Goal: Task Accomplishment & Management: Use online tool/utility

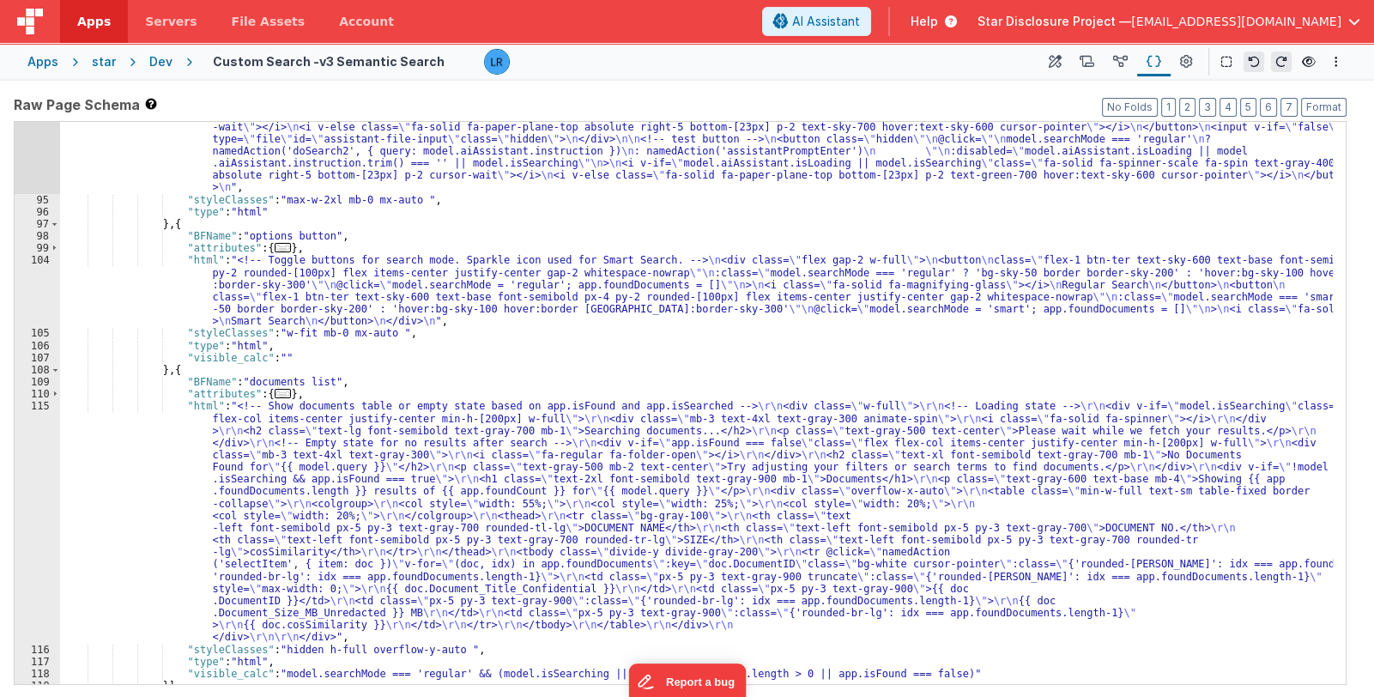
scroll to position [1241, 0]
click at [537, 549] on div ""html" : "<div class= \" min-w-fit flex relative p-4 \" > \n <label v-if= \" fa…" at bounding box center [696, 396] width 1273 height 746
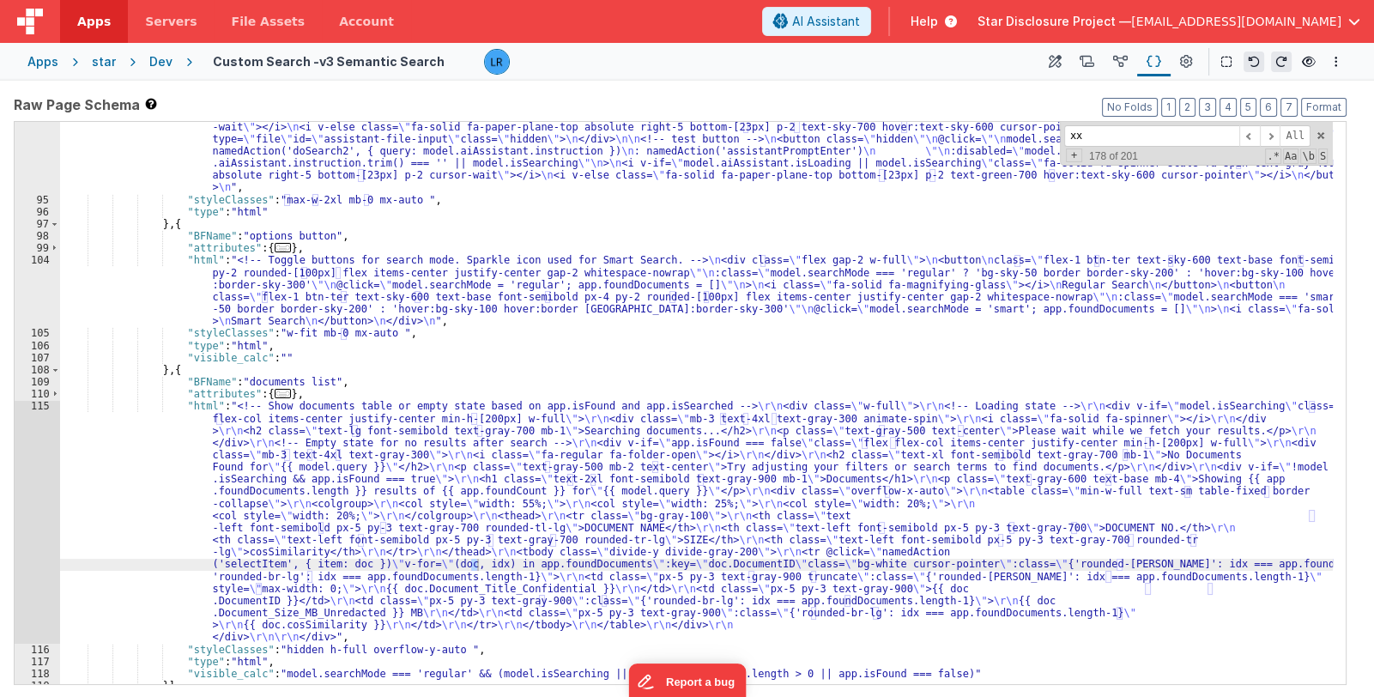
scroll to position [1394, 0]
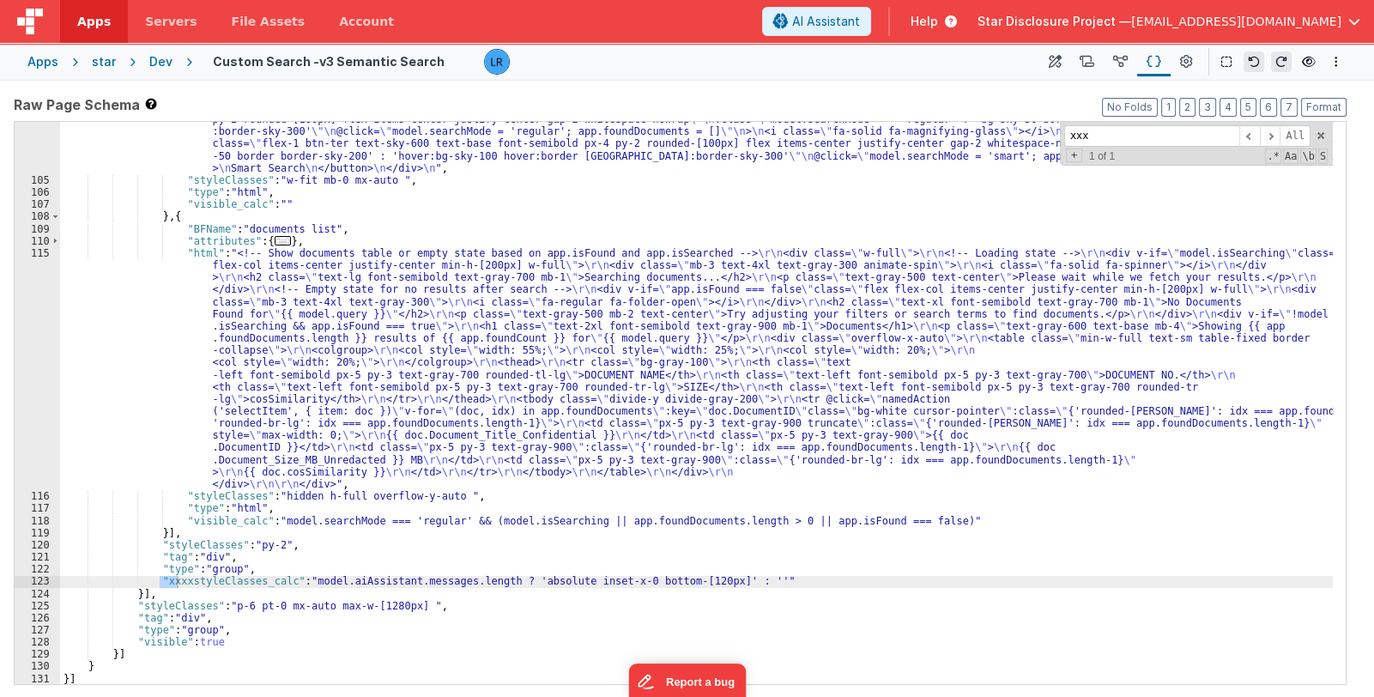
type input "xxx"
click at [1311, 64] on icon at bounding box center [1309, 62] width 14 height 12
drag, startPoint x: 183, startPoint y: 581, endPoint x: 157, endPoint y: 580, distance: 25.8
click at [157, 580] on div ""html" : "<!-- Toggle buttons for search mode. Sparkle icon used for Smart Sear…" at bounding box center [696, 425] width 1273 height 648
click at [160, 580] on div ""html" : "<!-- Toggle buttons for search mode. Sparkle icon used for Smart Sear…" at bounding box center [696, 425] width 1273 height 648
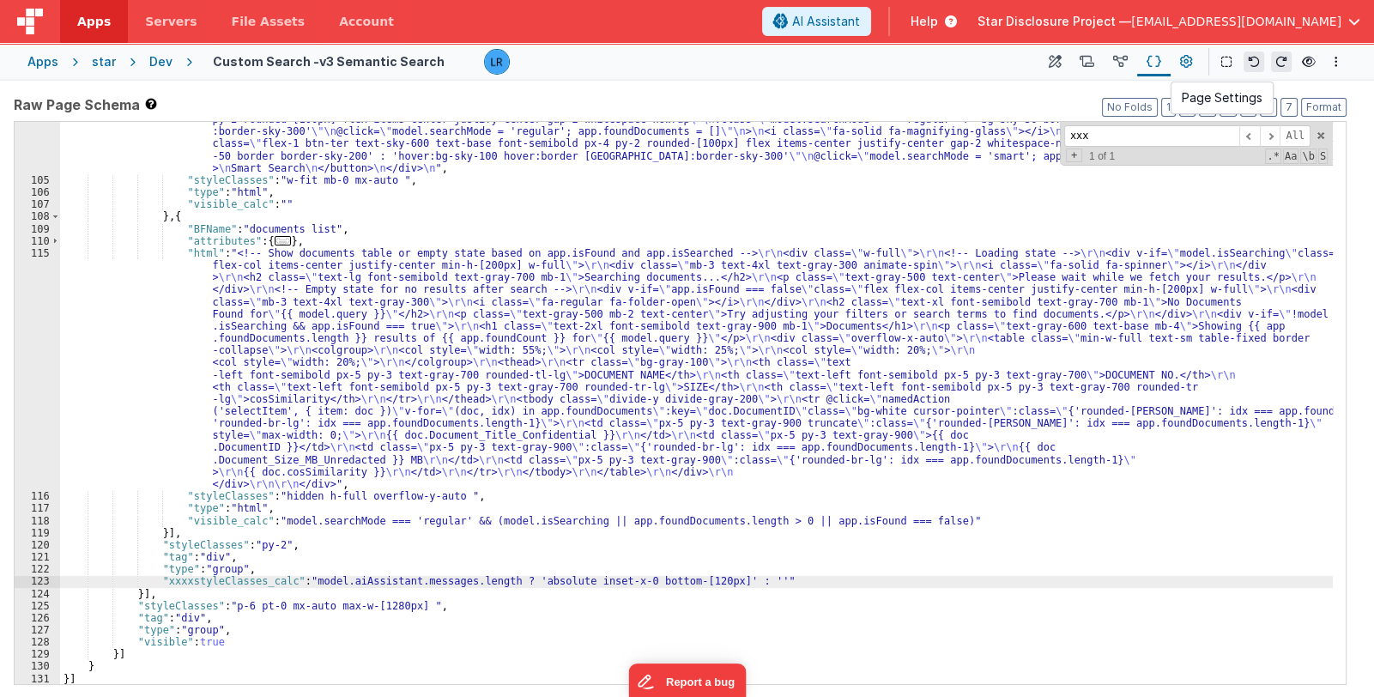
click at [1179, 58] on button at bounding box center [1186, 61] width 31 height 29
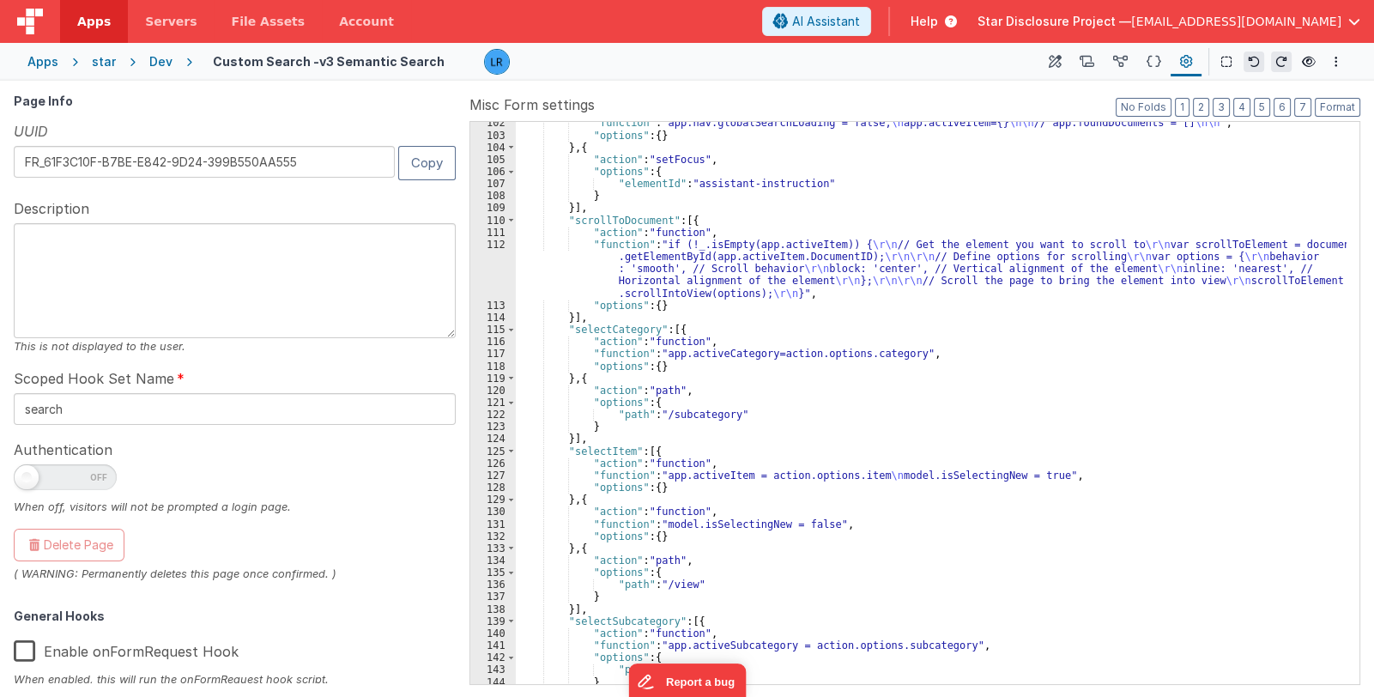
scroll to position [1857, 0]
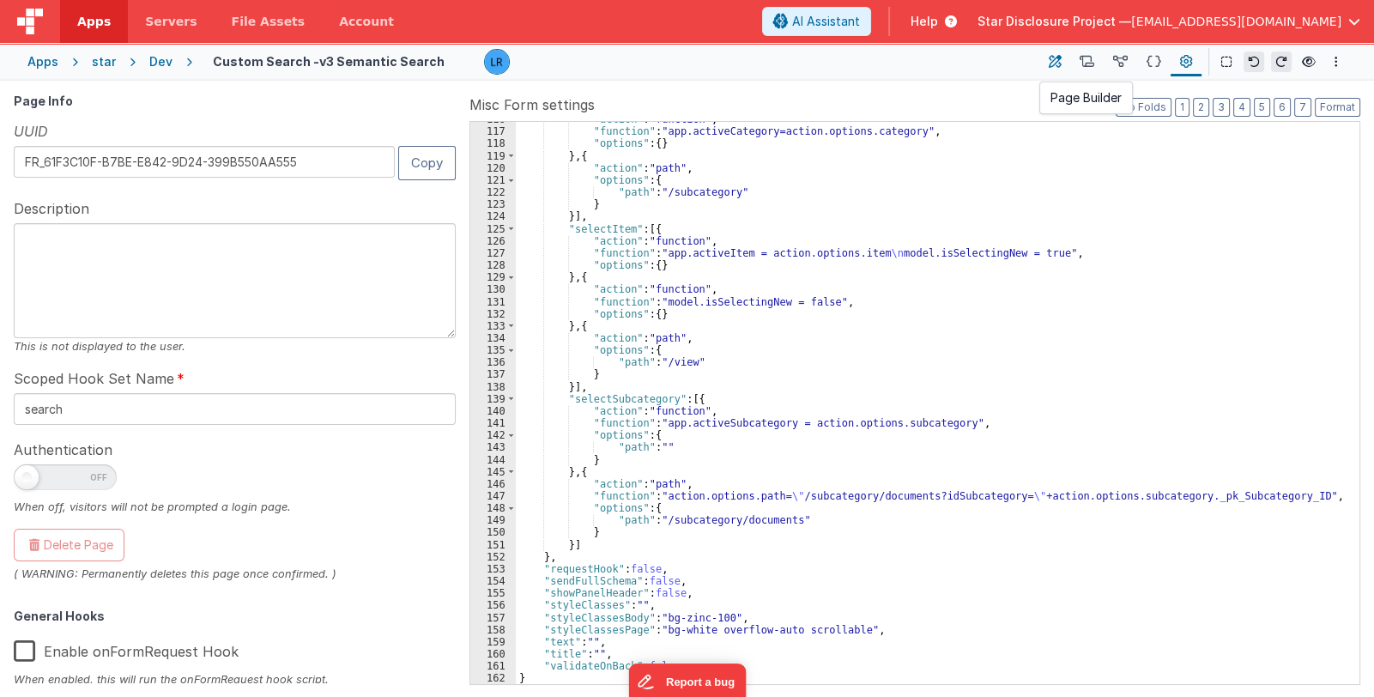
click at [1056, 62] on icon at bounding box center [1055, 62] width 13 height 18
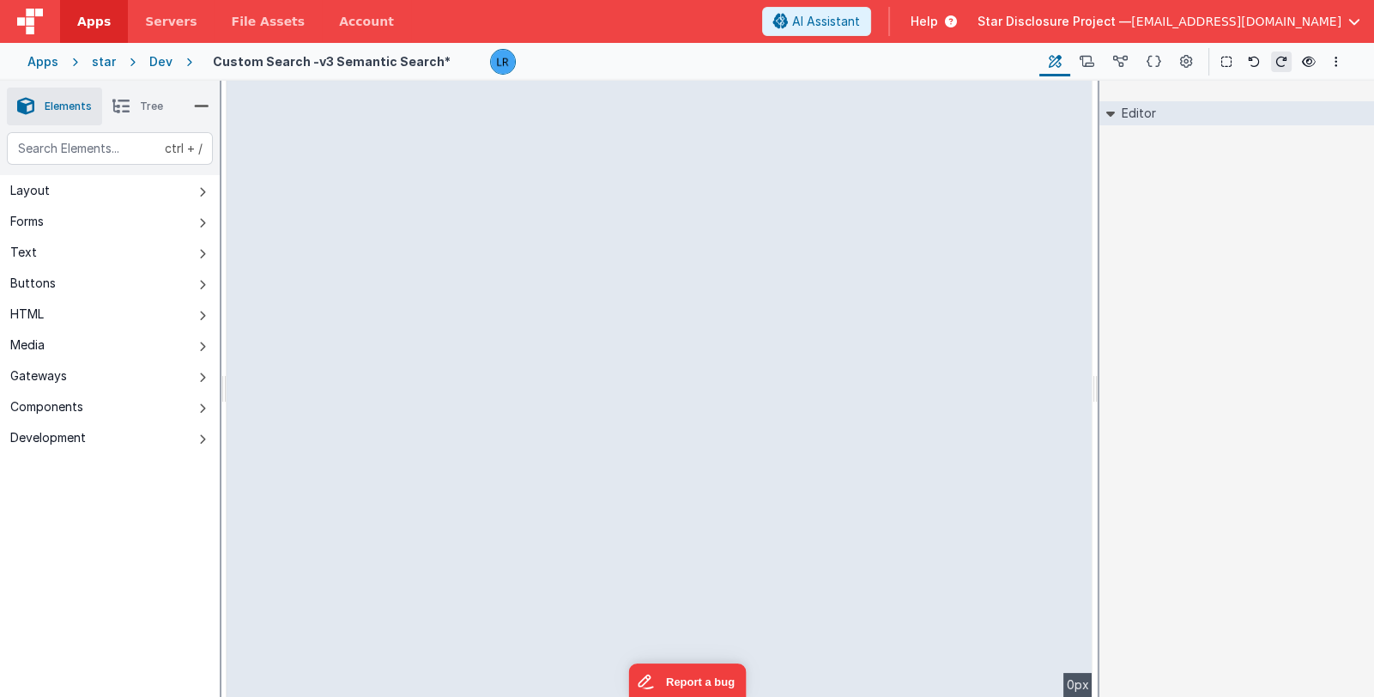
click at [122, 110] on icon at bounding box center [120, 106] width 17 height 24
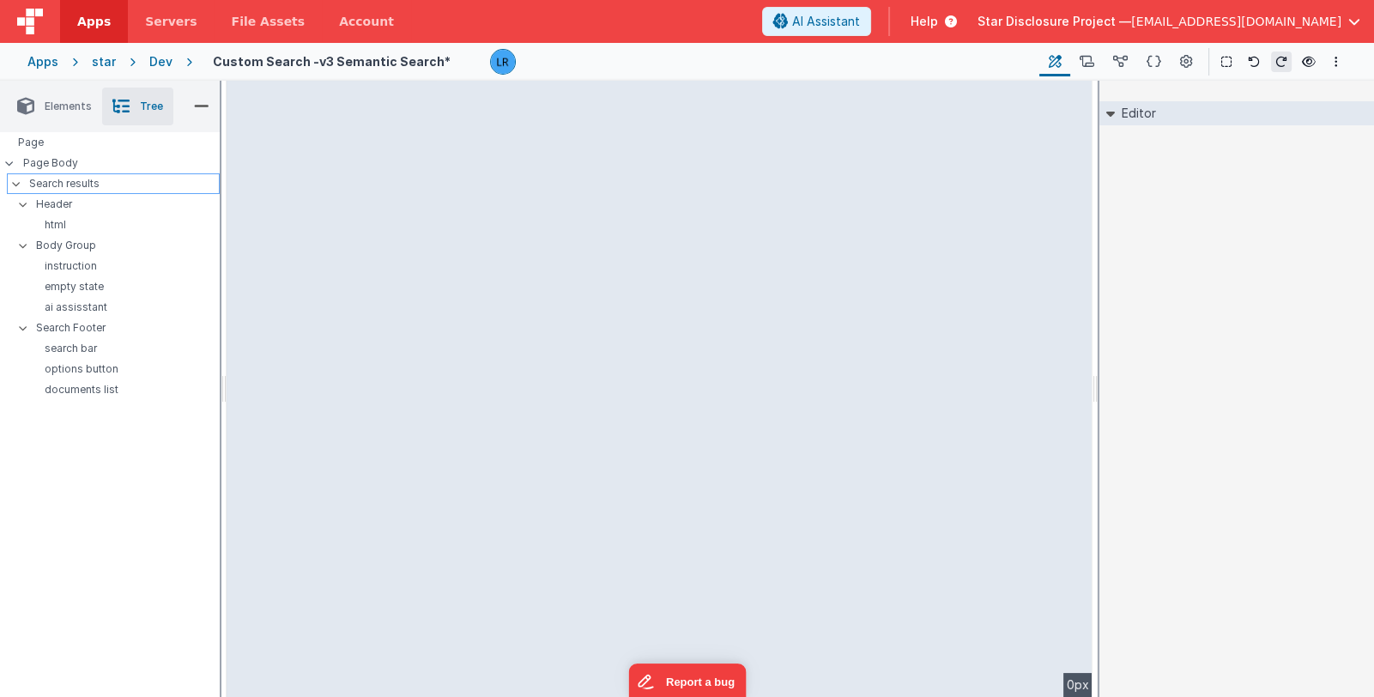
click at [99, 181] on p "Search results" at bounding box center [124, 183] width 190 height 19
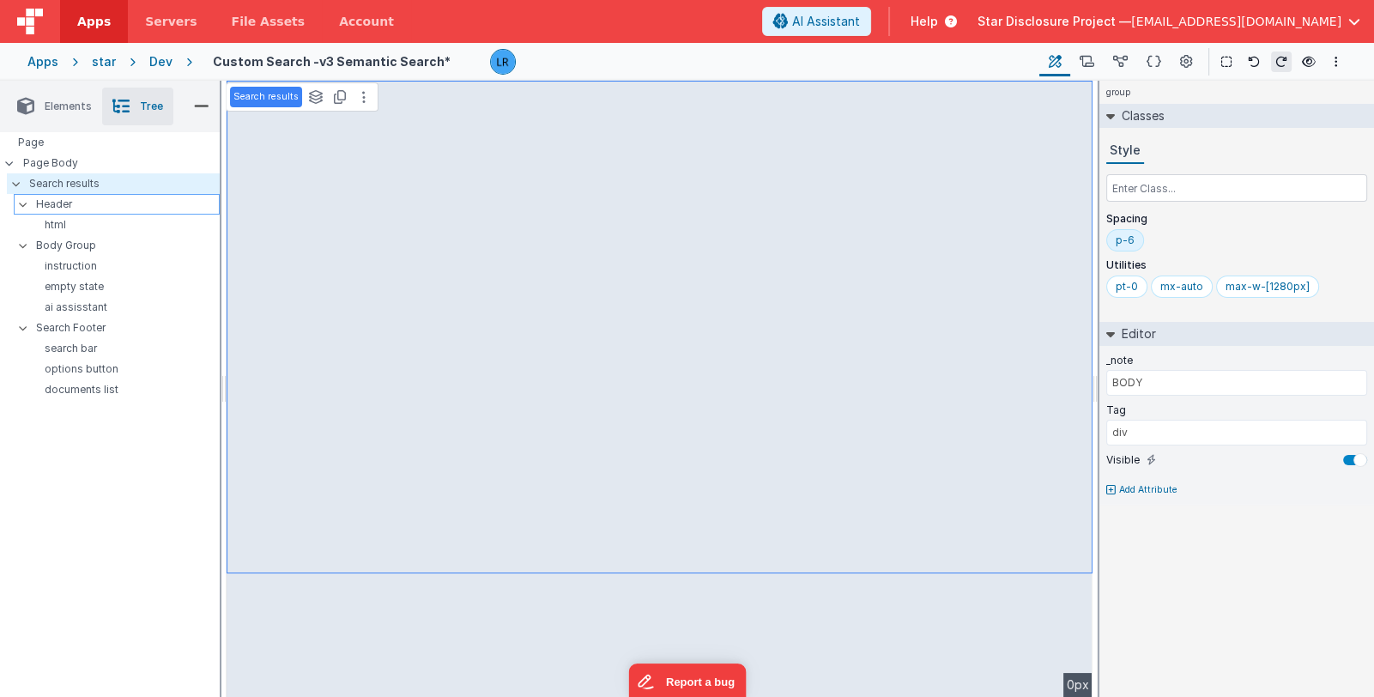
click at [90, 203] on p "Header" at bounding box center [127, 204] width 183 height 19
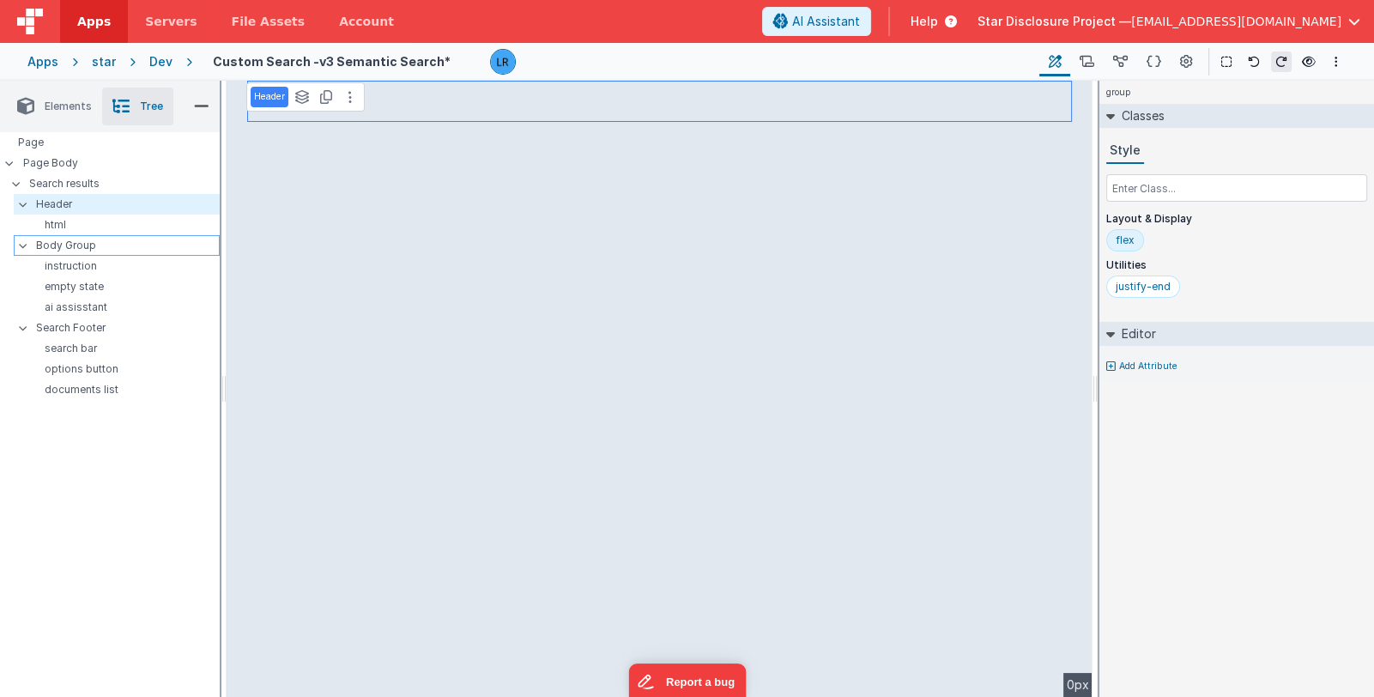
click at [92, 248] on p "Body Group" at bounding box center [127, 245] width 183 height 19
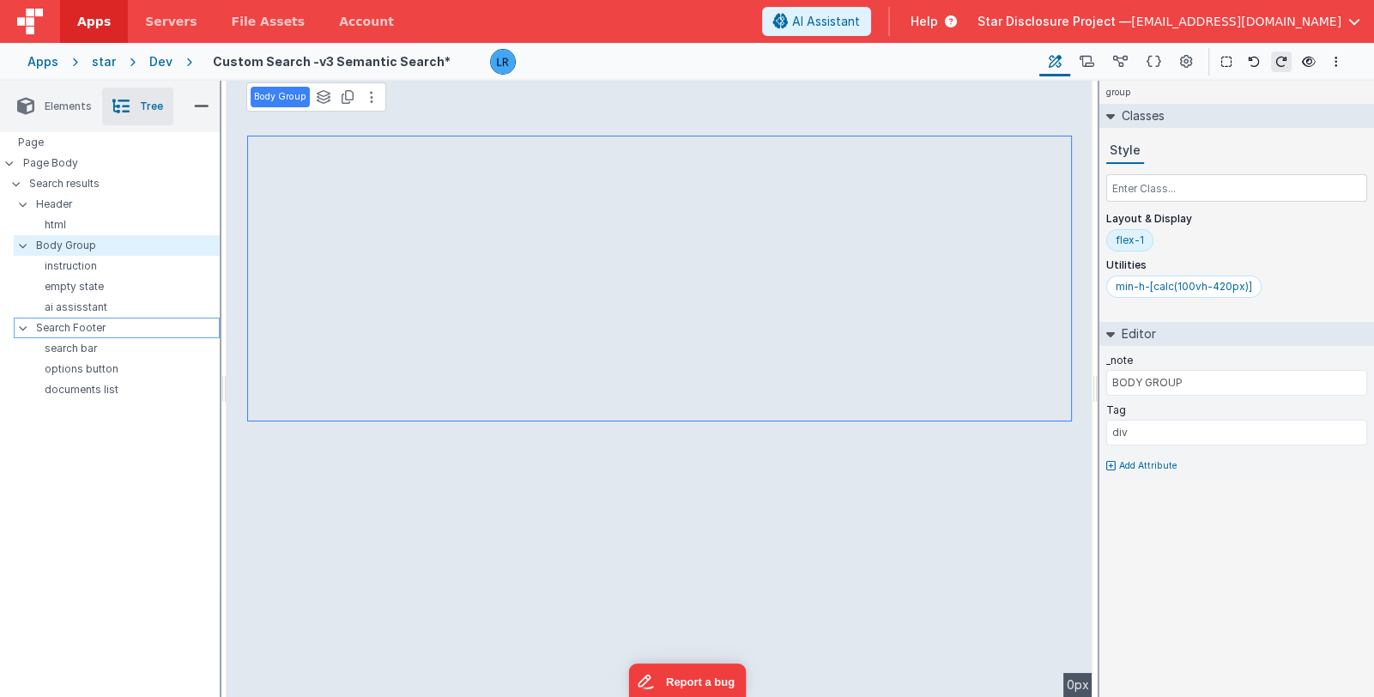
click at [96, 331] on p "Search Footer" at bounding box center [127, 327] width 183 height 19
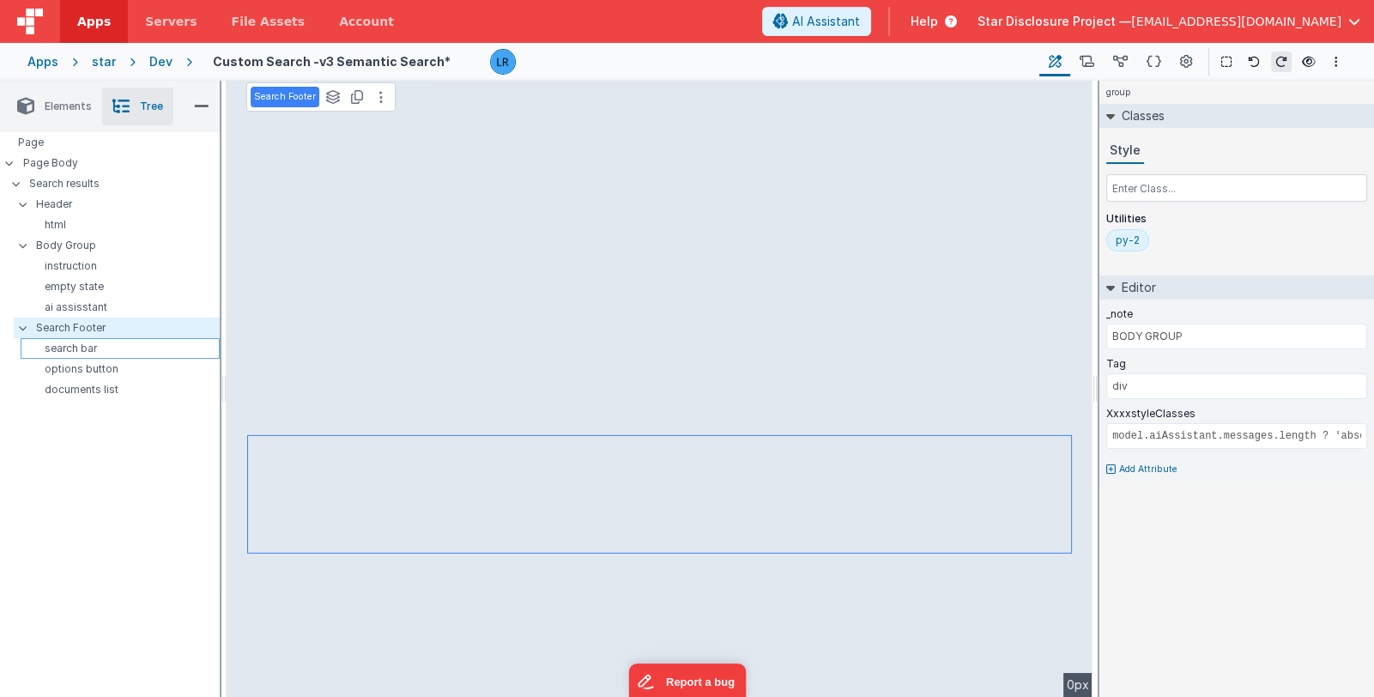
click at [99, 349] on p "search bar" at bounding box center [122, 349] width 191 height 14
type input "V2"
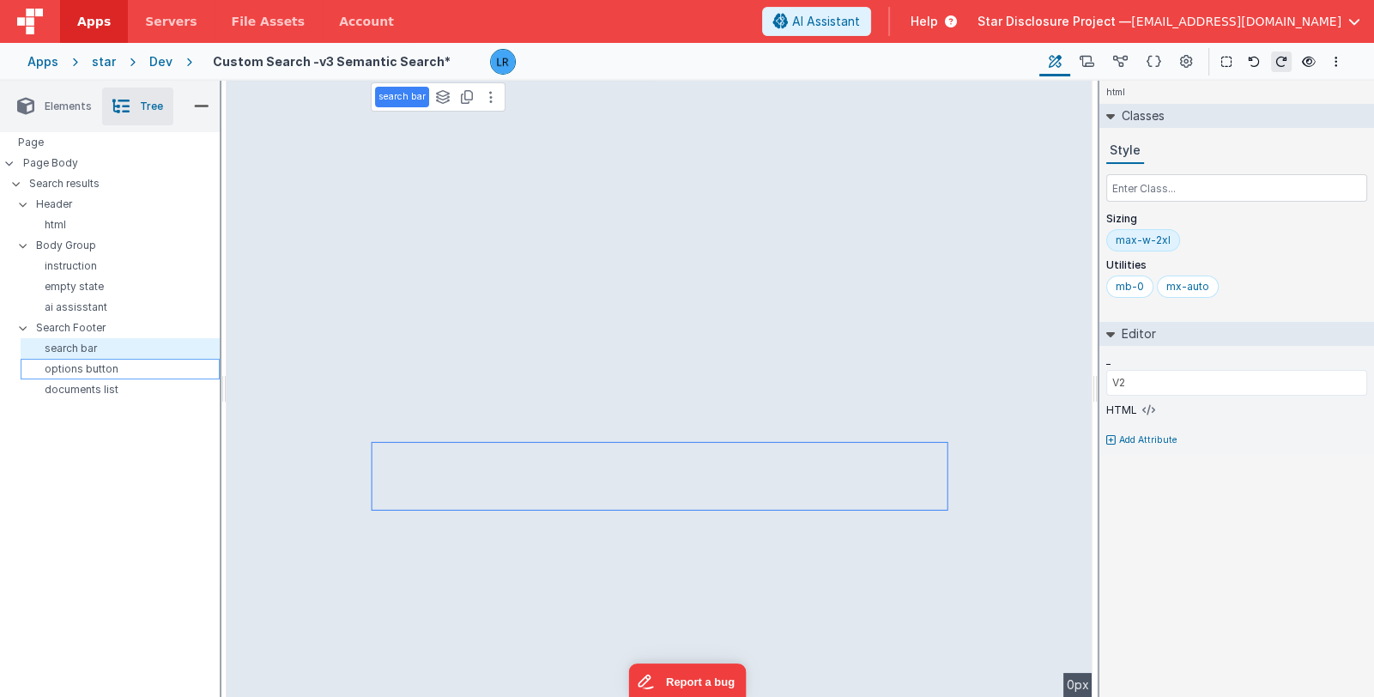
click at [100, 366] on p "options button" at bounding box center [122, 369] width 191 height 14
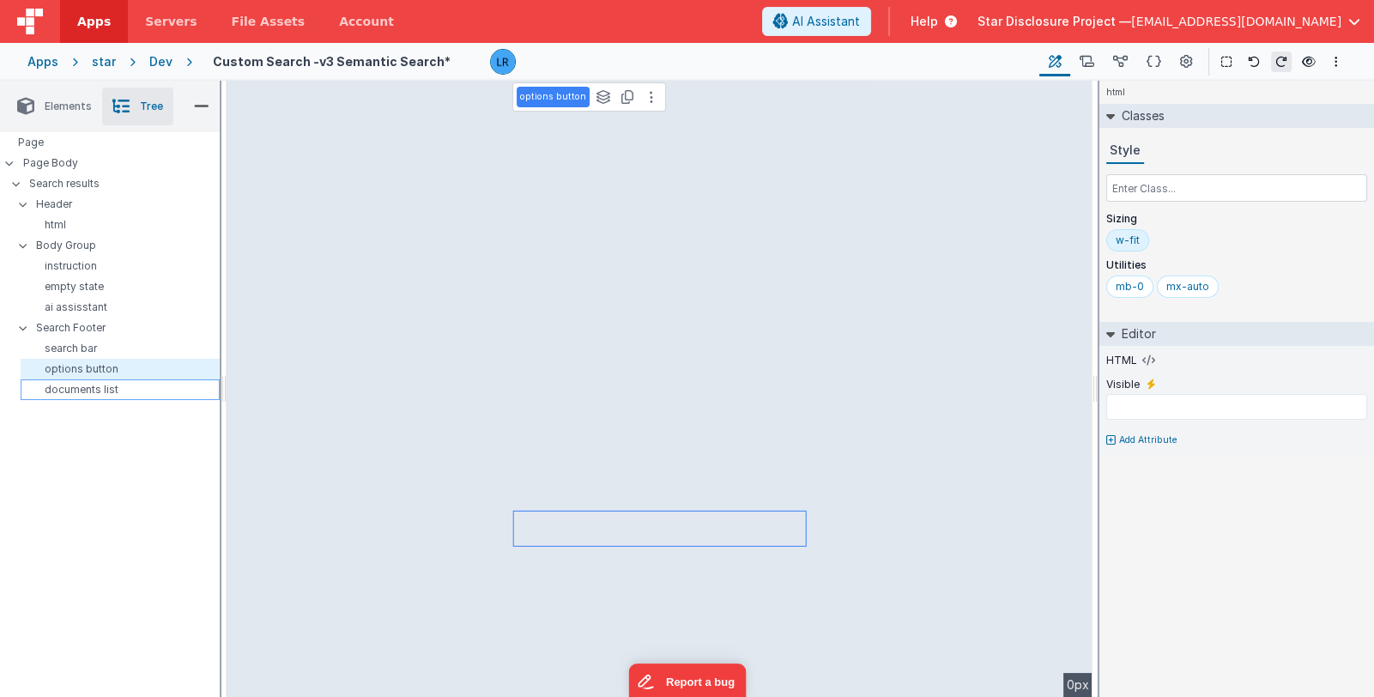
click at [102, 387] on p "documents list" at bounding box center [122, 390] width 191 height 14
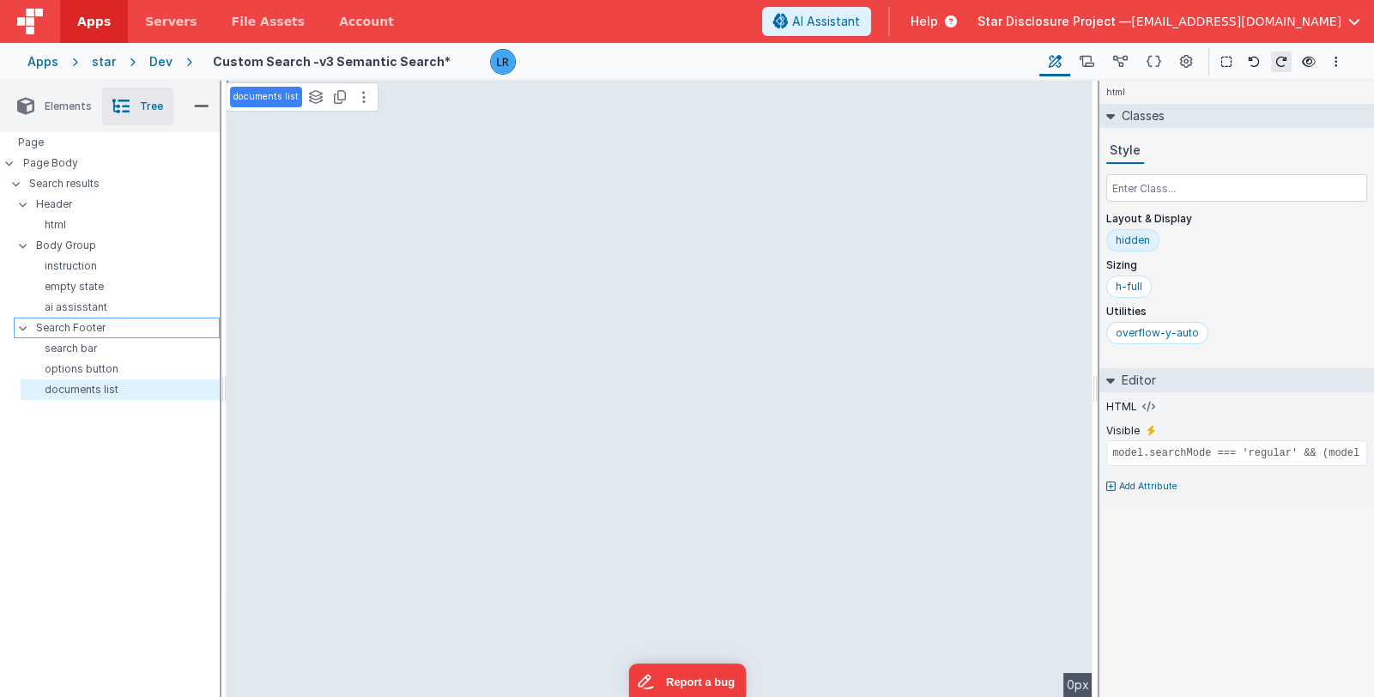
click at [107, 331] on p "Search Footer" at bounding box center [127, 327] width 183 height 19
type input "div"
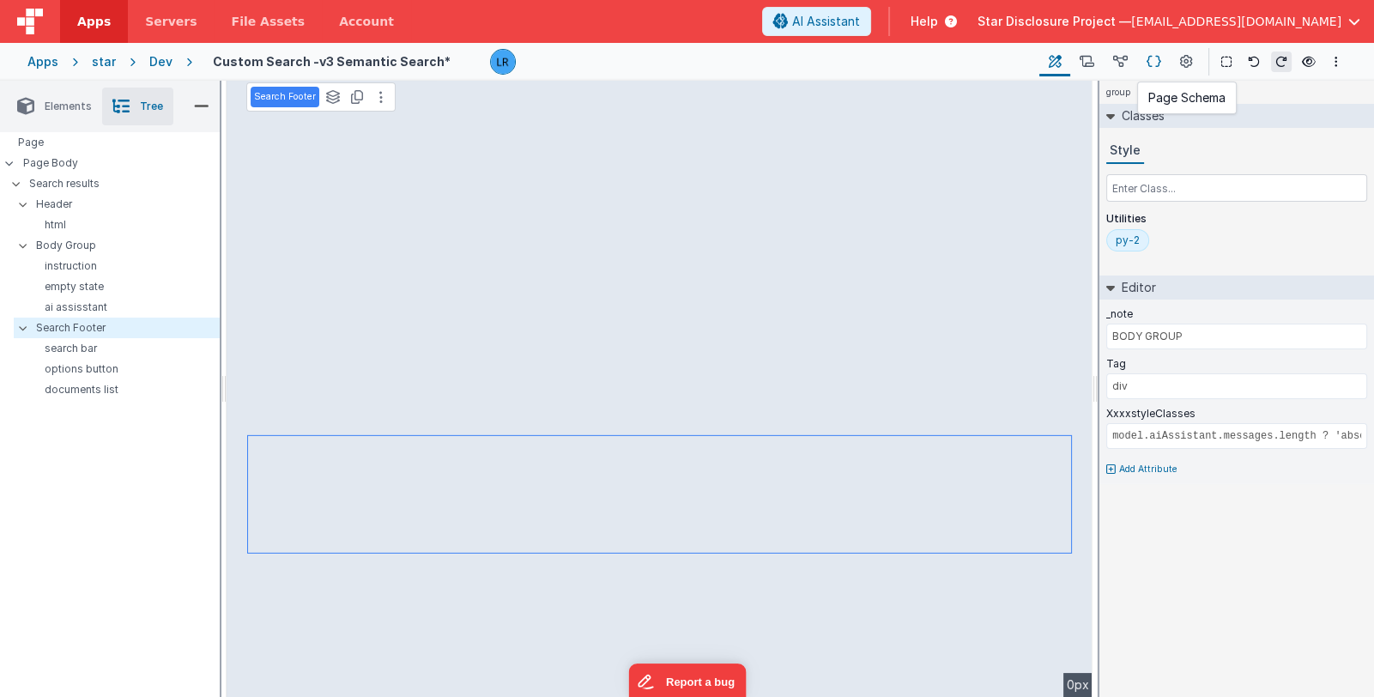
click at [1159, 64] on icon at bounding box center [1154, 62] width 15 height 18
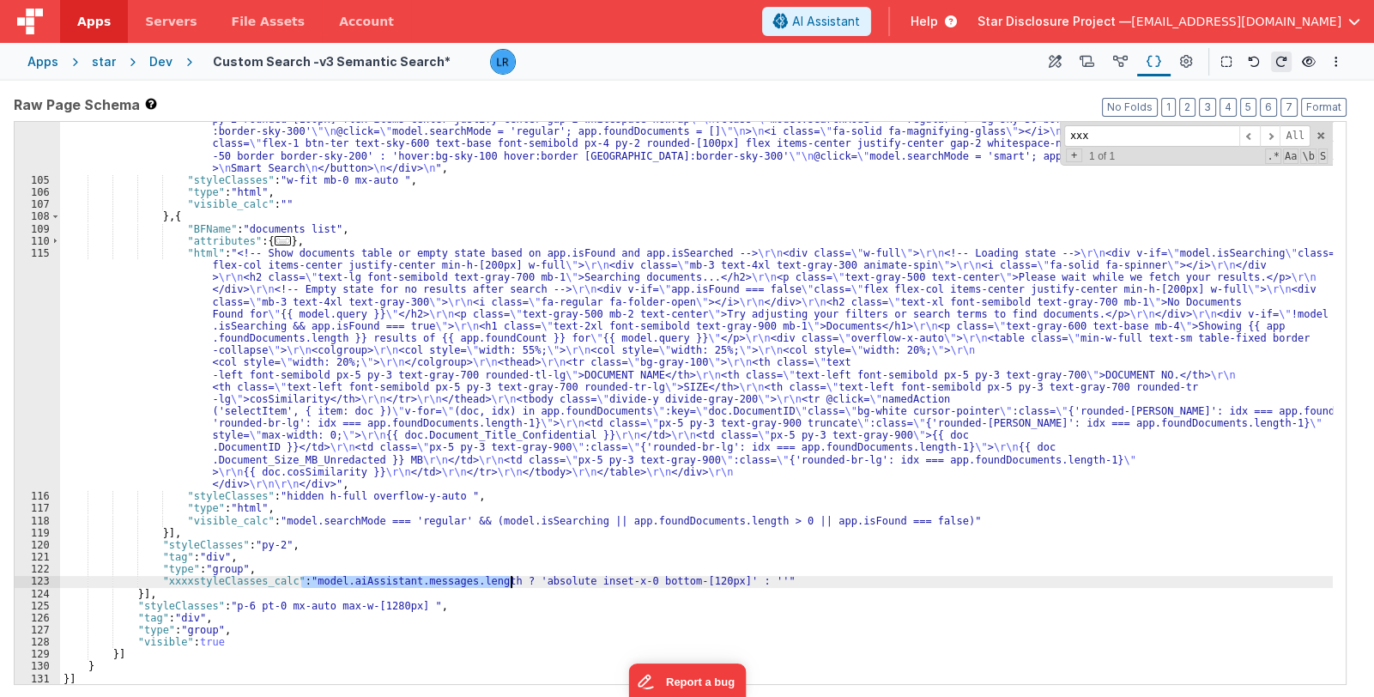
drag, startPoint x: 300, startPoint y: 578, endPoint x: 511, endPoint y: 583, distance: 211.2
click at [511, 583] on div ""html" : "<!-- Toggle buttons for search mode. Sparkle icon used for Smart Sear…" at bounding box center [696, 425] width 1273 height 648
drag, startPoint x: 489, startPoint y: 582, endPoint x: 516, endPoint y: 578, distance: 27.0
click at [516, 578] on div ""html" : "<!-- Toggle buttons for search mode. Sparkle icon used for Smart Sear…" at bounding box center [696, 425] width 1273 height 648
click at [160, 581] on div ""html" : "<!-- Toggle buttons for search mode. Sparkle icon used for Smart Sear…" at bounding box center [696, 425] width 1273 height 648
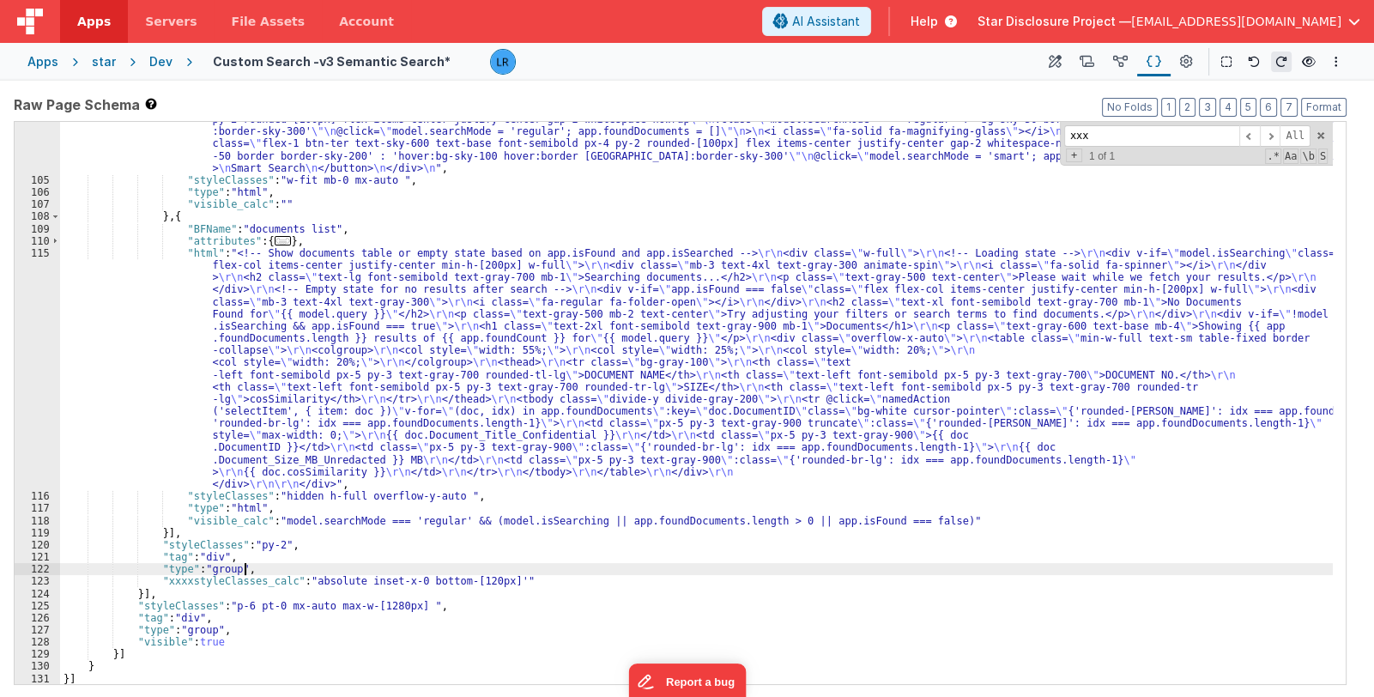
click at [328, 573] on div ""html" : "<!-- Toggle buttons for search mode. Sparkle icon used for Smart Sear…" at bounding box center [696, 425] width 1273 height 648
drag, startPoint x: 300, startPoint y: 582, endPoint x: 488, endPoint y: 582, distance: 188.9
click at [488, 582] on div ""html" : "<!-- Toggle buttons for search mode. Sparkle icon used for Smart Sear…" at bounding box center [696, 425] width 1273 height 648
click at [273, 543] on div ""html" : "<!-- Toggle buttons for search mode. Sparkle icon used for Smart Sear…" at bounding box center [696, 425] width 1273 height 648
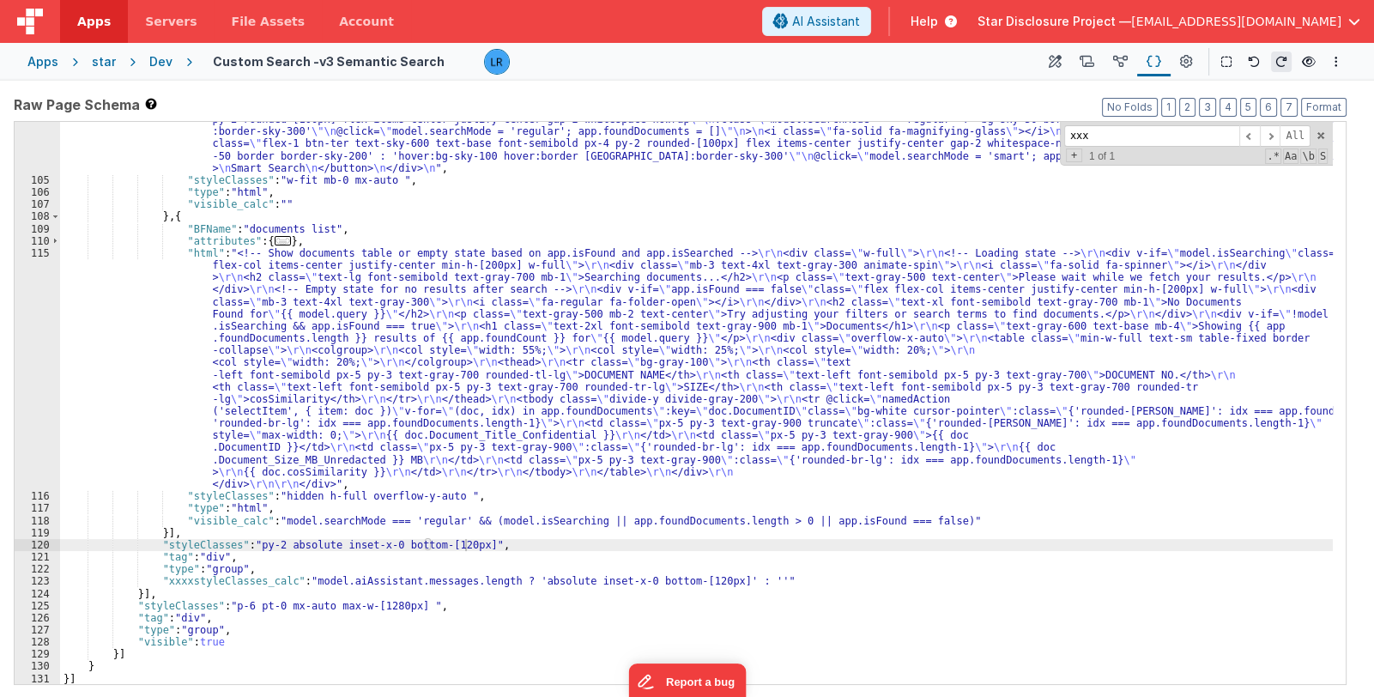
click at [284, 544] on div ""html" : "<!-- Toggle buttons for search mode. Sparkle icon used for Smart Sear…" at bounding box center [696, 425] width 1273 height 648
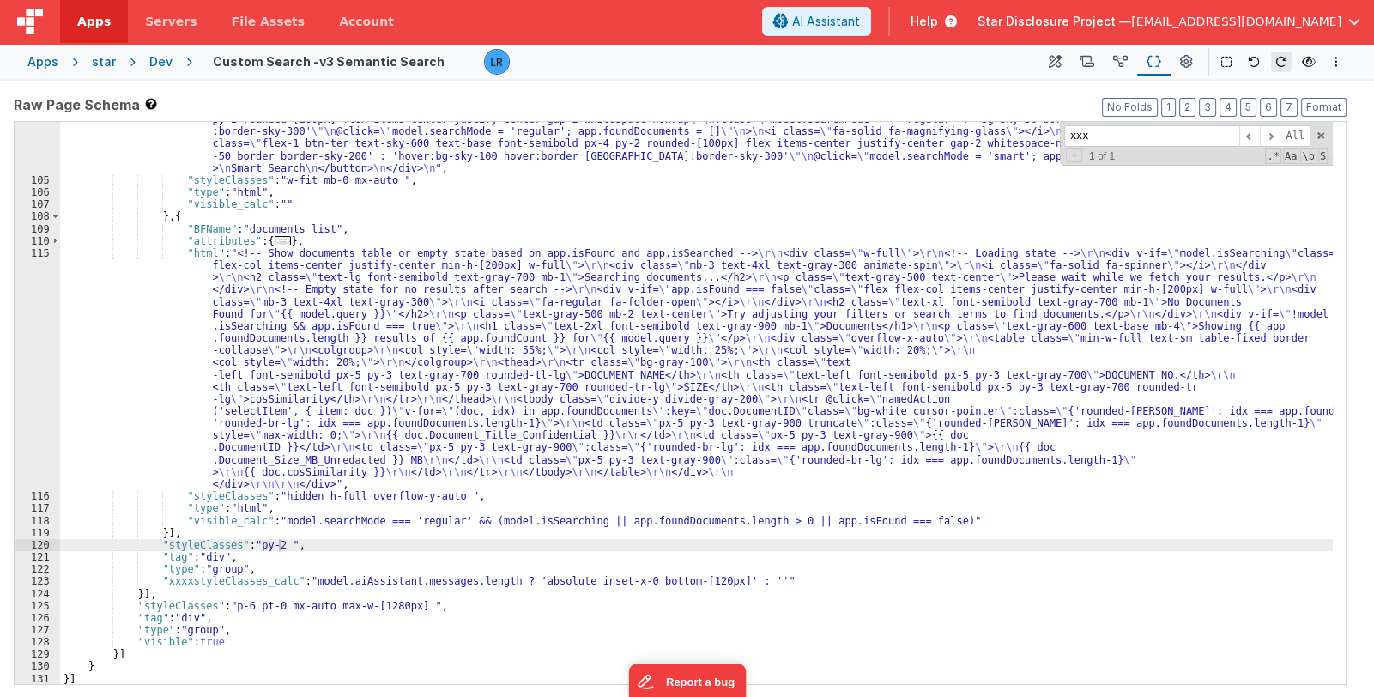
click at [156, 59] on div "Dev" at bounding box center [160, 61] width 23 height 17
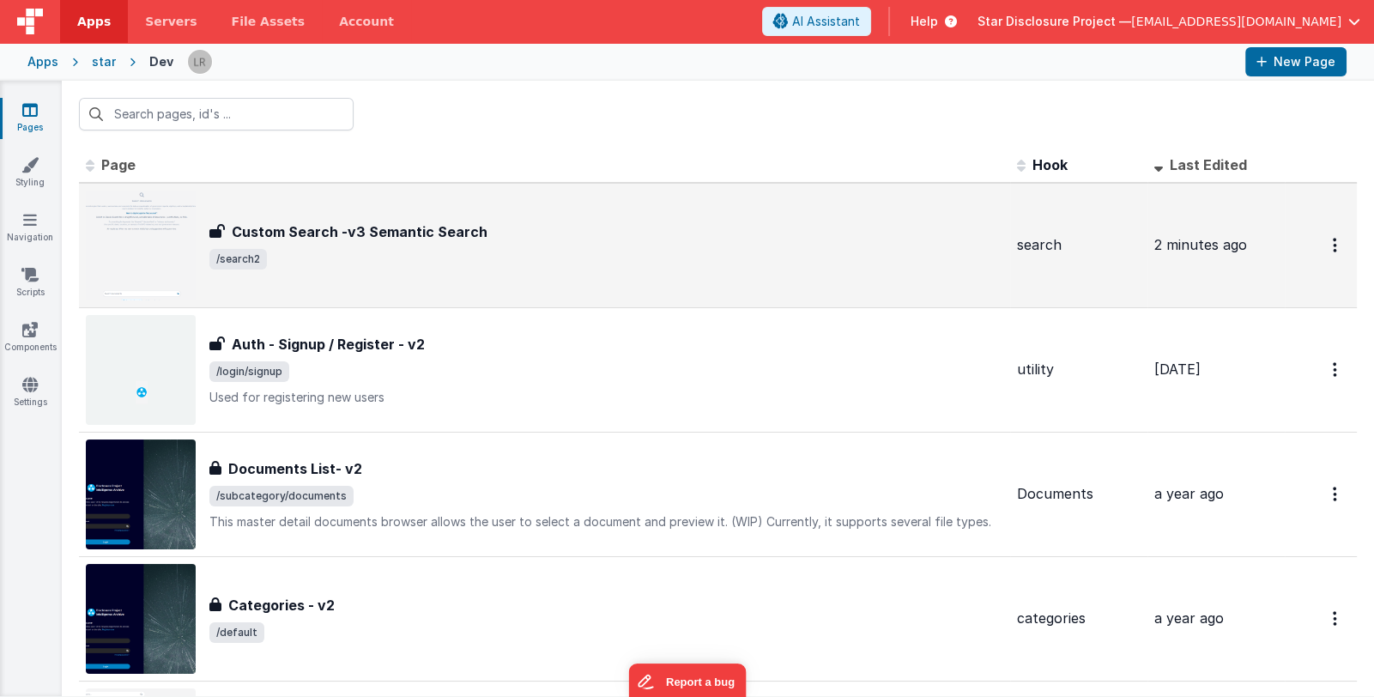
click at [522, 283] on div "Custom Search -v3 Semantic Search Custom Search -v3 Semantic Search /search2" at bounding box center [545, 246] width 918 height 110
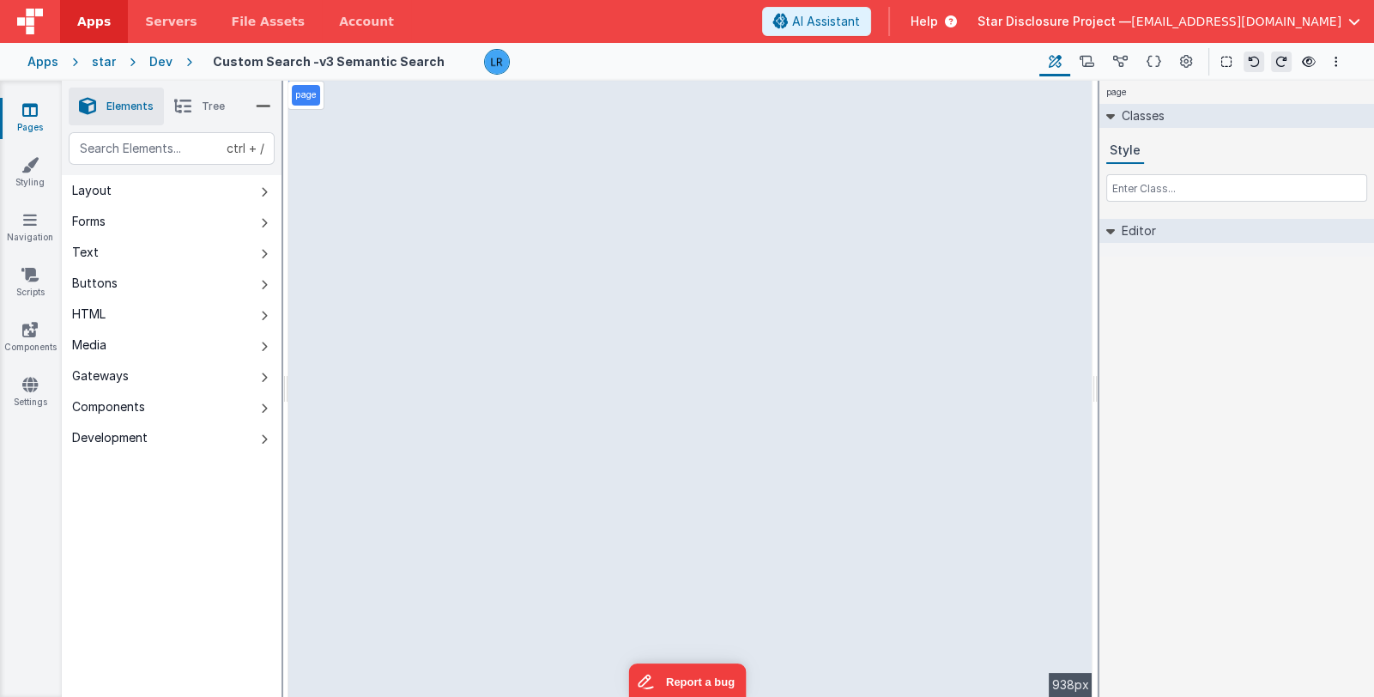
click at [176, 112] on icon at bounding box center [182, 106] width 17 height 24
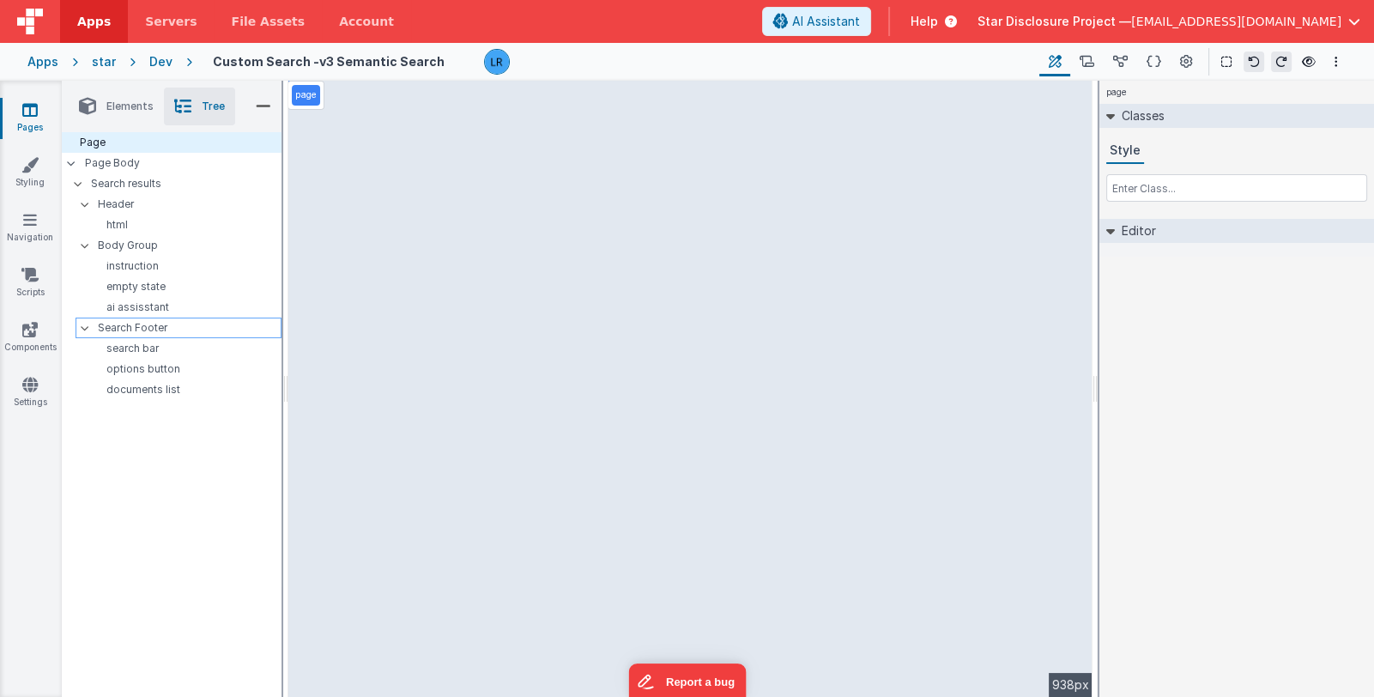
click at [180, 333] on p "Search Footer" at bounding box center [189, 327] width 183 height 19
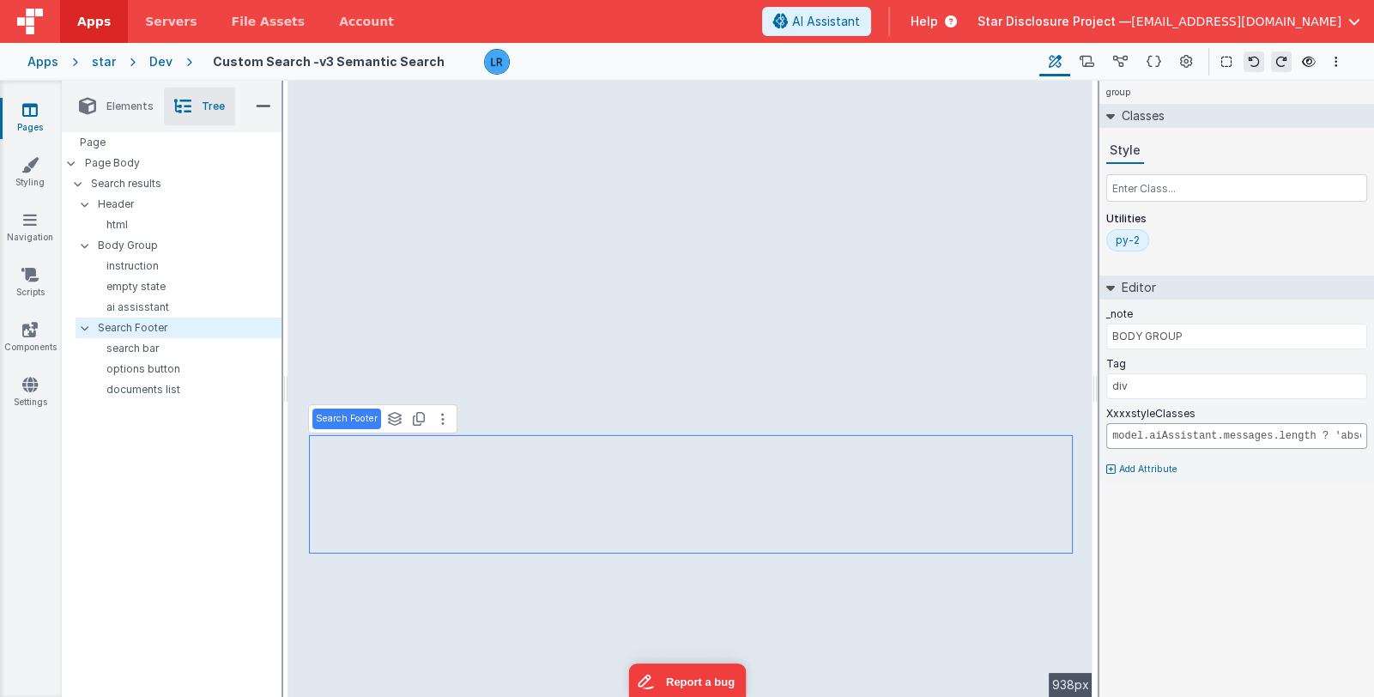
scroll to position [0, 181]
click at [1326, 436] on input "model.aiAssistant.messages.length ? 'absolute inset-x-0 bottom-[120px]' : ''" at bounding box center [1237, 436] width 261 height 26
click at [1186, 195] on input "text" at bounding box center [1237, 187] width 261 height 27
paste input "absolute inset-x-0 bottom-[120px]"
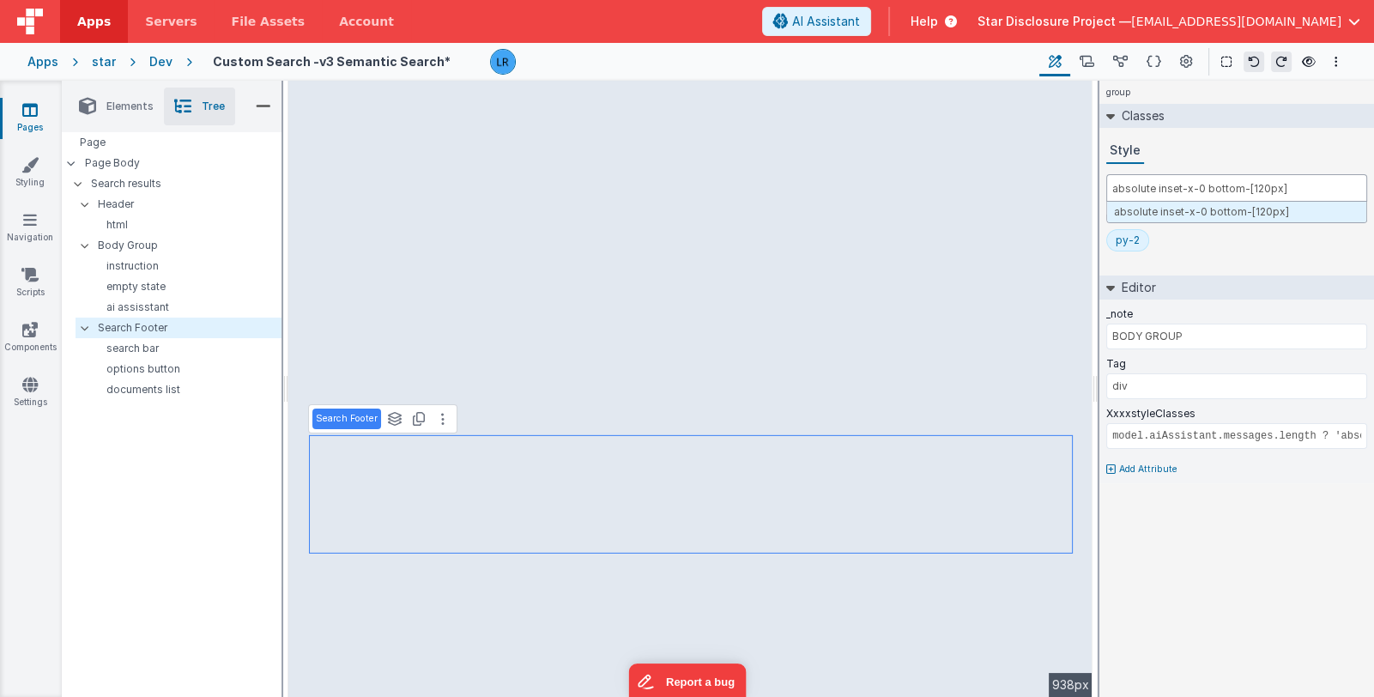
click at [1252, 188] on input "absolute inset-x-0 bottom-[120px]" at bounding box center [1237, 187] width 261 height 27
click at [1258, 186] on input "absolute inset-x-0 bottom-[320px]" at bounding box center [1237, 187] width 261 height 27
click at [1247, 188] on input "absolute inset-x-0 bottom-[10px]" at bounding box center [1237, 187] width 261 height 27
drag, startPoint x: 1252, startPoint y: 186, endPoint x: 1266, endPoint y: 187, distance: 14.6
click at [1266, 187] on input "absolute inset-x-0 bottom-[-100px]" at bounding box center [1237, 187] width 261 height 27
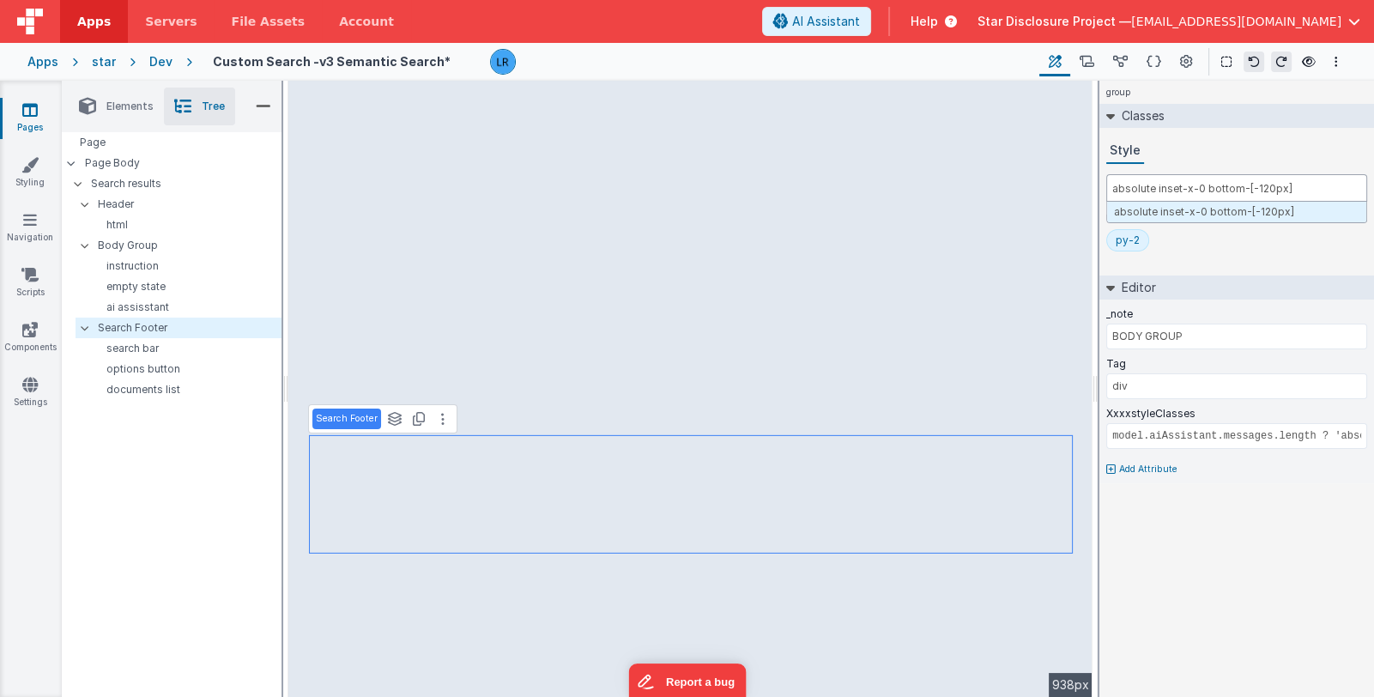
drag, startPoint x: 1247, startPoint y: 187, endPoint x: 1277, endPoint y: 185, distance: 30.2
click at [1277, 185] on input "absolute inset-x-0 bottom-[-120px]" at bounding box center [1237, 187] width 261 height 27
type input "absolute inset-x-0 bottom-[-100px]"
click at [1215, 145] on div "Style" at bounding box center [1237, 151] width 261 height 26
click at [25, 112] on icon at bounding box center [29, 109] width 15 height 17
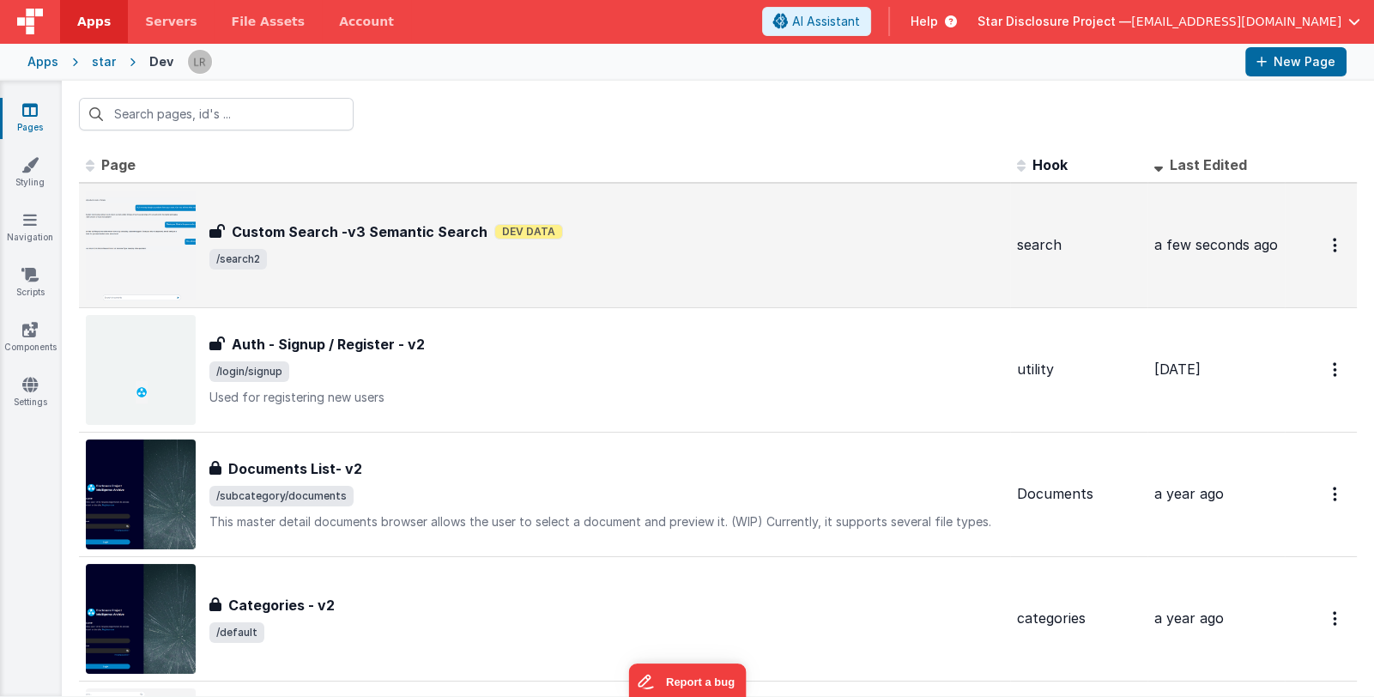
click at [728, 255] on span "/search2" at bounding box center [606, 259] width 794 height 21
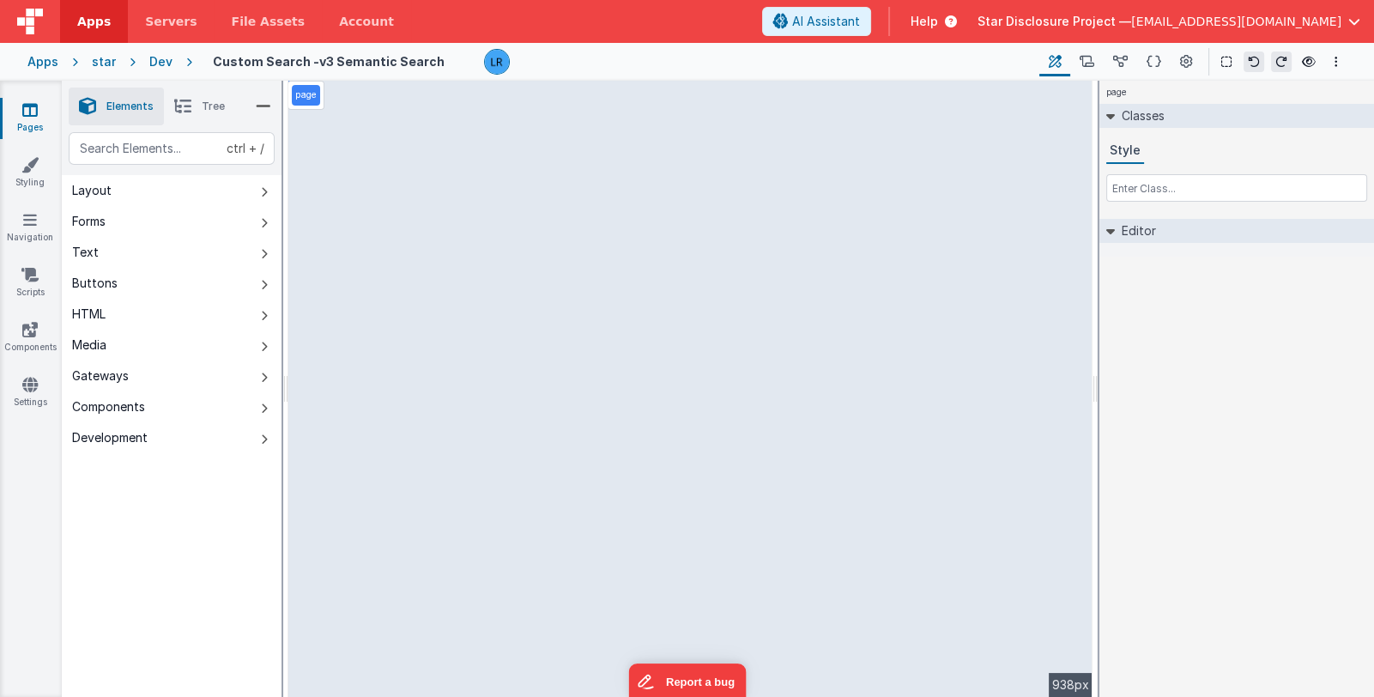
click at [183, 106] on icon at bounding box center [182, 106] width 17 height 24
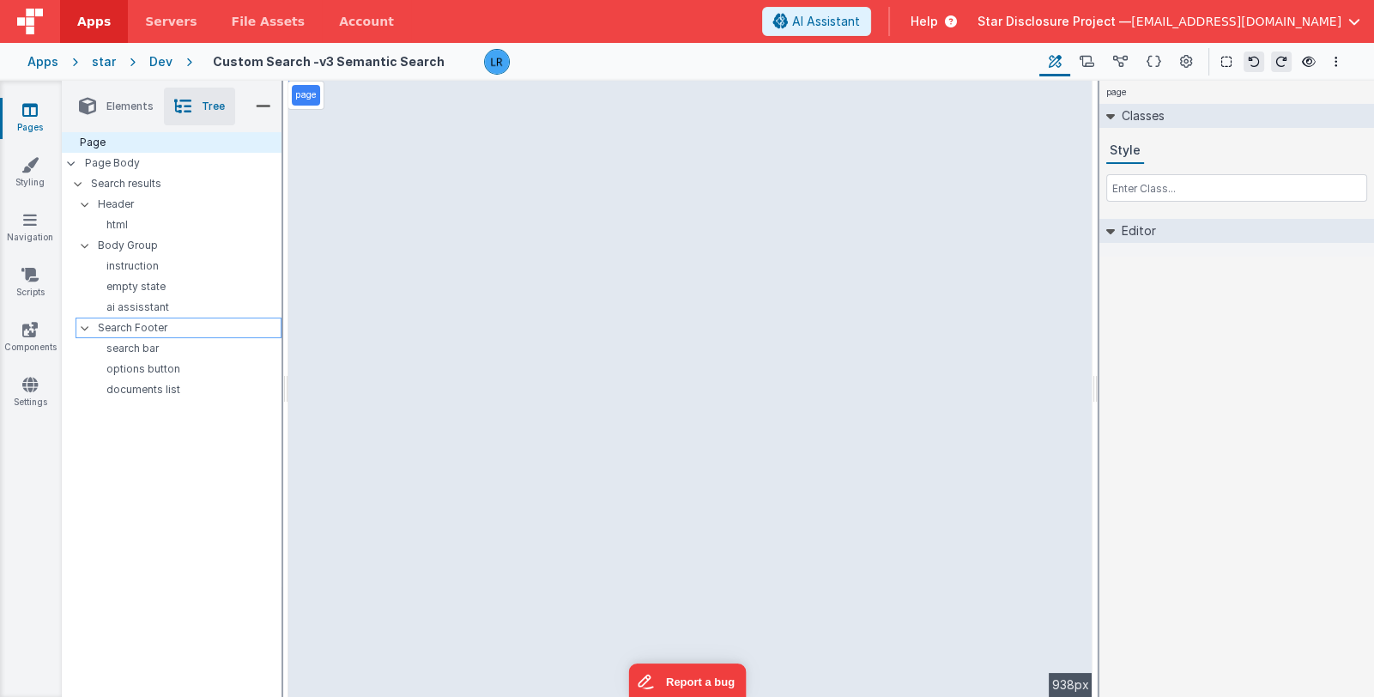
click at [166, 327] on p "Search Footer" at bounding box center [189, 327] width 183 height 19
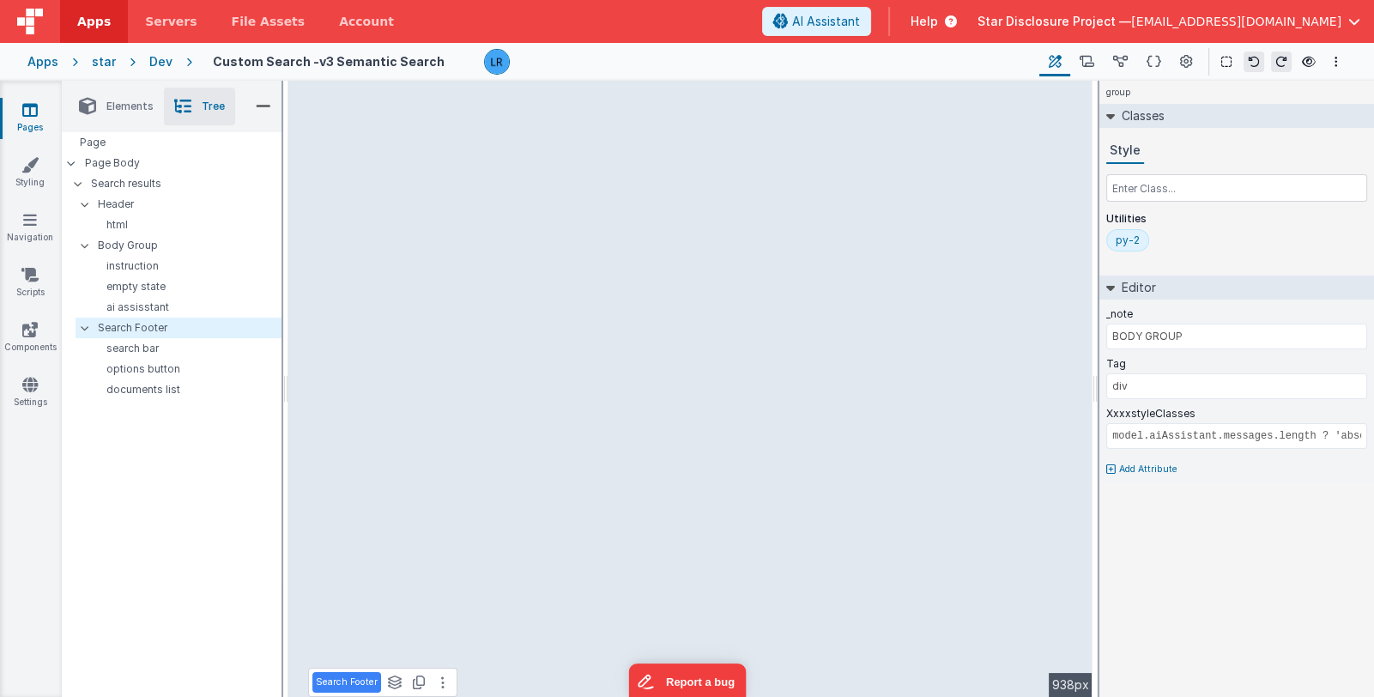
click at [30, 112] on icon at bounding box center [29, 109] width 15 height 17
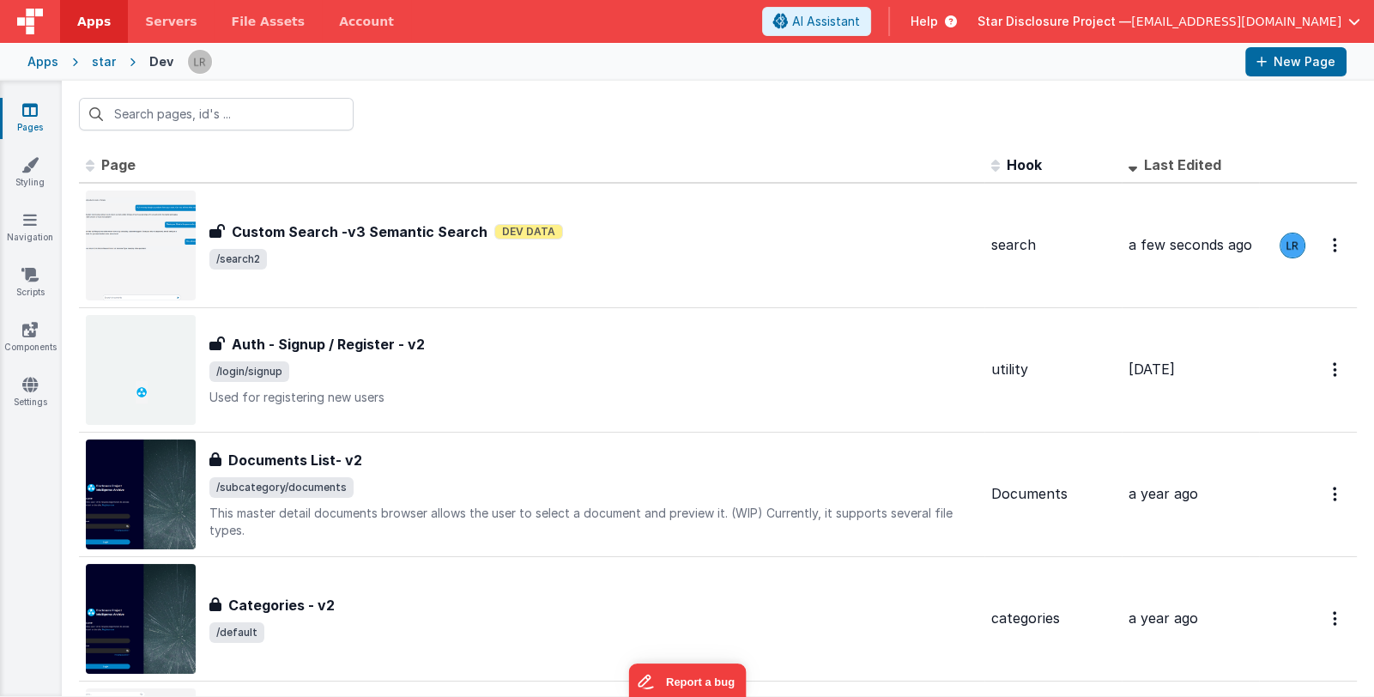
click at [47, 62] on div "Apps" at bounding box center [42, 61] width 31 height 17
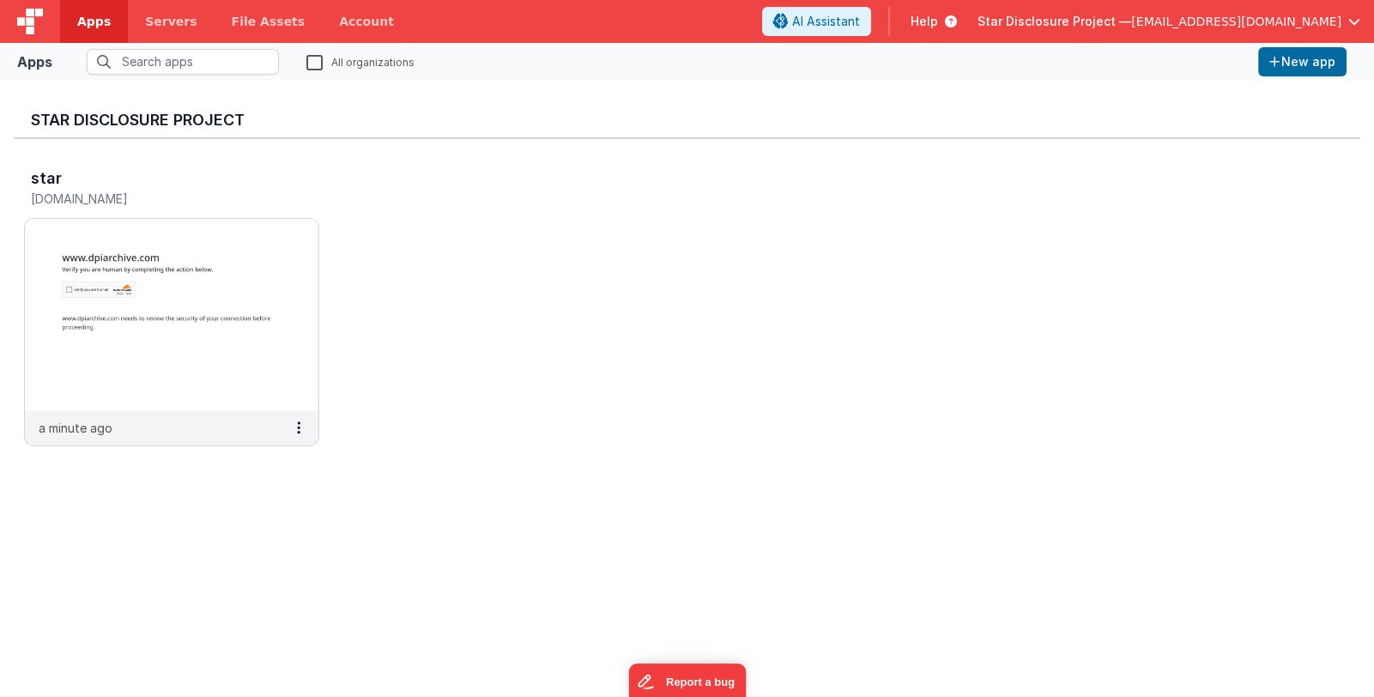
click at [38, 33] on img at bounding box center [30, 22] width 26 height 26
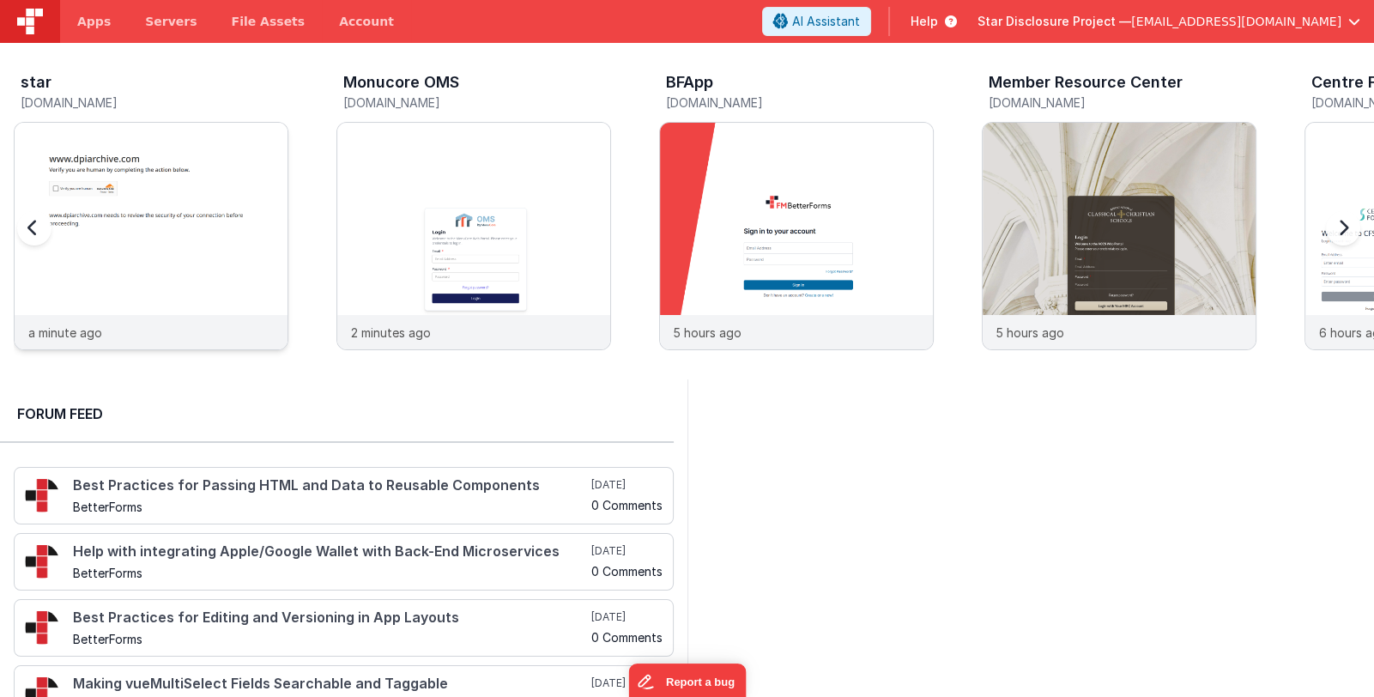
click at [240, 246] on img at bounding box center [151, 259] width 273 height 273
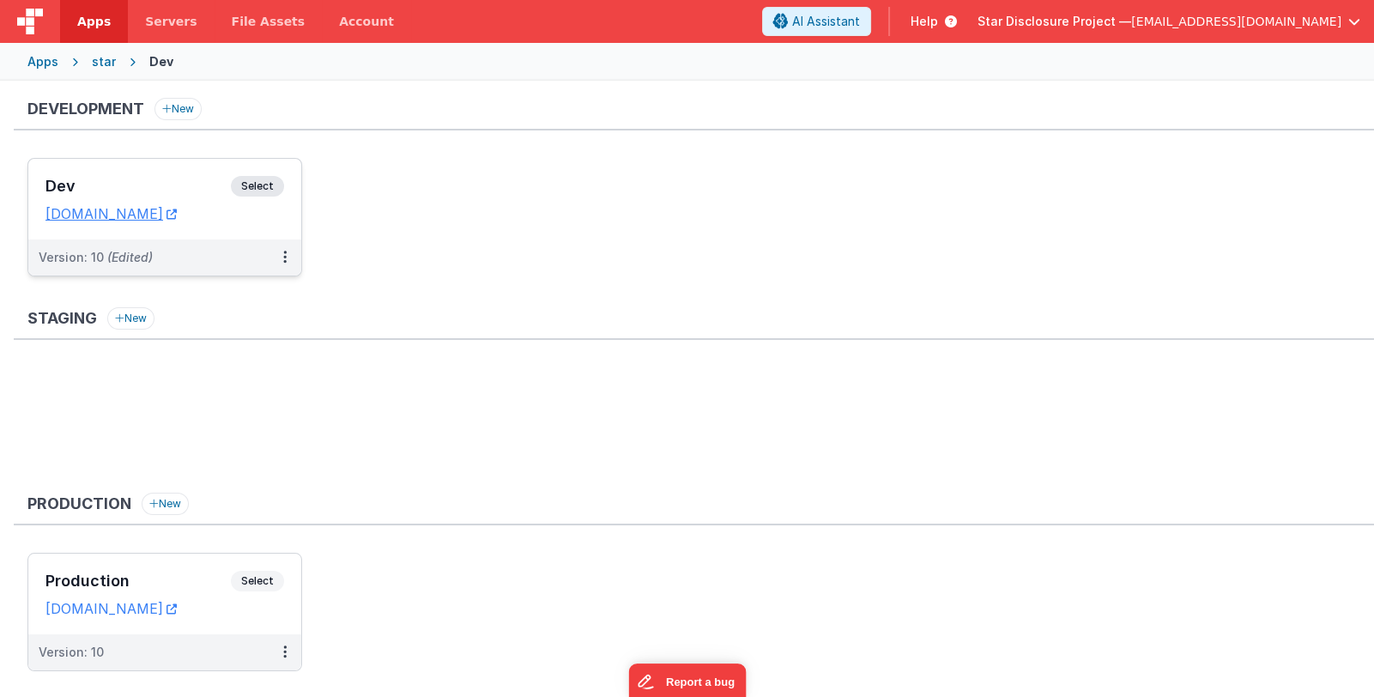
click at [207, 246] on div "Version: 10 (Edited)" at bounding box center [164, 258] width 273 height 36
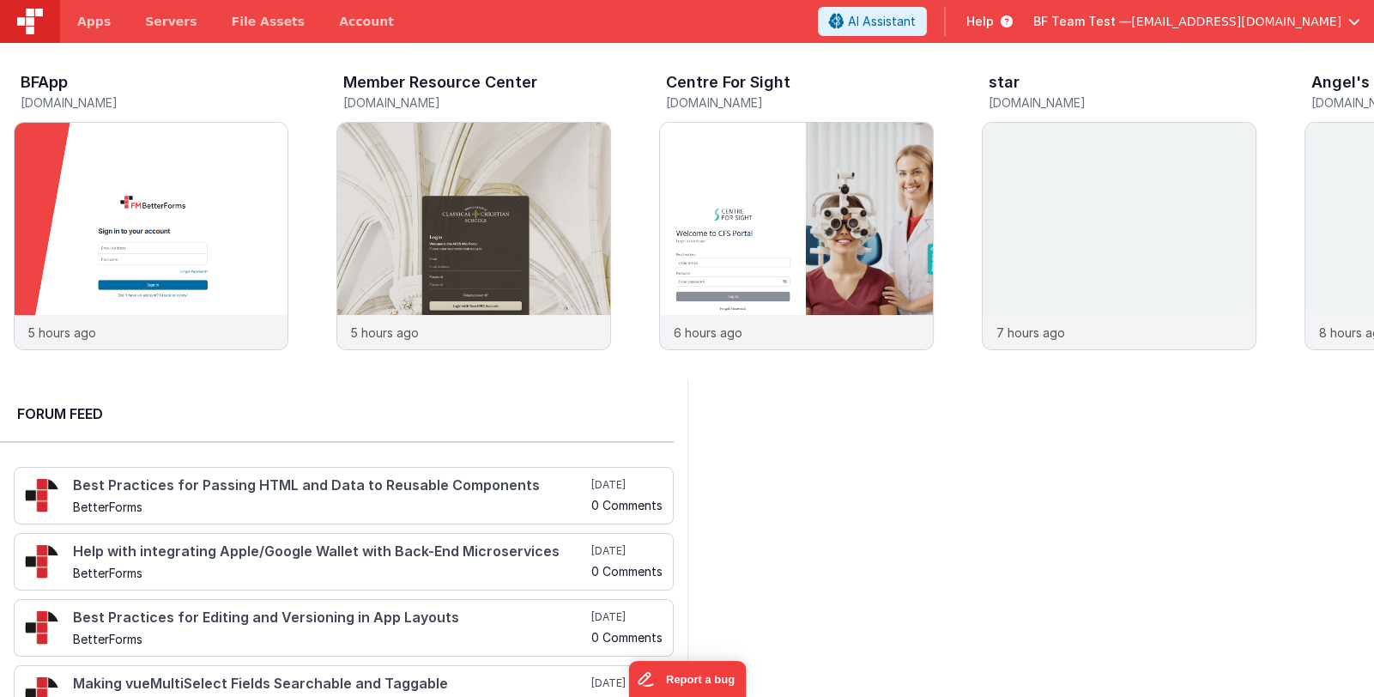
click at [1110, 20] on span "BF Team Test —" at bounding box center [1083, 21] width 98 height 17
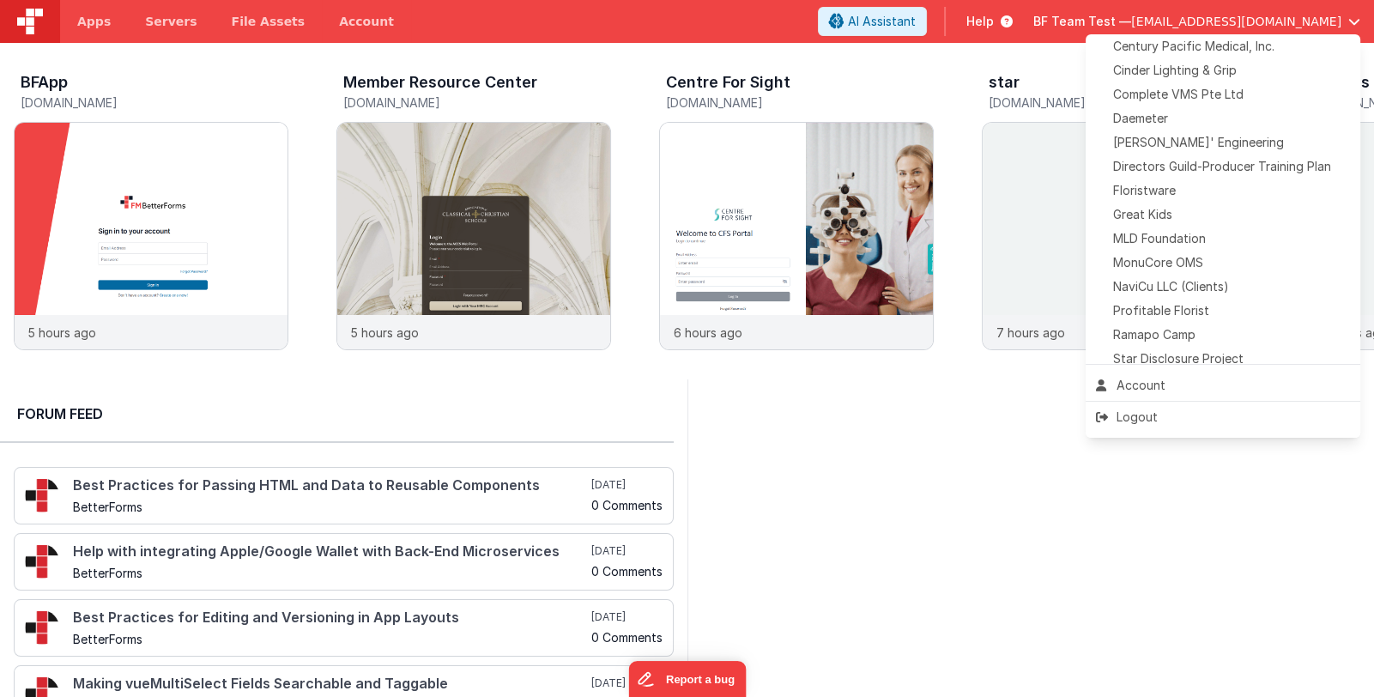
scroll to position [343, 0]
click at [1198, 329] on span "Star Disclosure Project" at bounding box center [1178, 334] width 130 height 17
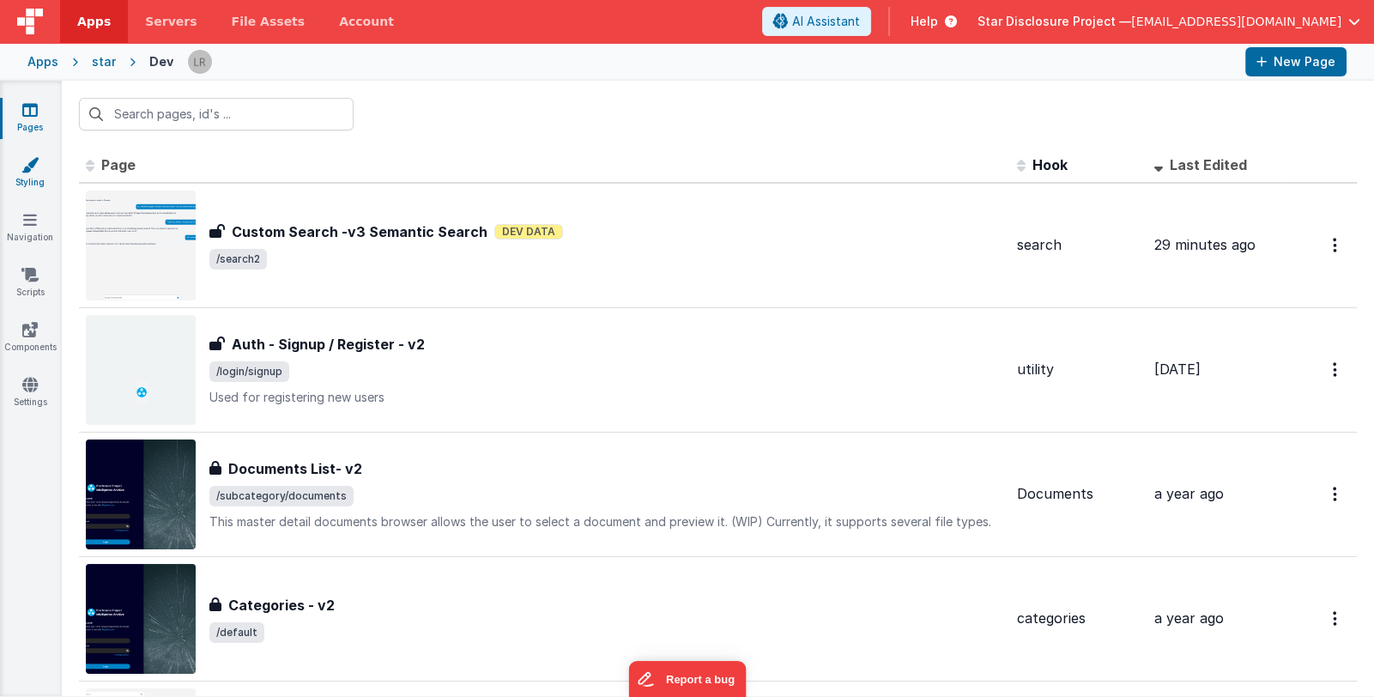
click at [42, 183] on link "Styling" at bounding box center [30, 173] width 62 height 34
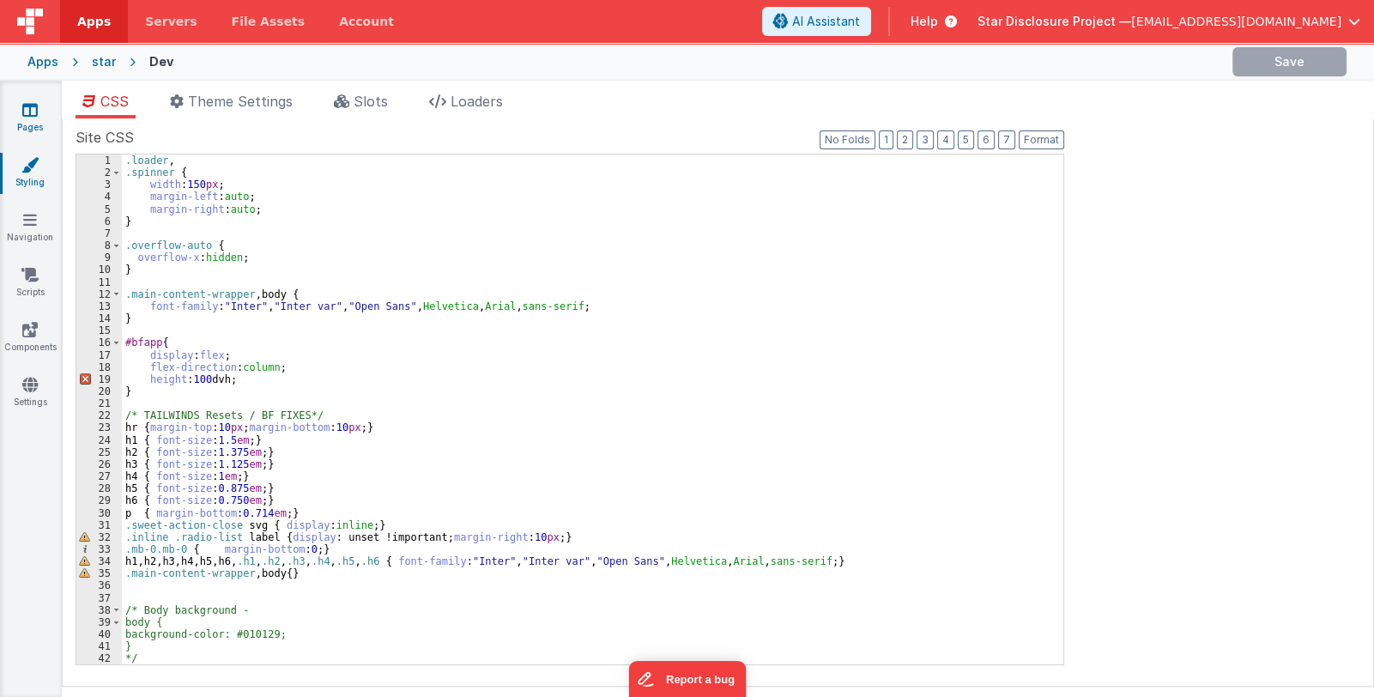
click at [26, 119] on link "Pages" at bounding box center [30, 118] width 62 height 34
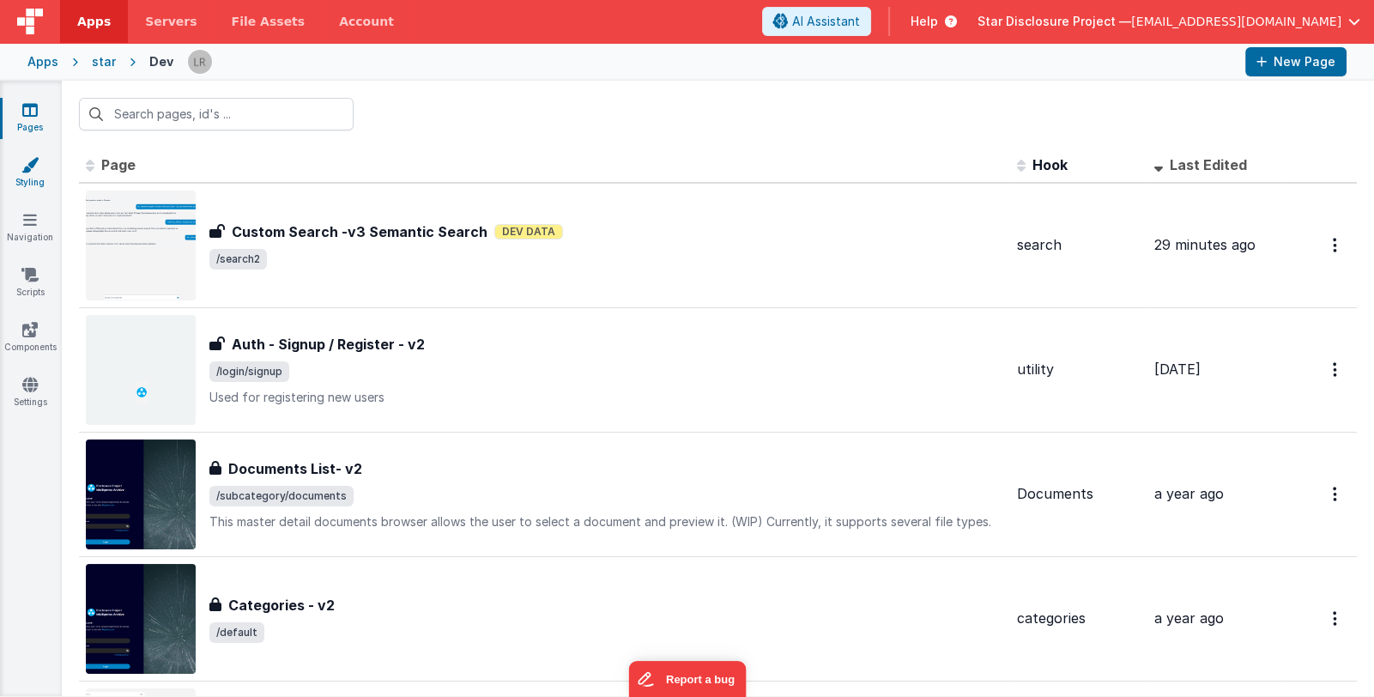
click at [21, 167] on icon at bounding box center [29, 164] width 17 height 17
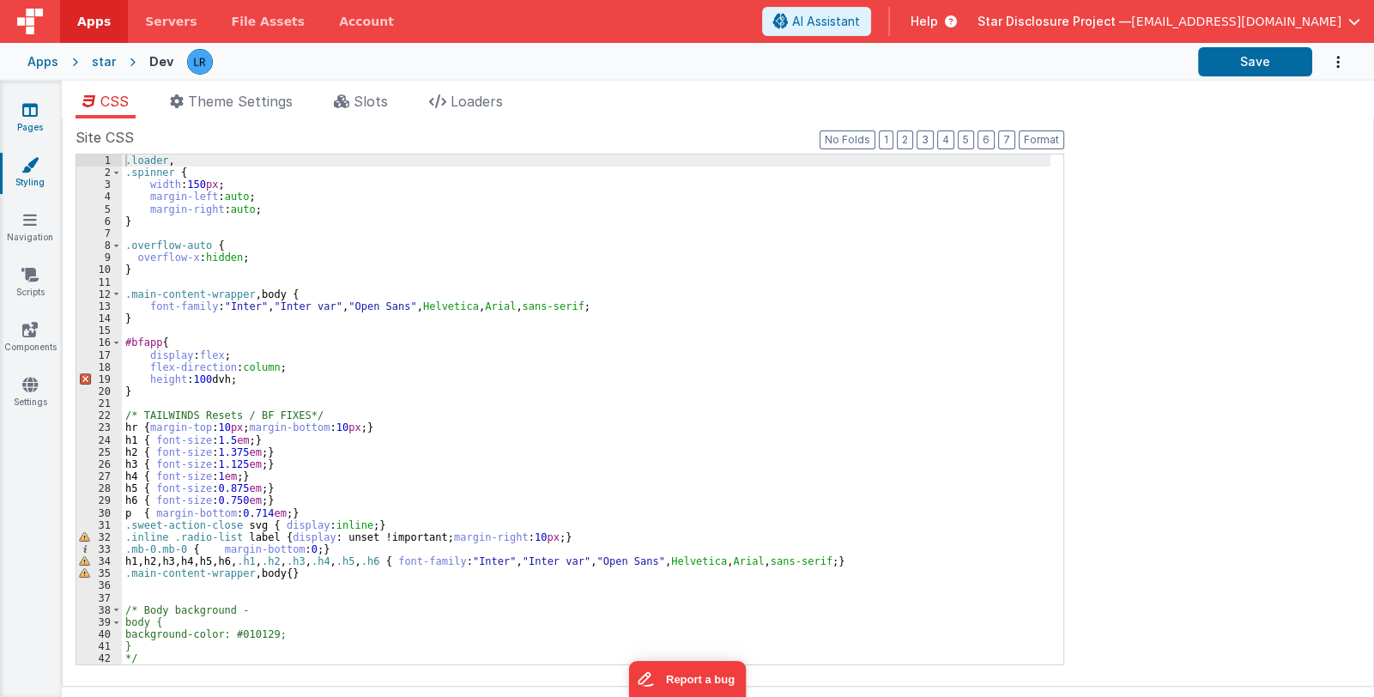
click at [36, 110] on icon at bounding box center [29, 109] width 15 height 17
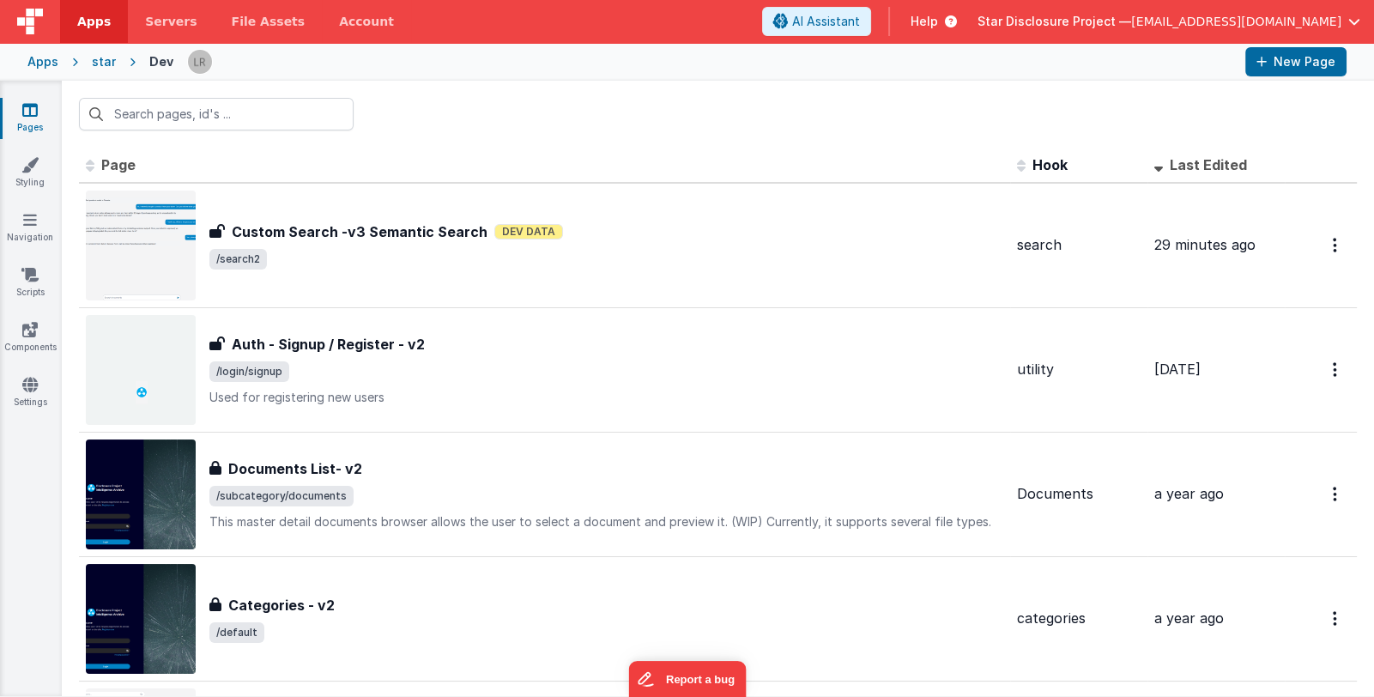
click at [32, 64] on div "Apps" at bounding box center [42, 61] width 31 height 17
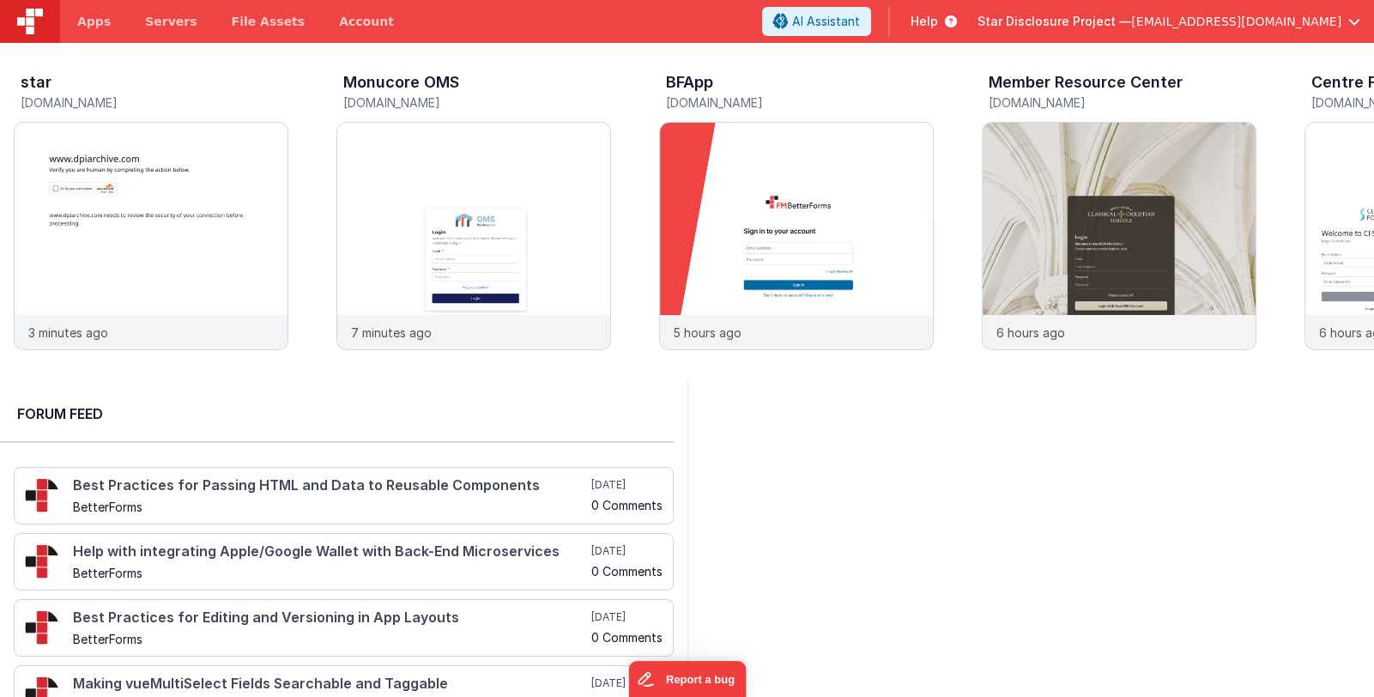
click at [1131, 18] on span "Star Disclosure Project —" at bounding box center [1055, 21] width 154 height 17
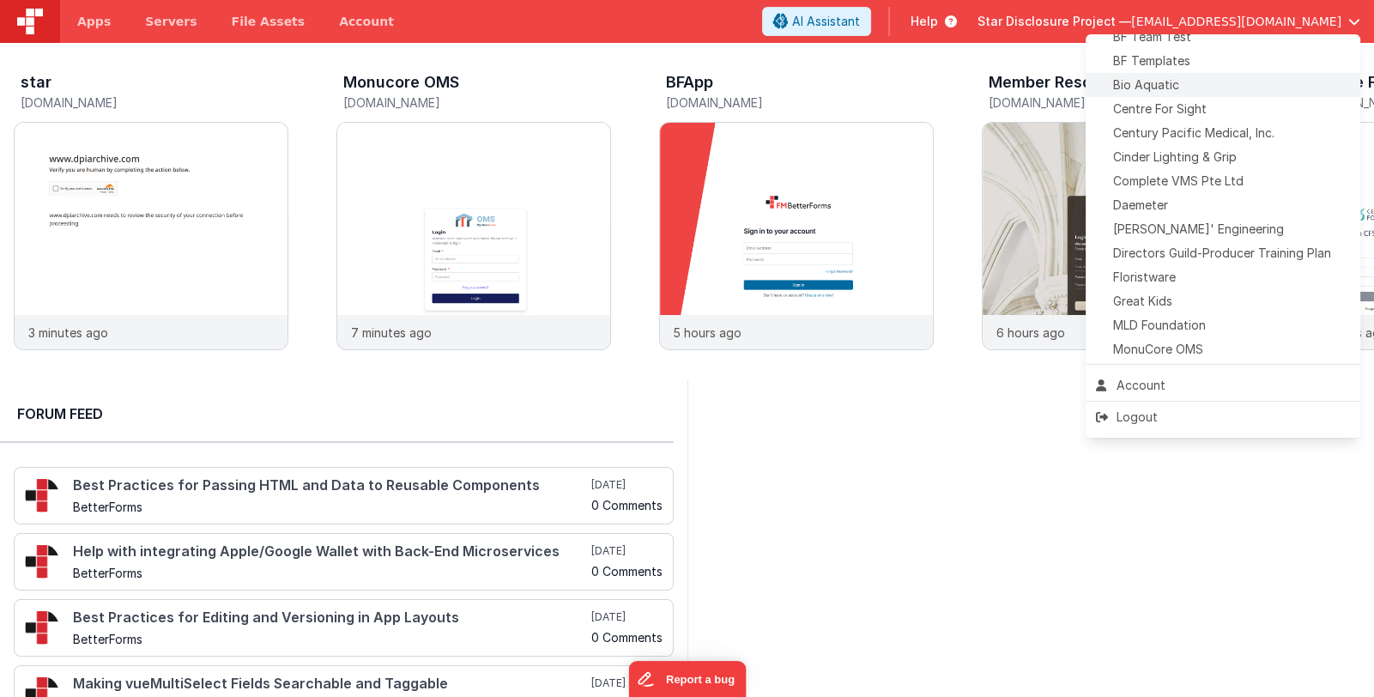
scroll to position [258, 0]
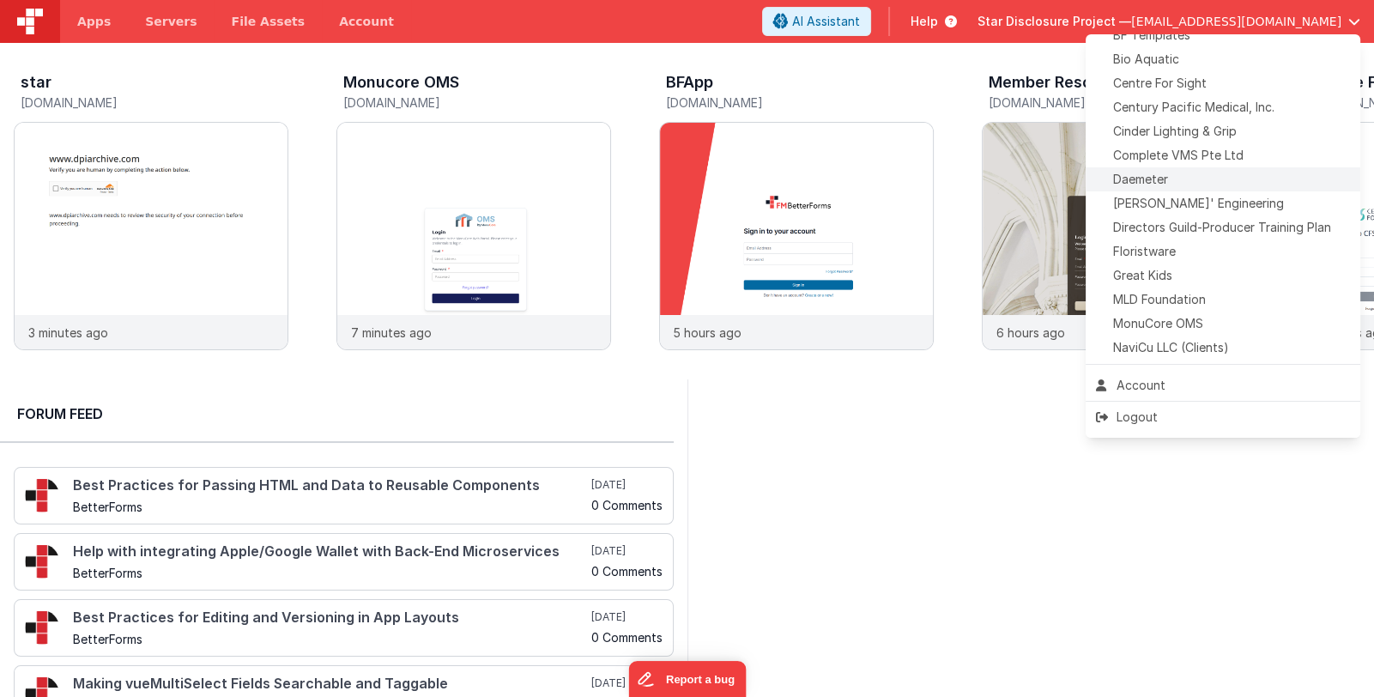
click at [1216, 177] on div "Daemeter" at bounding box center [1223, 179] width 254 height 17
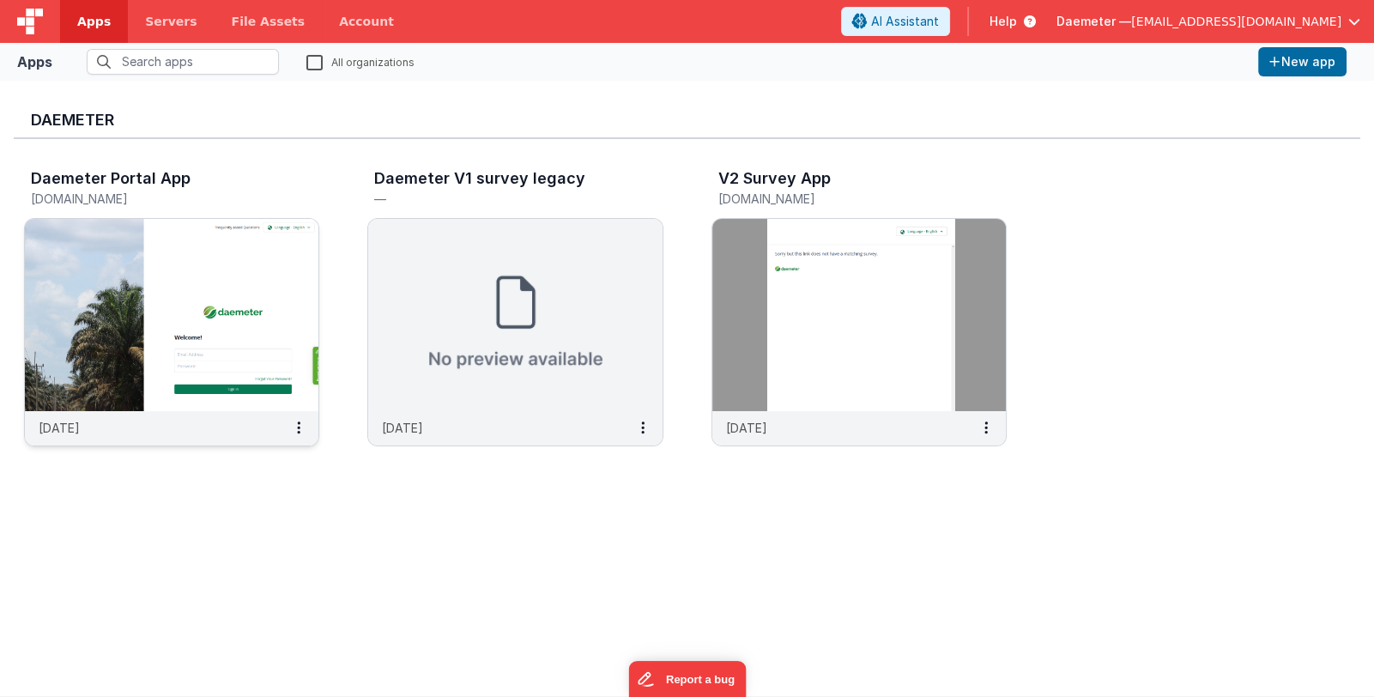
click at [204, 334] on img at bounding box center [172, 315] width 294 height 192
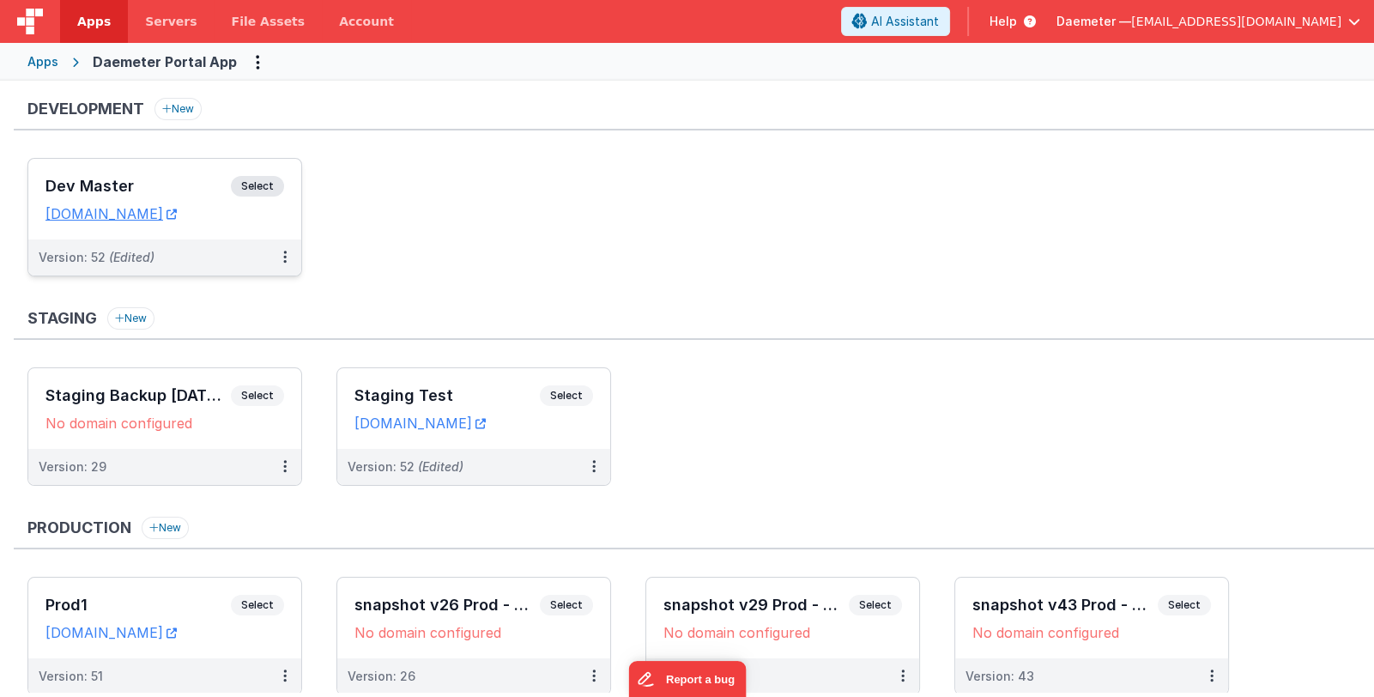
click at [161, 183] on h3 "Dev Master" at bounding box center [137, 186] width 185 height 17
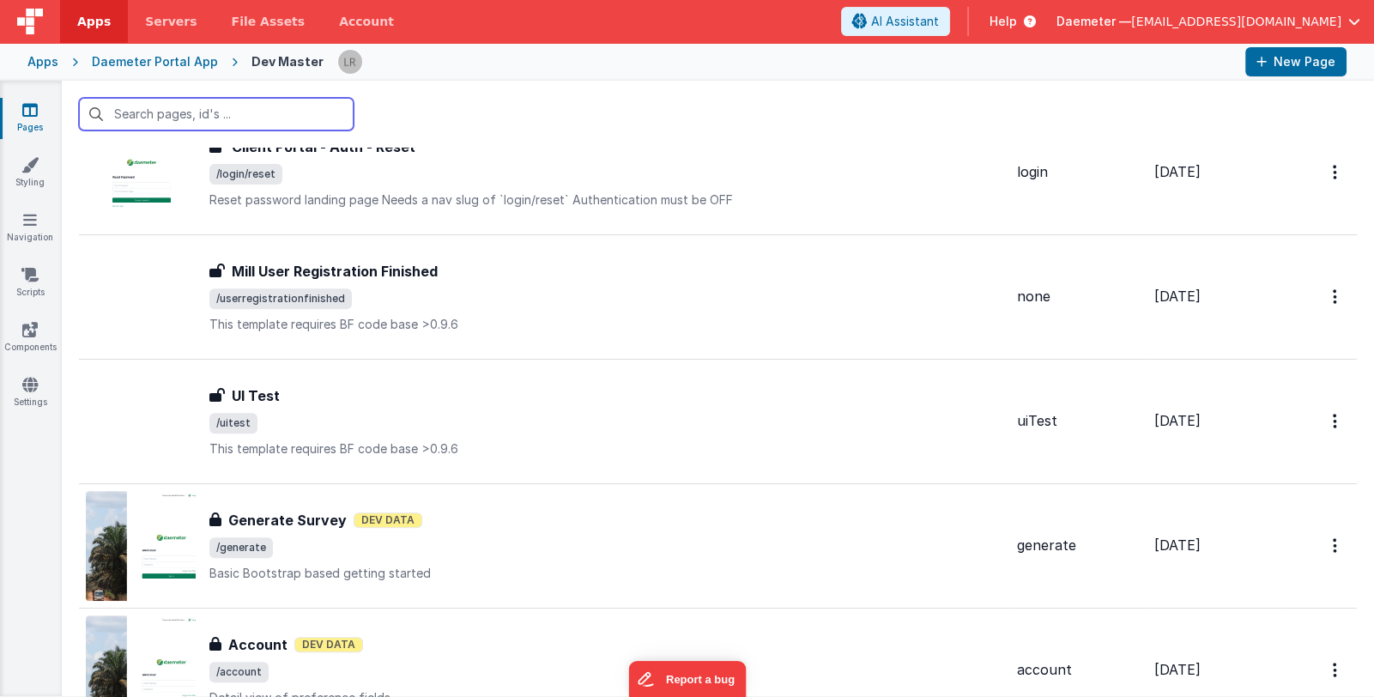
scroll to position [1030, 0]
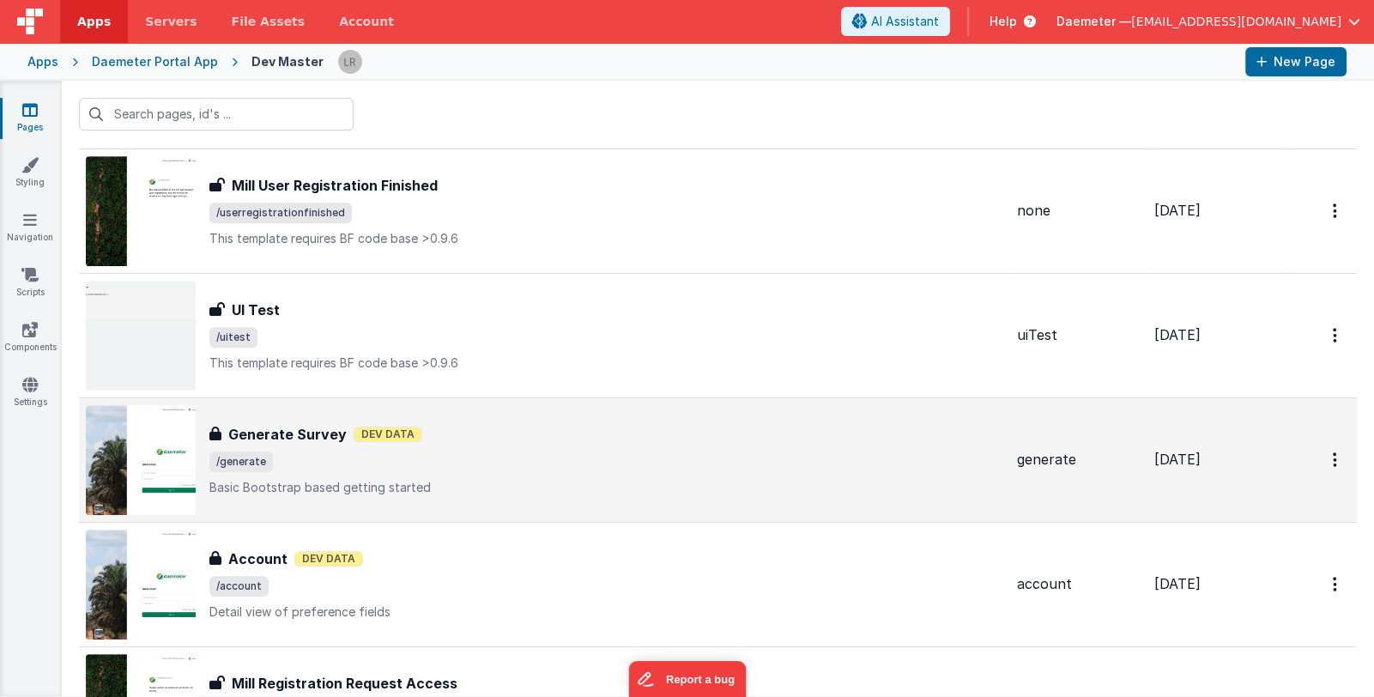
click at [545, 446] on div "Generate Survey Generate Survey Dev Data /generate Basic Bootstrap based gettin…" at bounding box center [606, 460] width 794 height 72
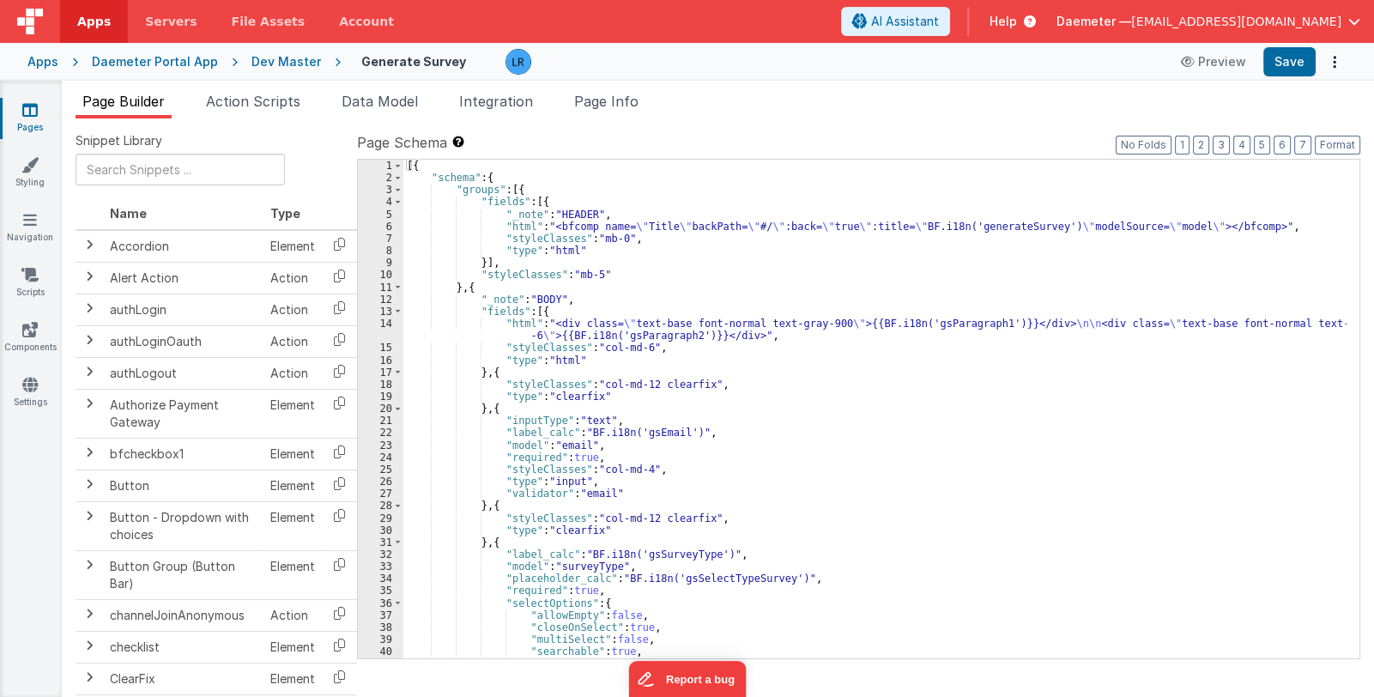
scroll to position [153, 0]
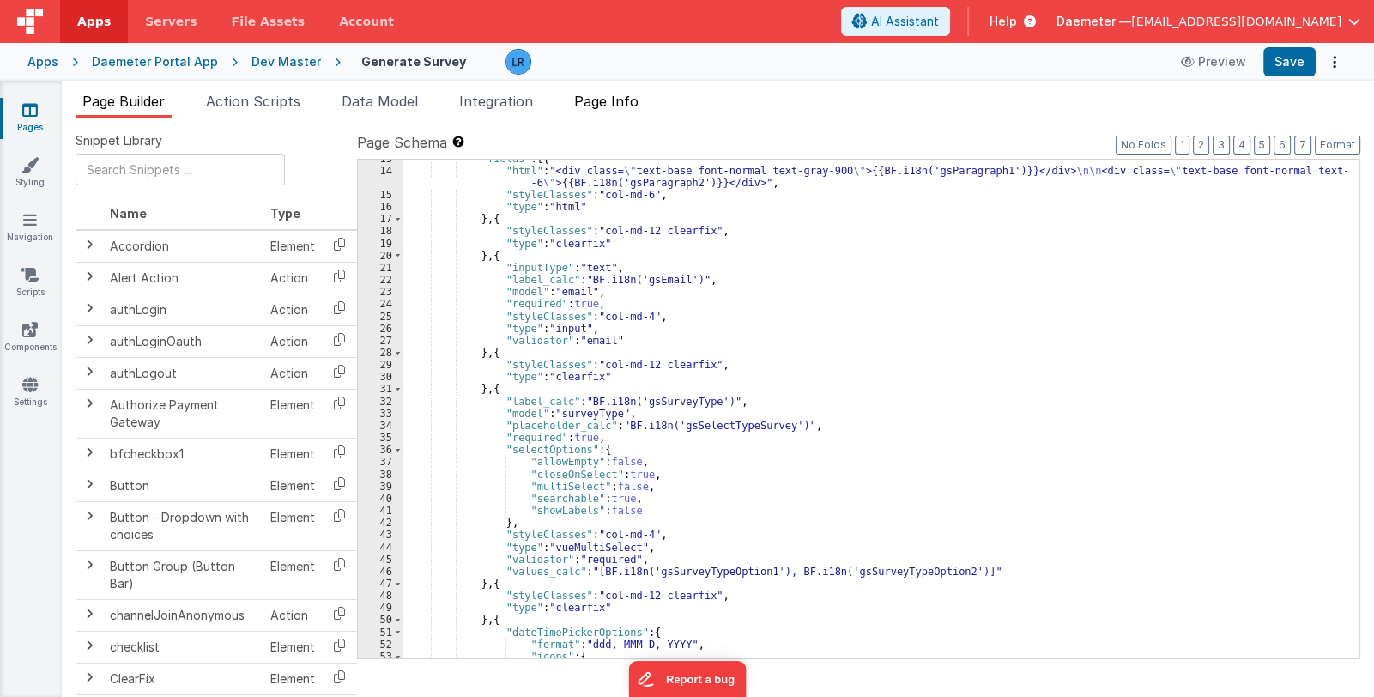
click at [599, 100] on span "Page Info" at bounding box center [606, 101] width 64 height 17
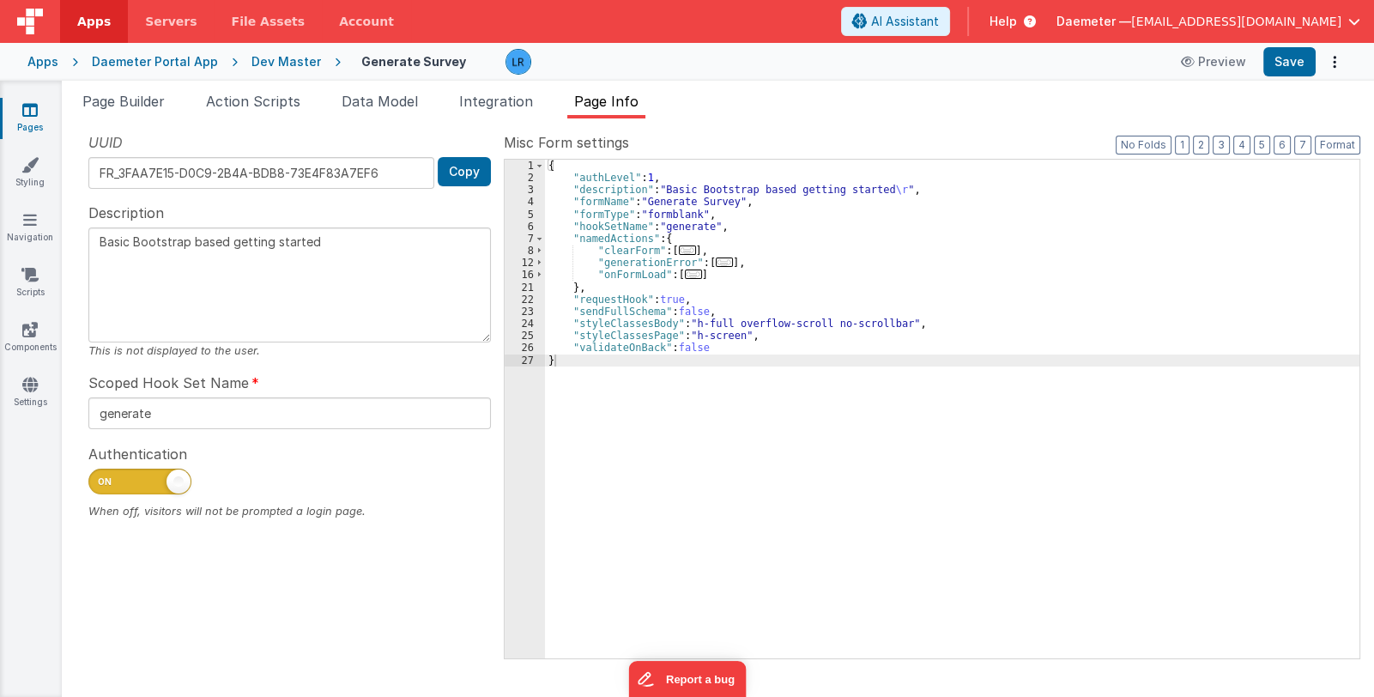
click at [680, 251] on span "..." at bounding box center [687, 250] width 17 height 9
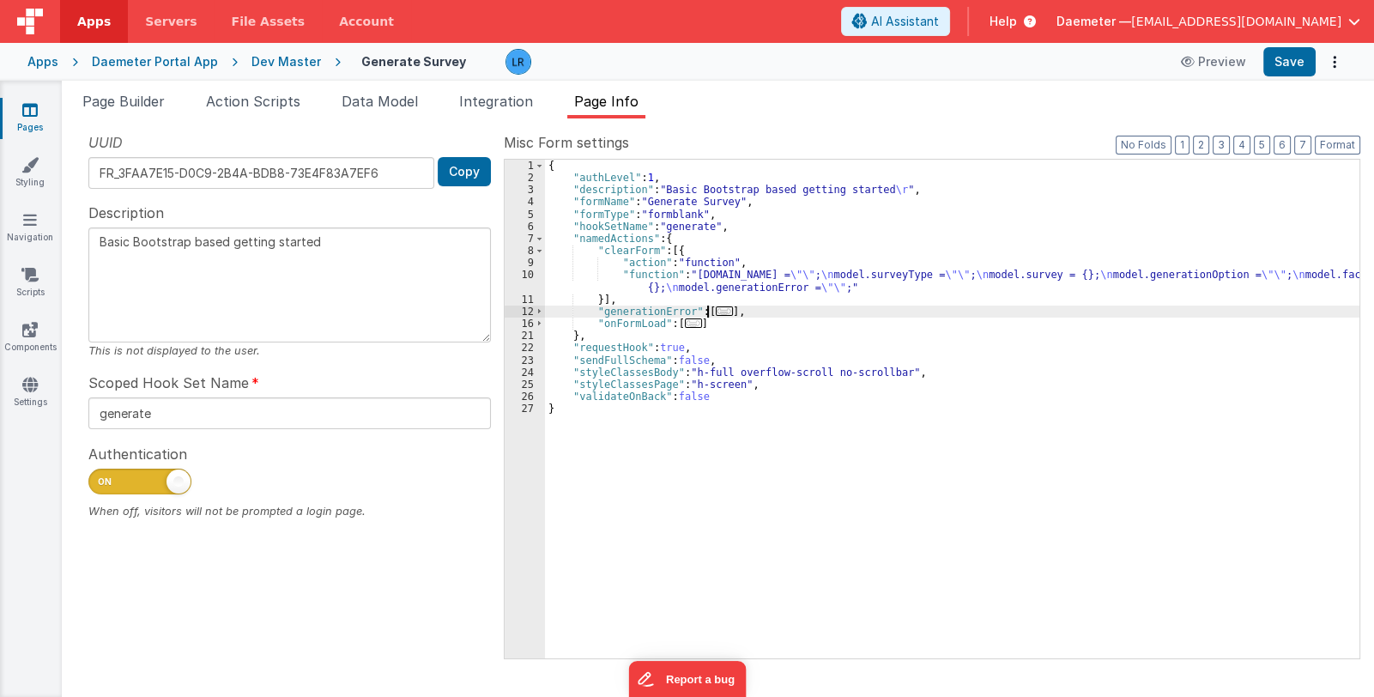
click at [717, 306] on span "..." at bounding box center [724, 310] width 17 height 9
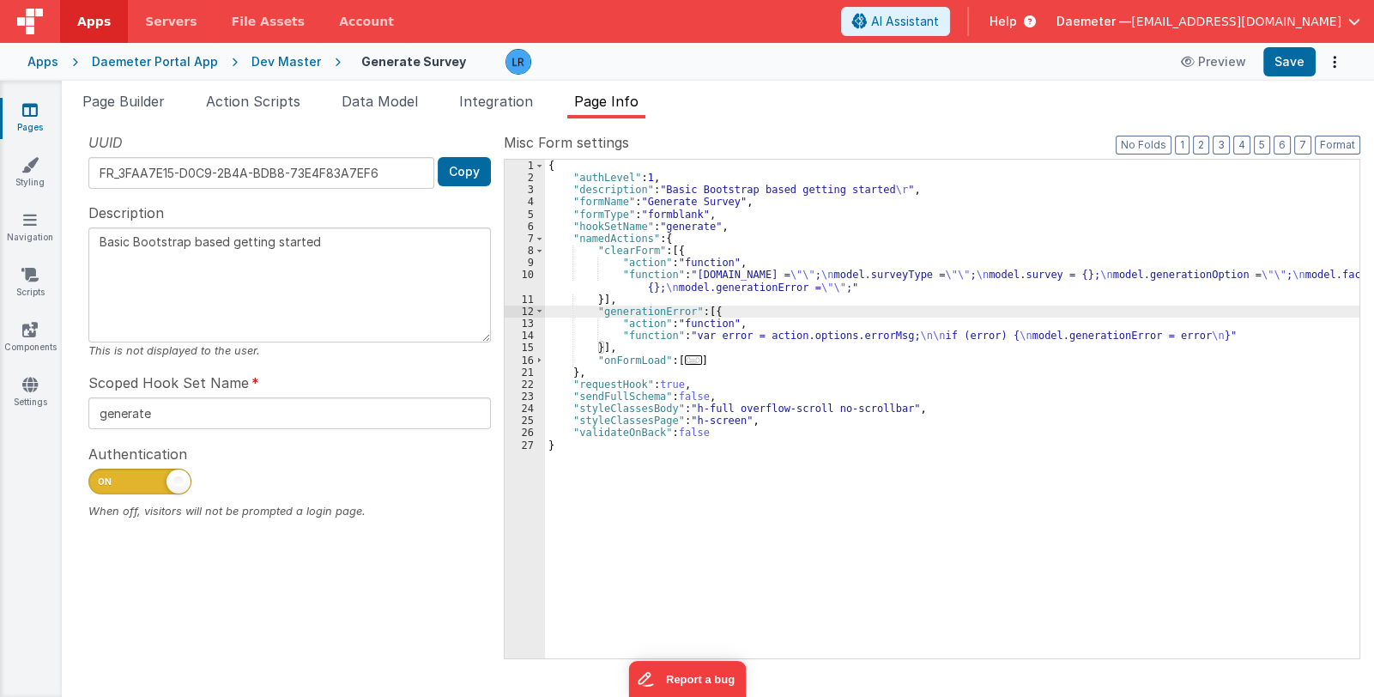
click at [687, 363] on span "..." at bounding box center [693, 359] width 17 height 9
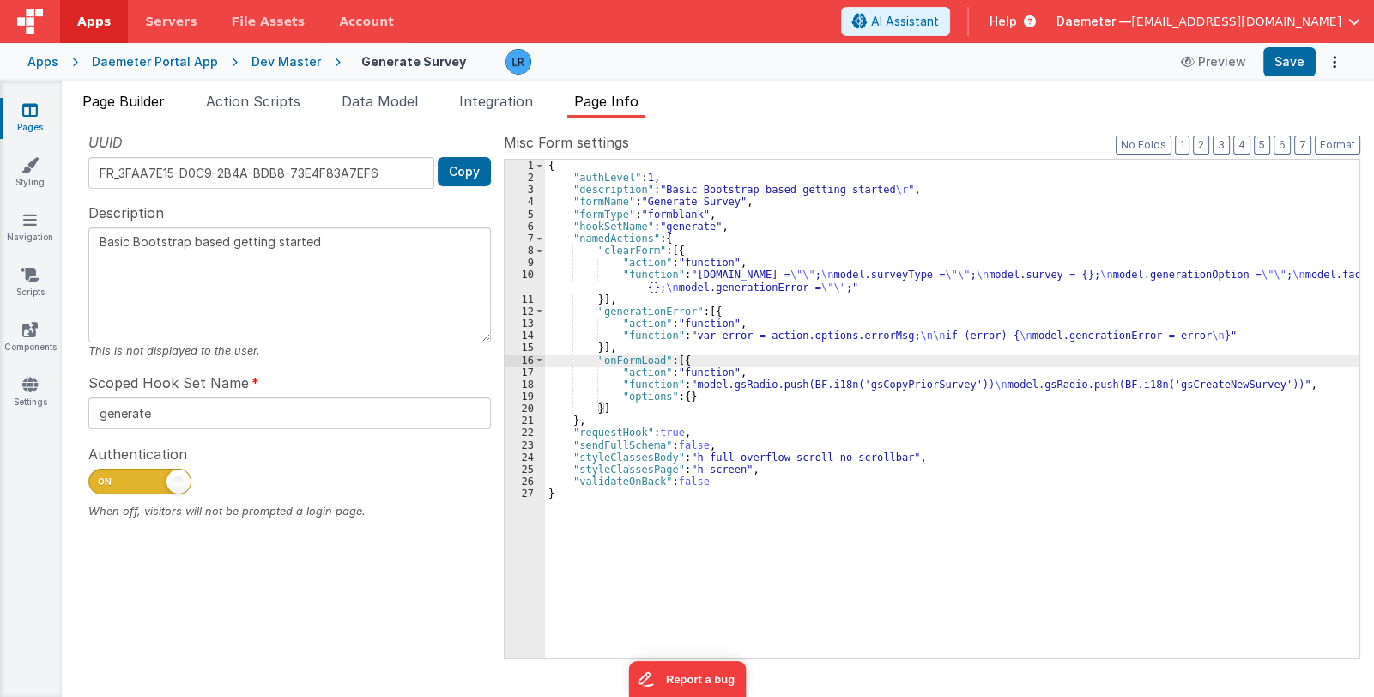
click at [141, 97] on span "Page Builder" at bounding box center [123, 101] width 82 height 17
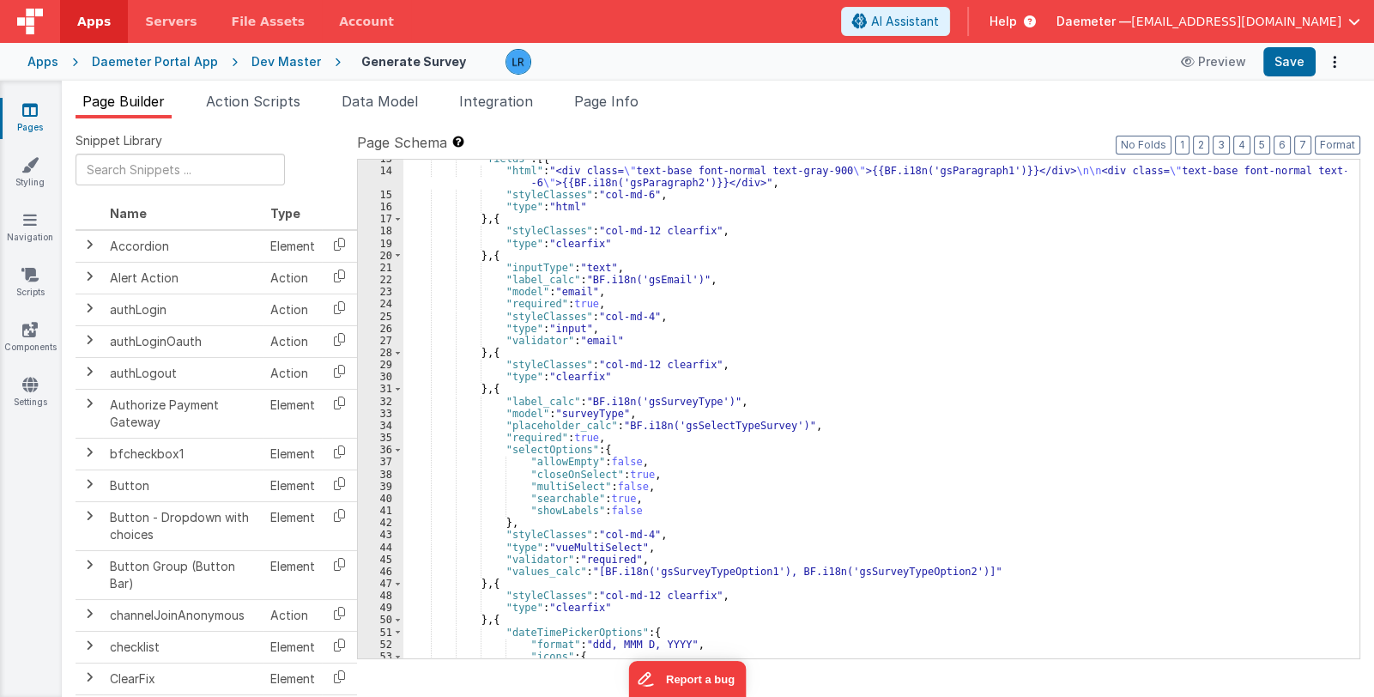
click at [908, 595] on div ""fields" : [{ "html" : "<div class= \" text-base font-normal text-gray-900 \" >…" at bounding box center [874, 415] width 943 height 524
click at [835, 485] on div ""fields" : [{ "html" : "<div class= \" text-base font-normal text-gray-900 \" >…" at bounding box center [874, 415] width 943 height 524
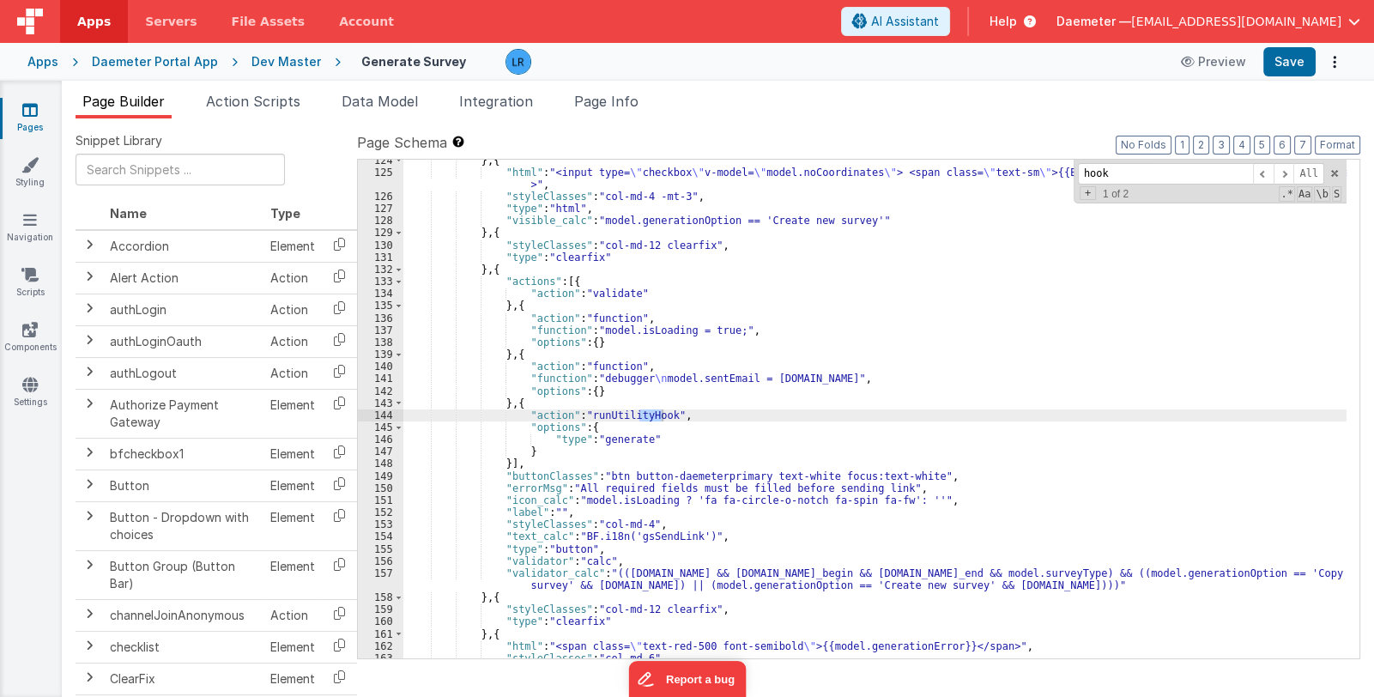
scroll to position [1744, 0]
click at [507, 266] on div "} , { "html" : "<input type= \" checkbox \" v-model= \" model.noCoordinates \" …" at bounding box center [874, 417] width 943 height 524
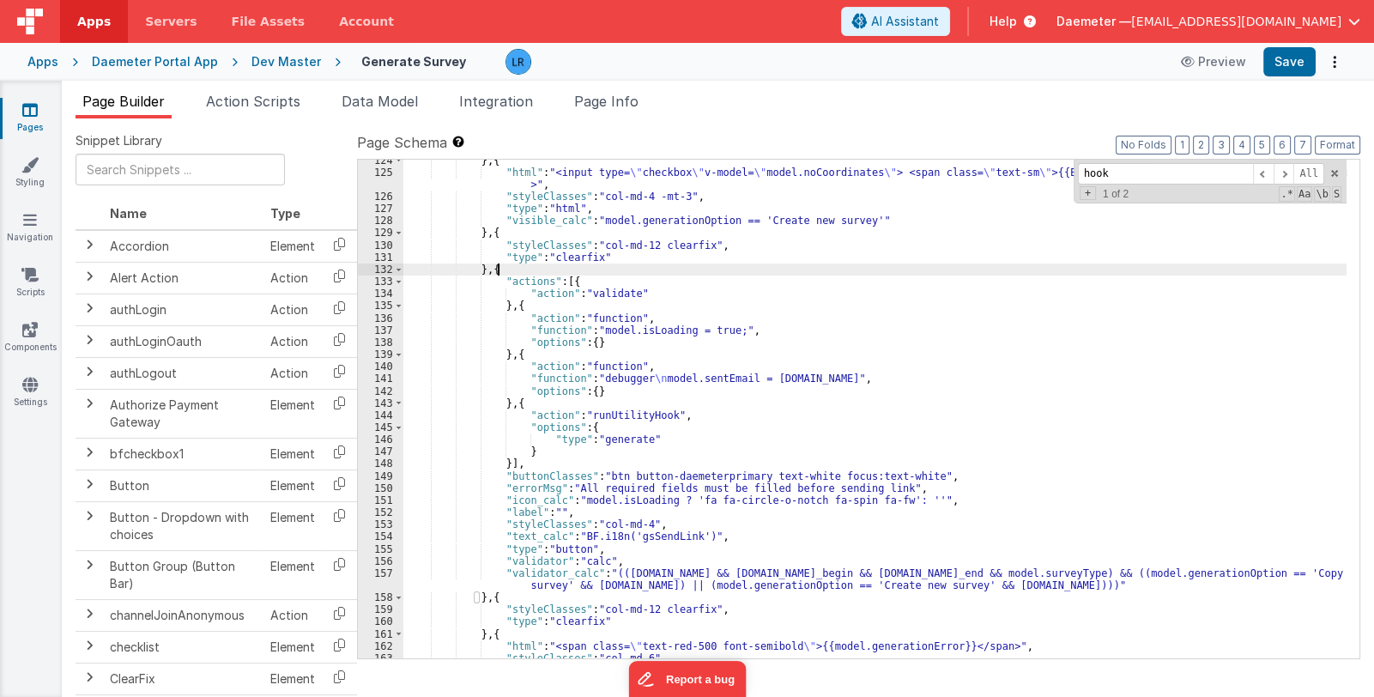
click at [507, 266] on div "} , { "html" : "<input type= \" checkbox \" v-model= \" model.noCoordinates \" …" at bounding box center [874, 417] width 943 height 524
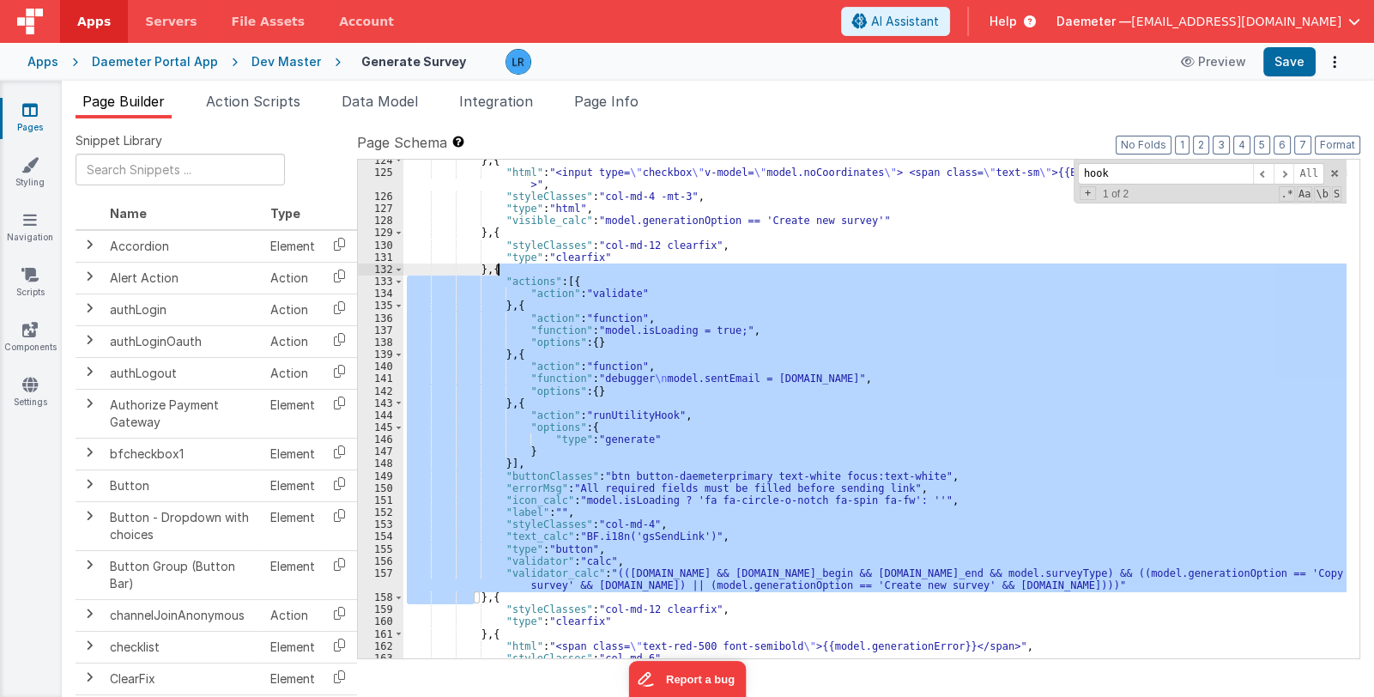
click at [827, 455] on div "} , { "html" : "<input type= \" checkbox \" v-model= \" model.noCoordinates \" …" at bounding box center [874, 409] width 943 height 499
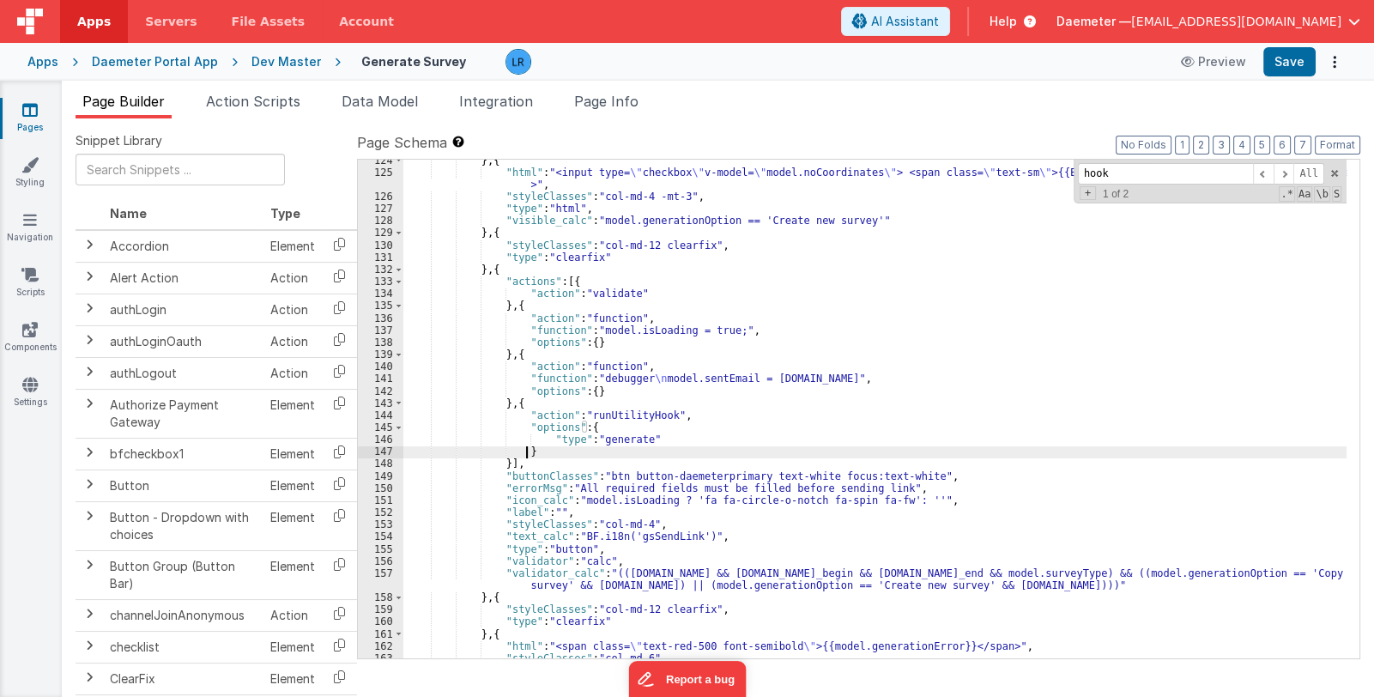
click at [827, 455] on div "} , { "html" : "<input type= \" checkbox \" v-model= \" model.noCoordinates \" …" at bounding box center [874, 417] width 943 height 524
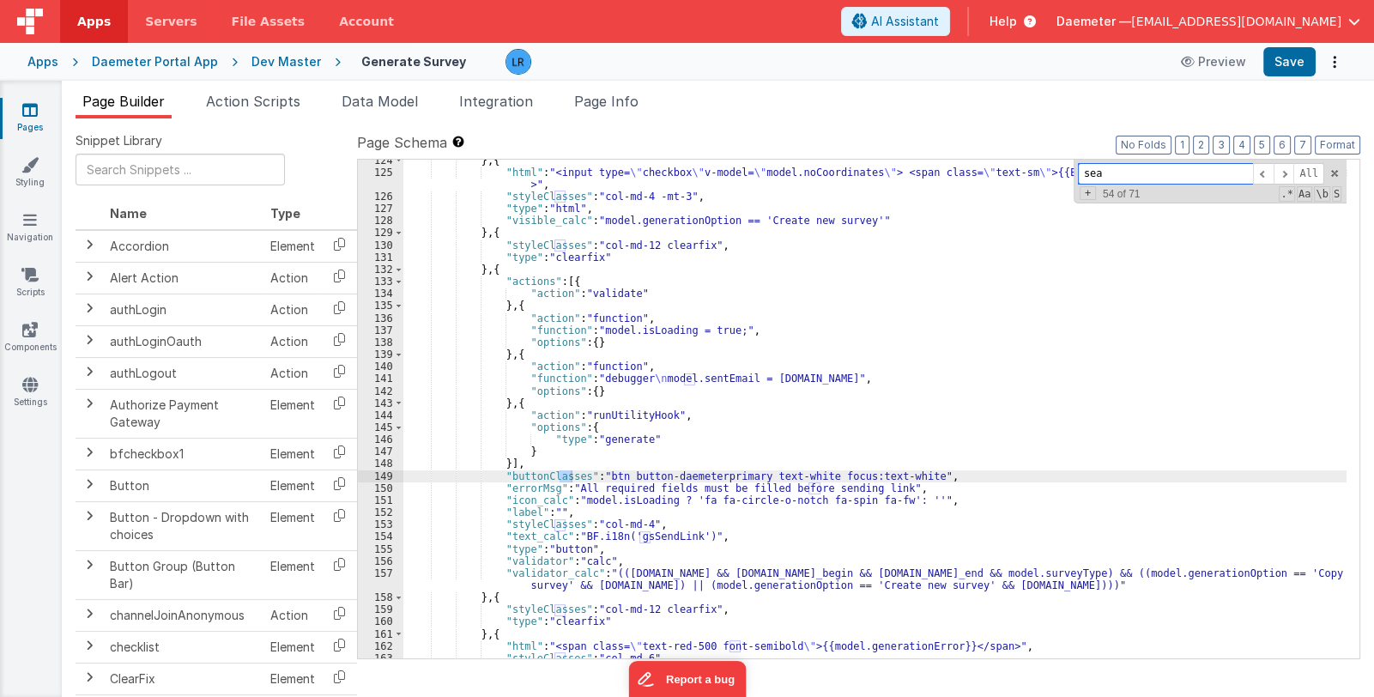
scroll to position [236, 0]
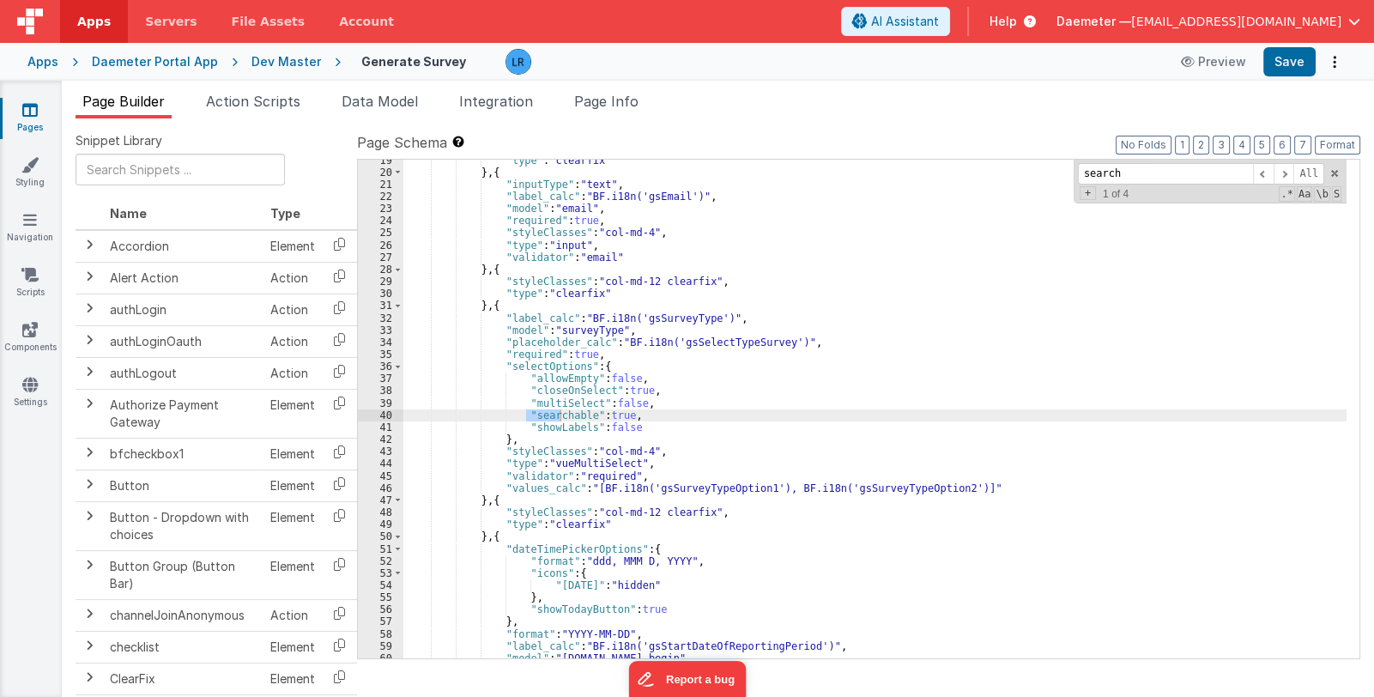
click at [504, 303] on div ""type" : "clearfix" } , { "inputType" : "text" , "label_calc" : "BF.i18n('gsEma…" at bounding box center [874, 417] width 943 height 524
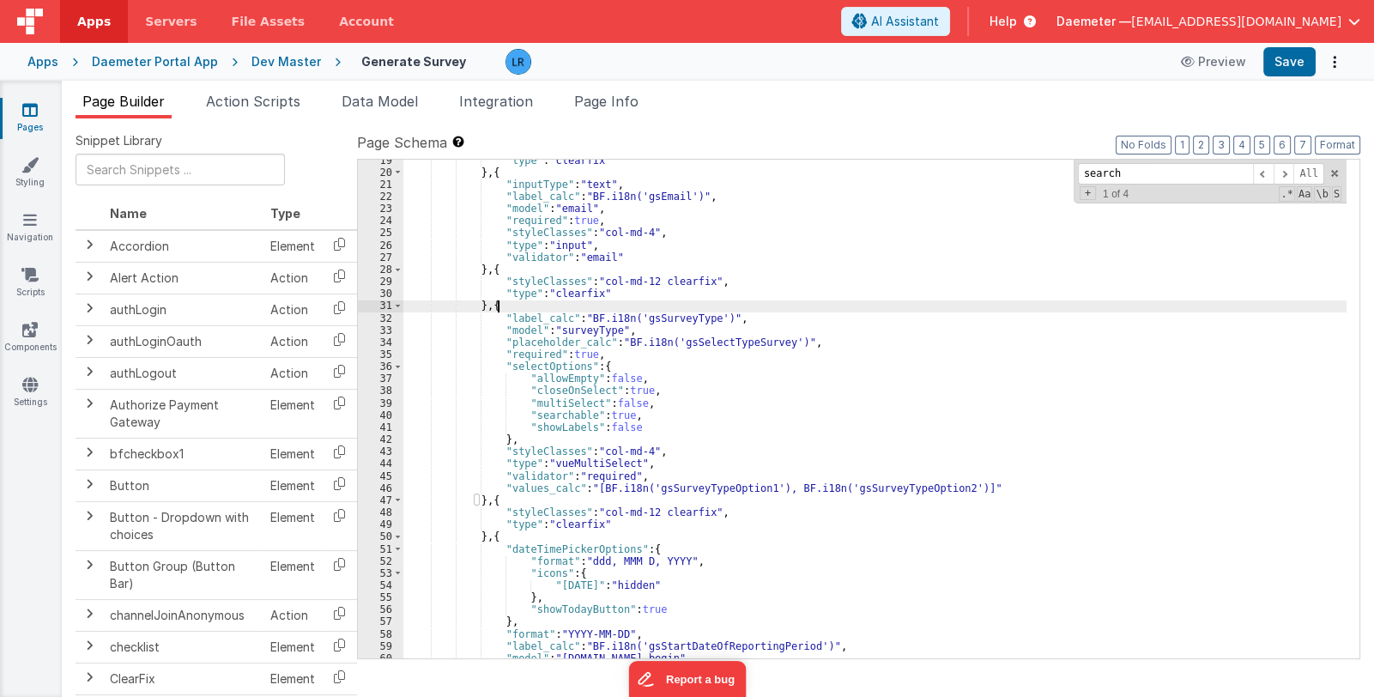
click at [504, 303] on div ""type" : "clearfix" } , { "inputType" : "text" , "label_calc" : "BF.i18n('gsEma…" at bounding box center [874, 417] width 943 height 524
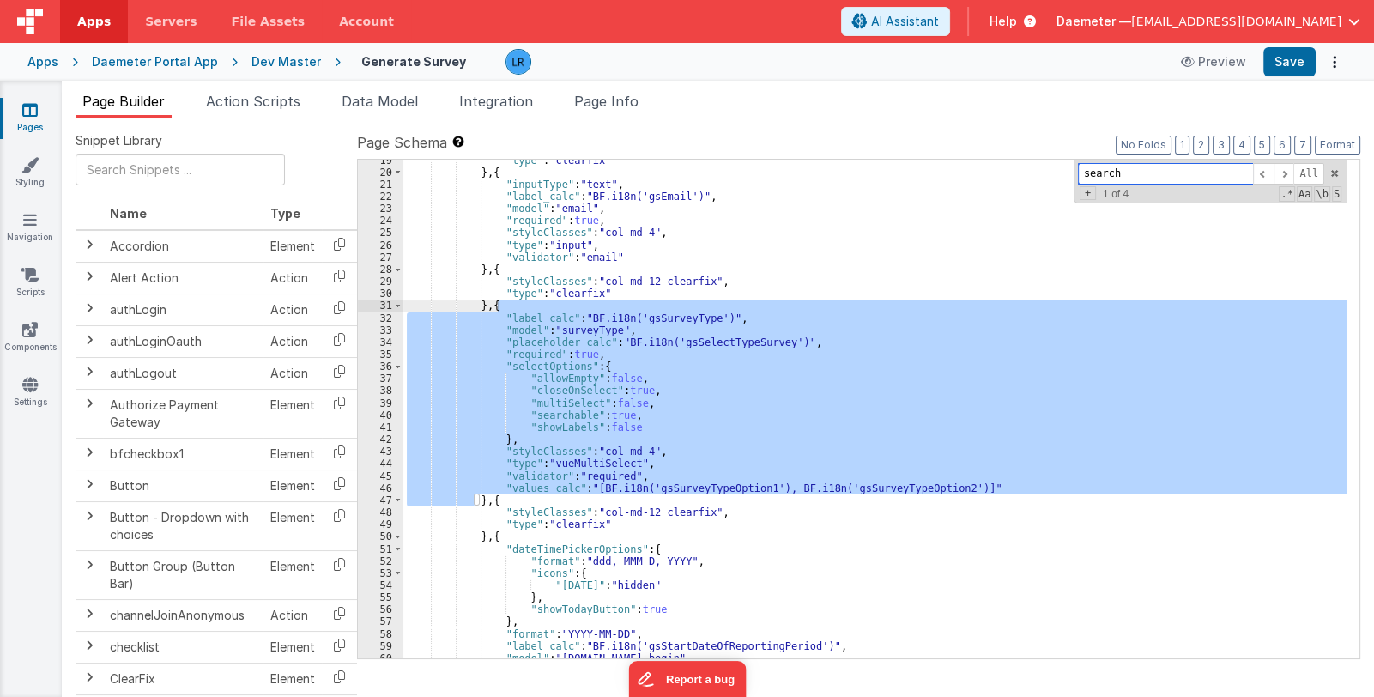
drag, startPoint x: 1188, startPoint y: 173, endPoint x: 1044, endPoint y: 175, distance: 144.2
click at [1044, 175] on div ""type" : "clearfix" } , { "inputType" : "text" , "label_calc" : "BF.i18n('gsEma…" at bounding box center [874, 409] width 943 height 499
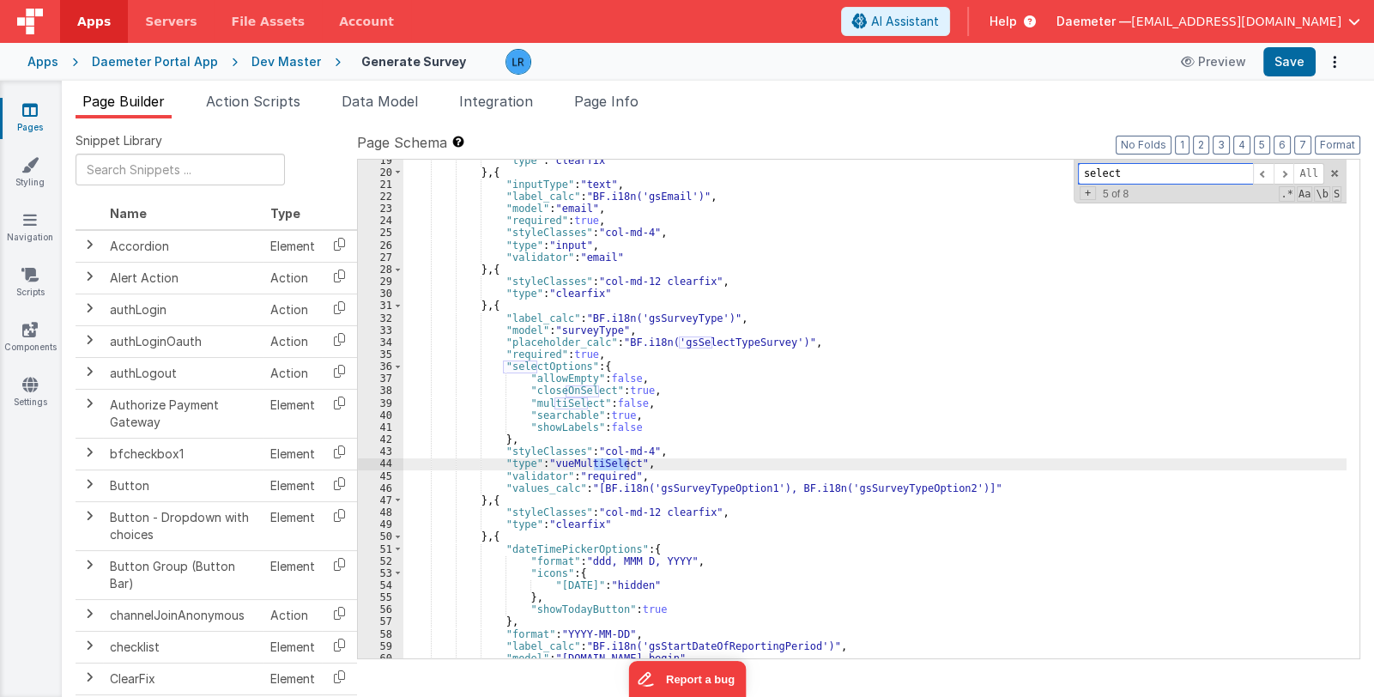
scroll to position [906, 0]
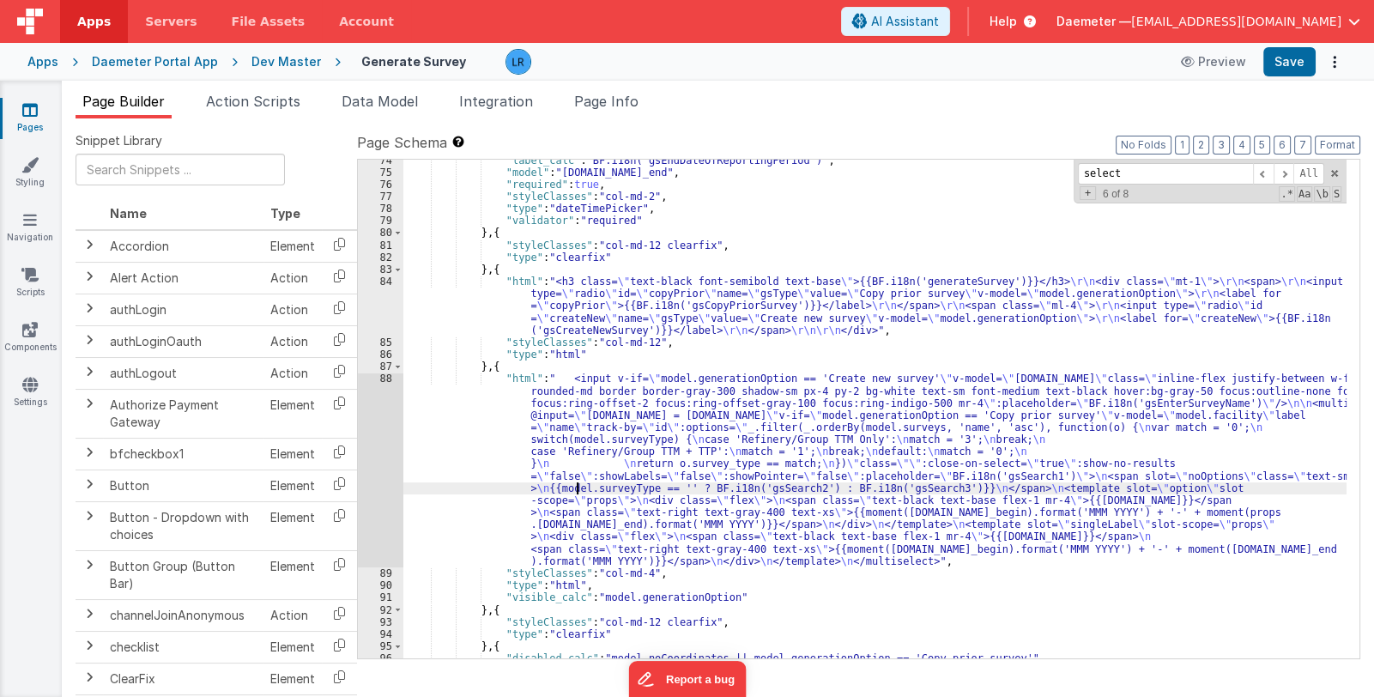
click at [574, 491] on div ""label_calc" : "BF.i18n('gsEndDateOfReportingPeriod')" , "model" : "survey.date…" at bounding box center [874, 417] width 943 height 524
click at [383, 511] on div "88" at bounding box center [380, 470] width 45 height 195
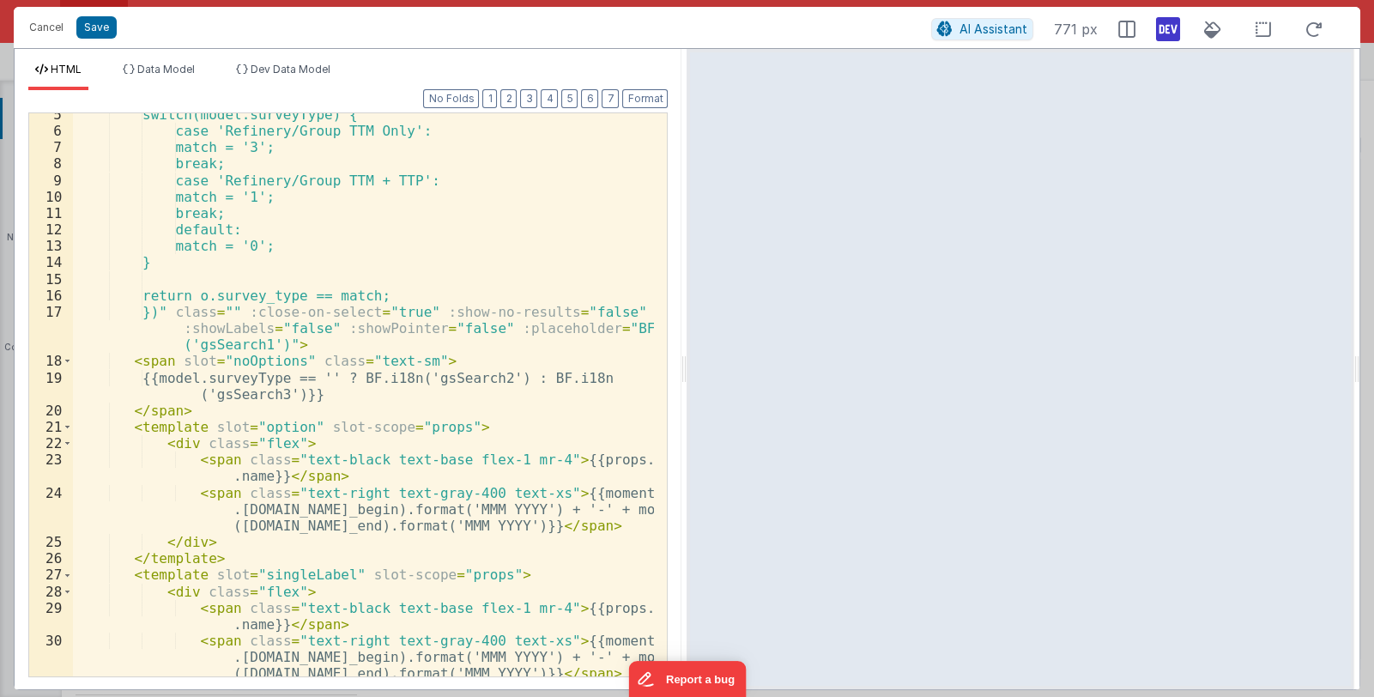
scroll to position [258, 0]
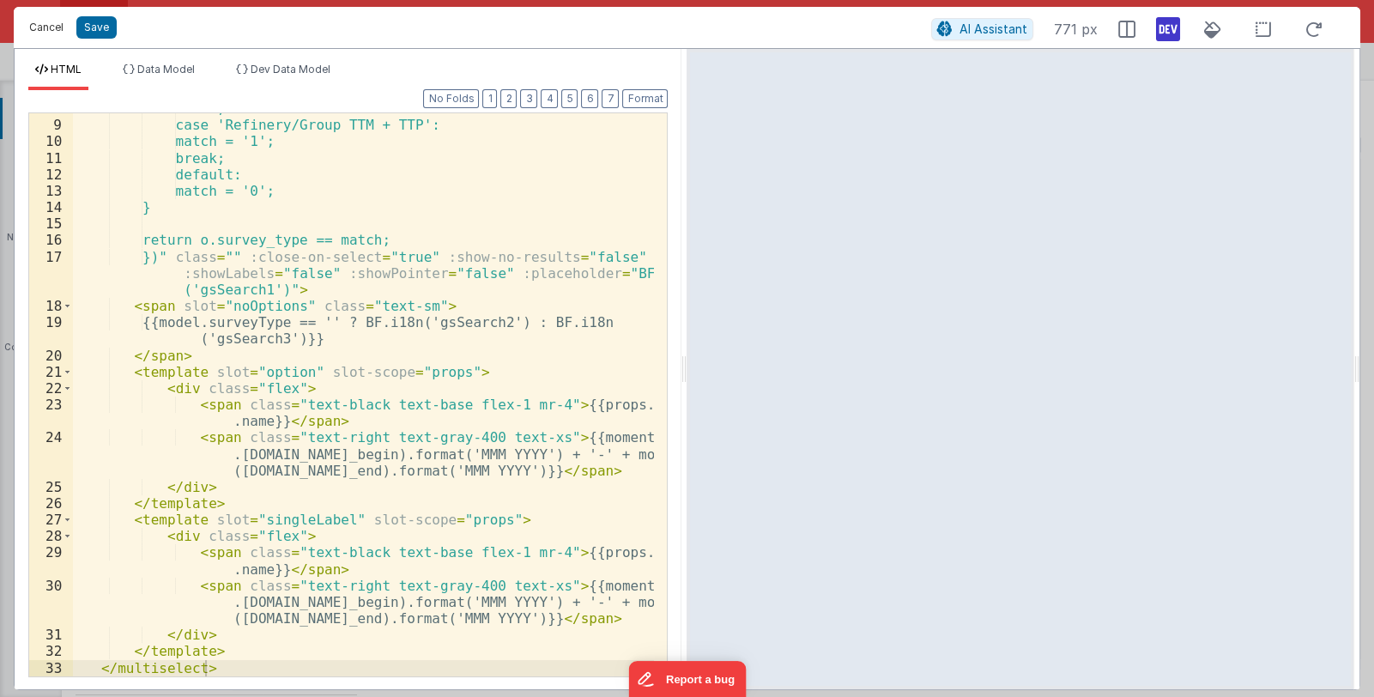
click at [46, 29] on button "Cancel" at bounding box center [47, 27] width 52 height 24
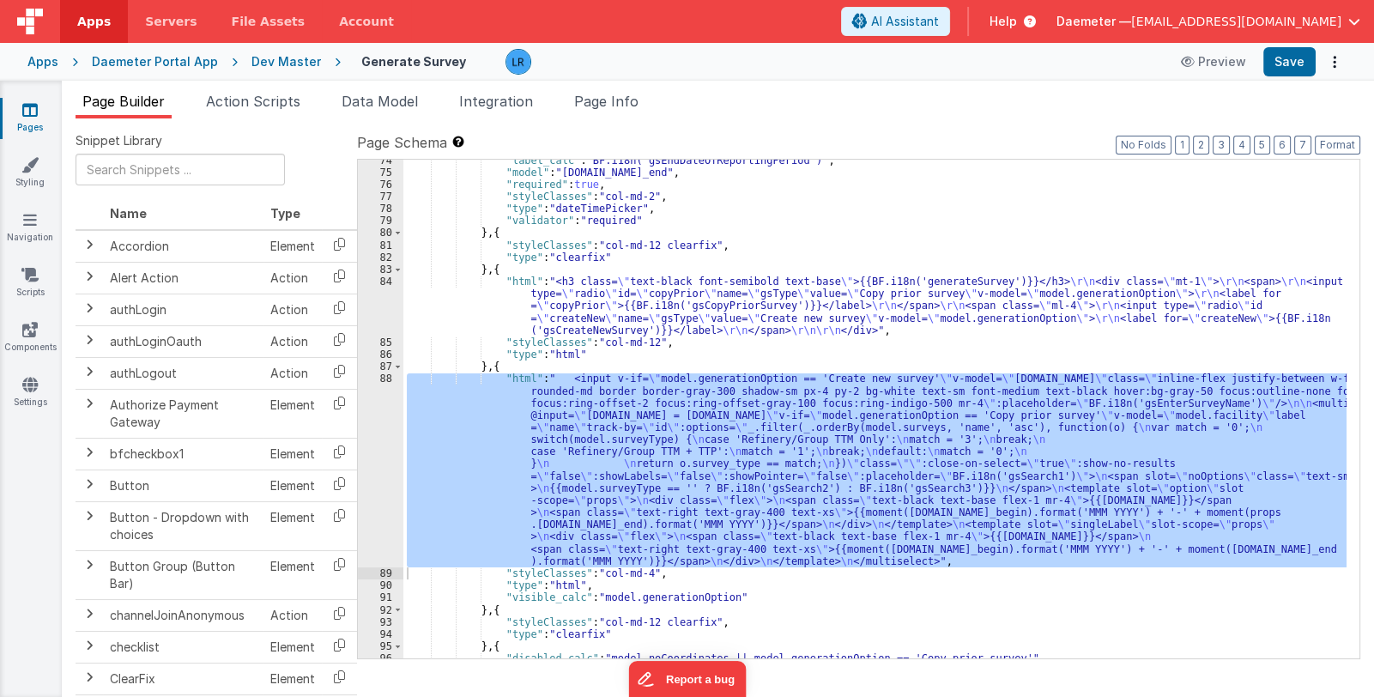
click at [789, 390] on div ""label_calc" : "BF.i18n('gsEndDateOfReportingPeriod')" , "model" : "survey.date…" at bounding box center [874, 409] width 943 height 499
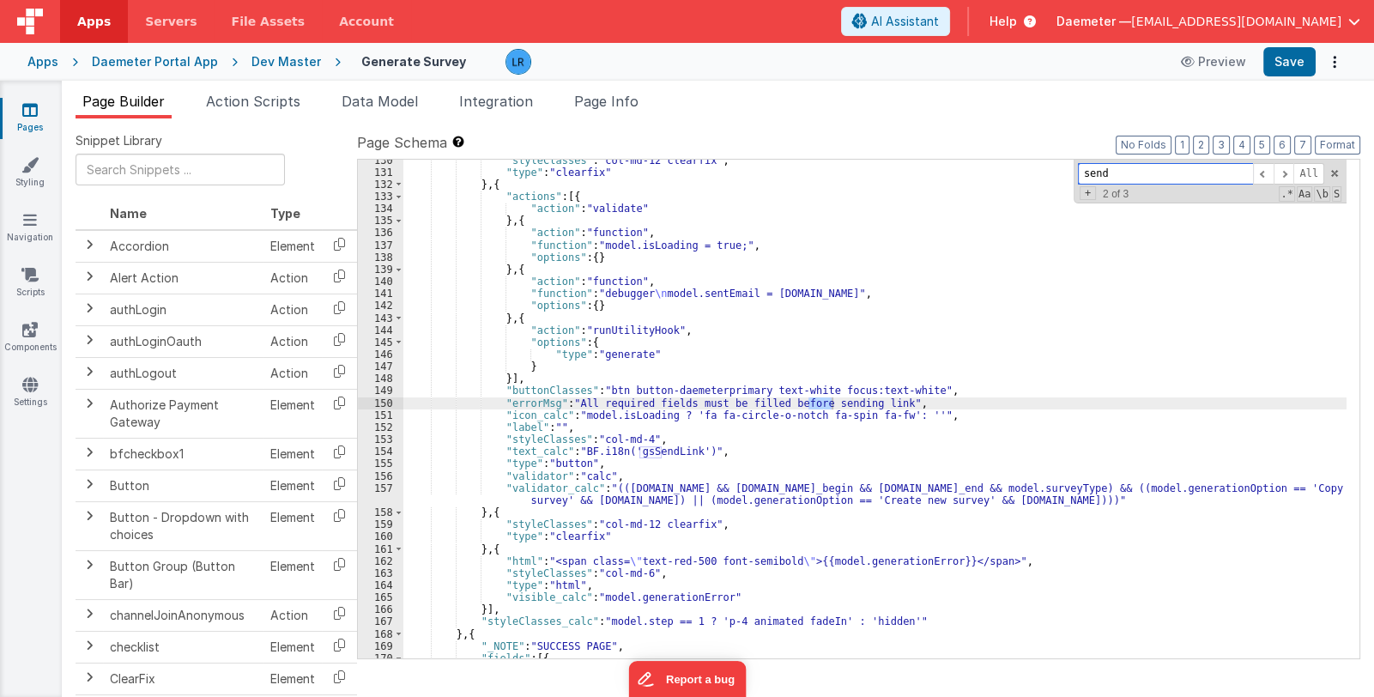
scroll to position [1829, 0]
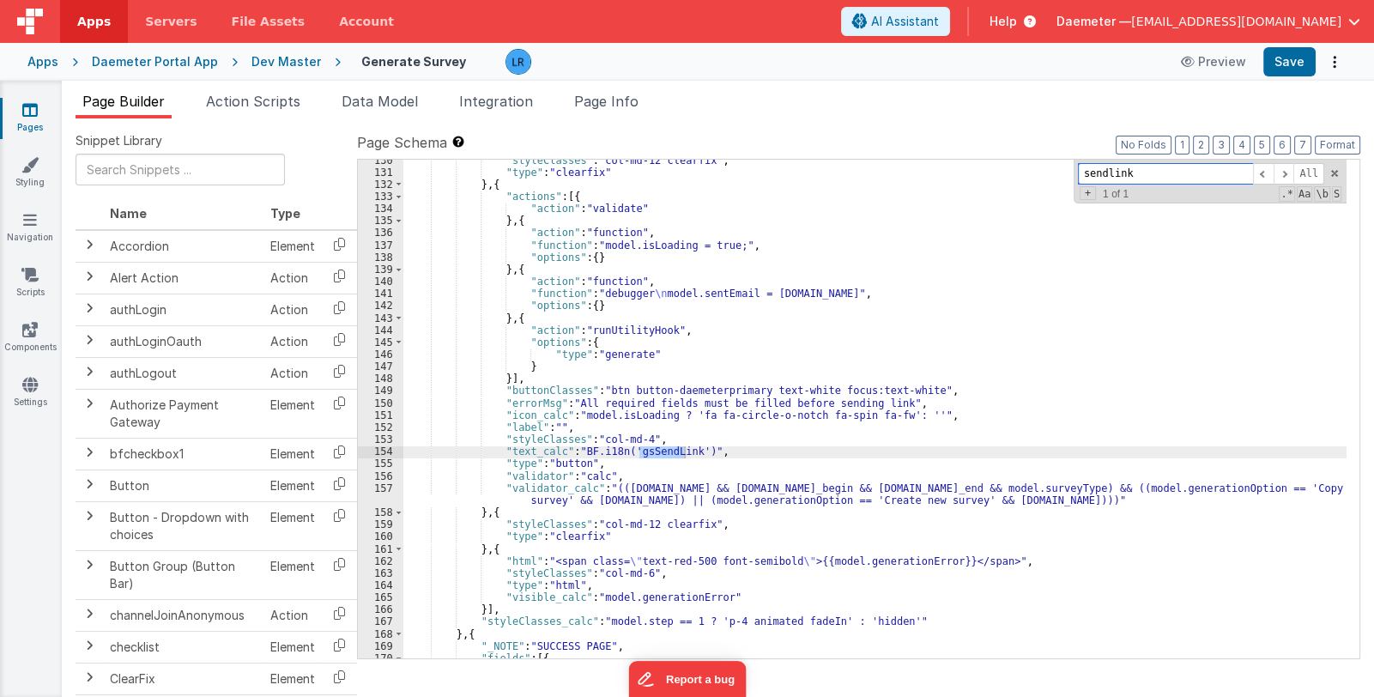
type input "sendlink"
click at [650, 355] on div ""styleClasses" : "col-md-12 clearfix" , "type" : "clearfix" } , { "actions" : […" at bounding box center [874, 423] width 943 height 537
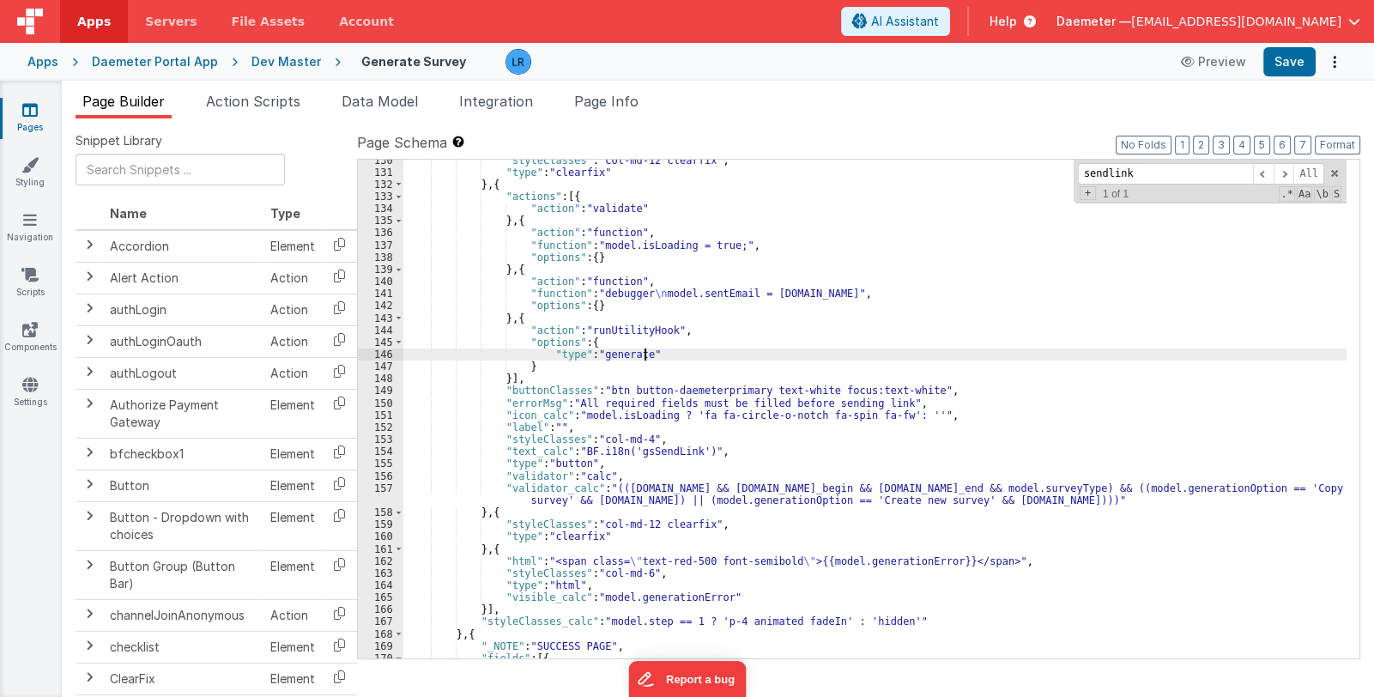
click at [653, 353] on div ""styleClasses" : "col-md-12 clearfix" , "type" : "clearfix" } , { "actions" : […" at bounding box center [874, 423] width 943 height 537
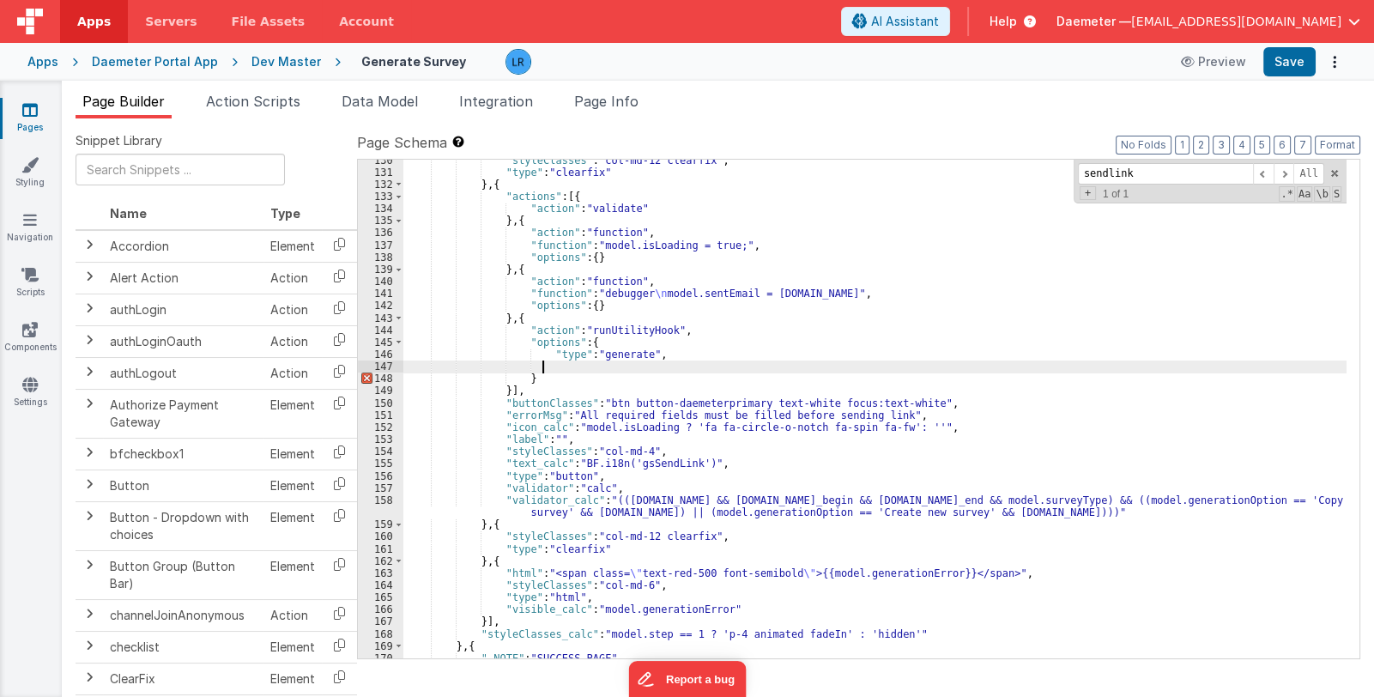
paste textarea
click at [661, 361] on div ""styleClasses" : "col-md-12 clearfix" , "type" : "clearfix" } , { "actions" : […" at bounding box center [874, 417] width 943 height 524
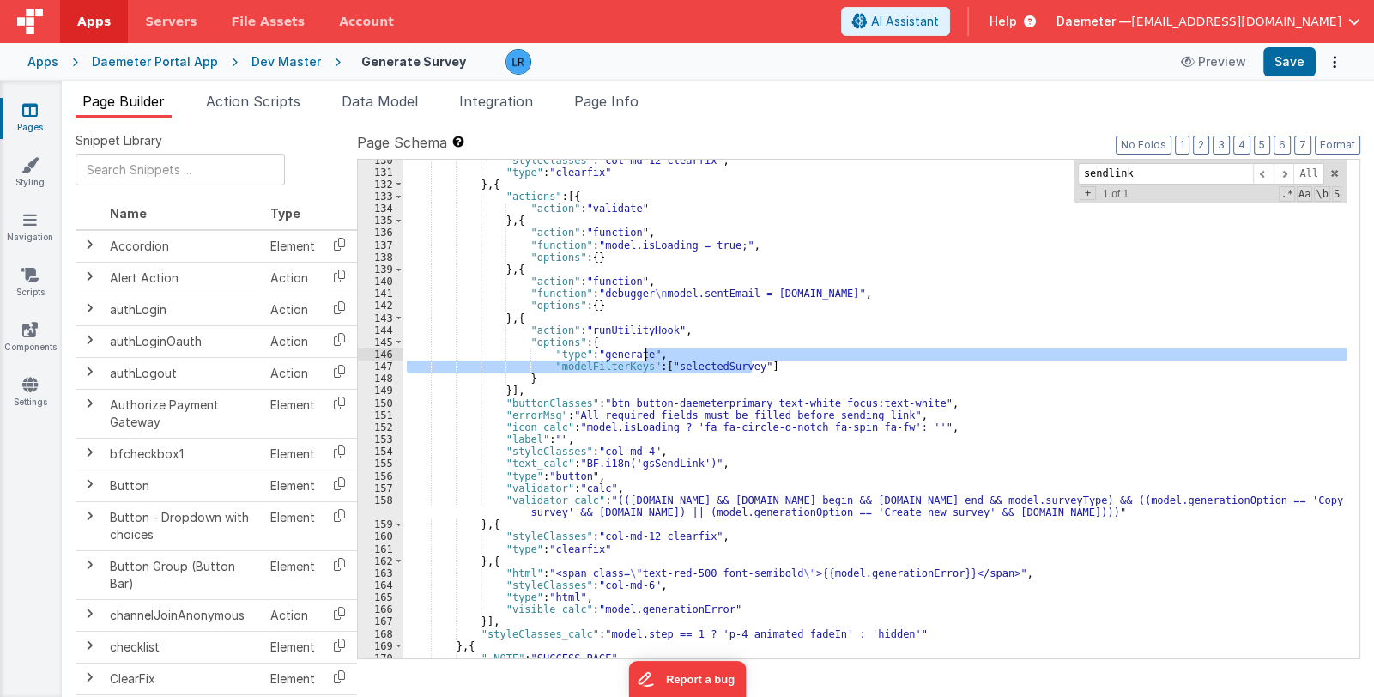
drag, startPoint x: 780, startPoint y: 366, endPoint x: 644, endPoint y: 352, distance: 137.2
click at [644, 352] on div ""styleClasses" : "col-md-12 clearfix" , "type" : "clearfix" } , { "actions" : […" at bounding box center [874, 417] width 943 height 524
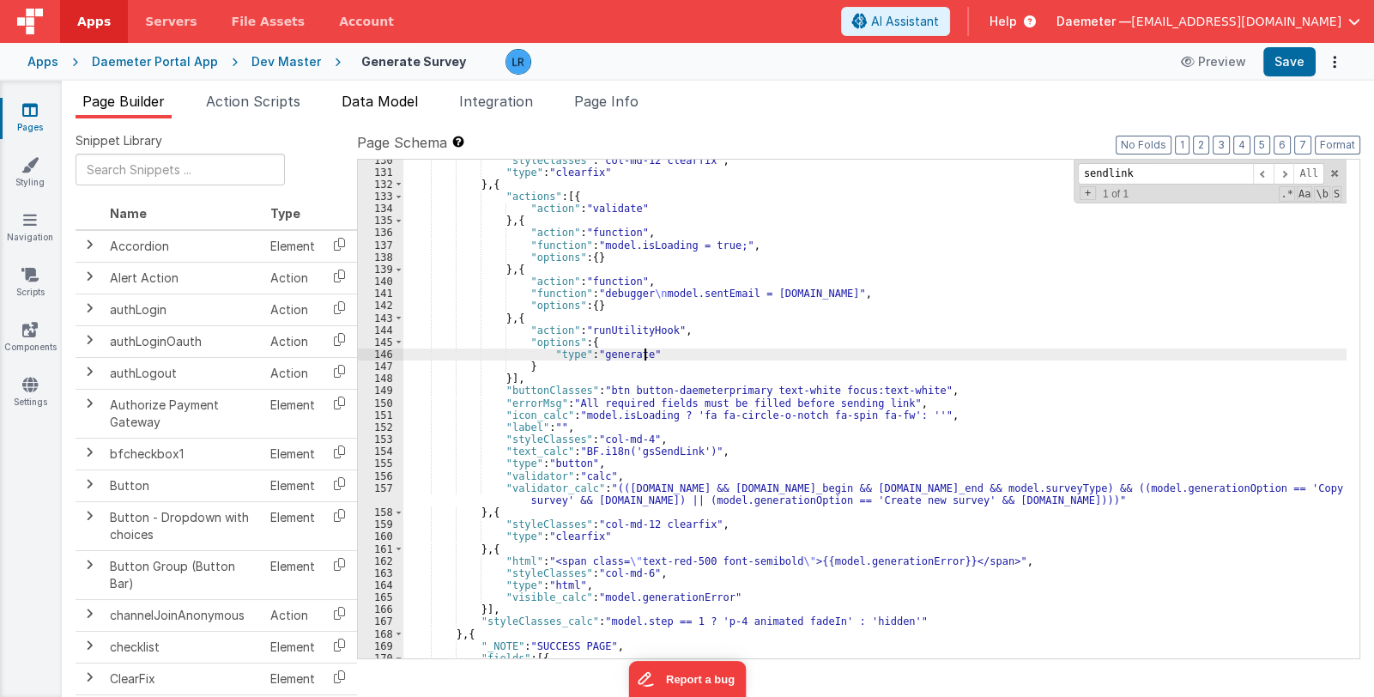
click at [361, 101] on span "Data Model" at bounding box center [380, 101] width 76 height 17
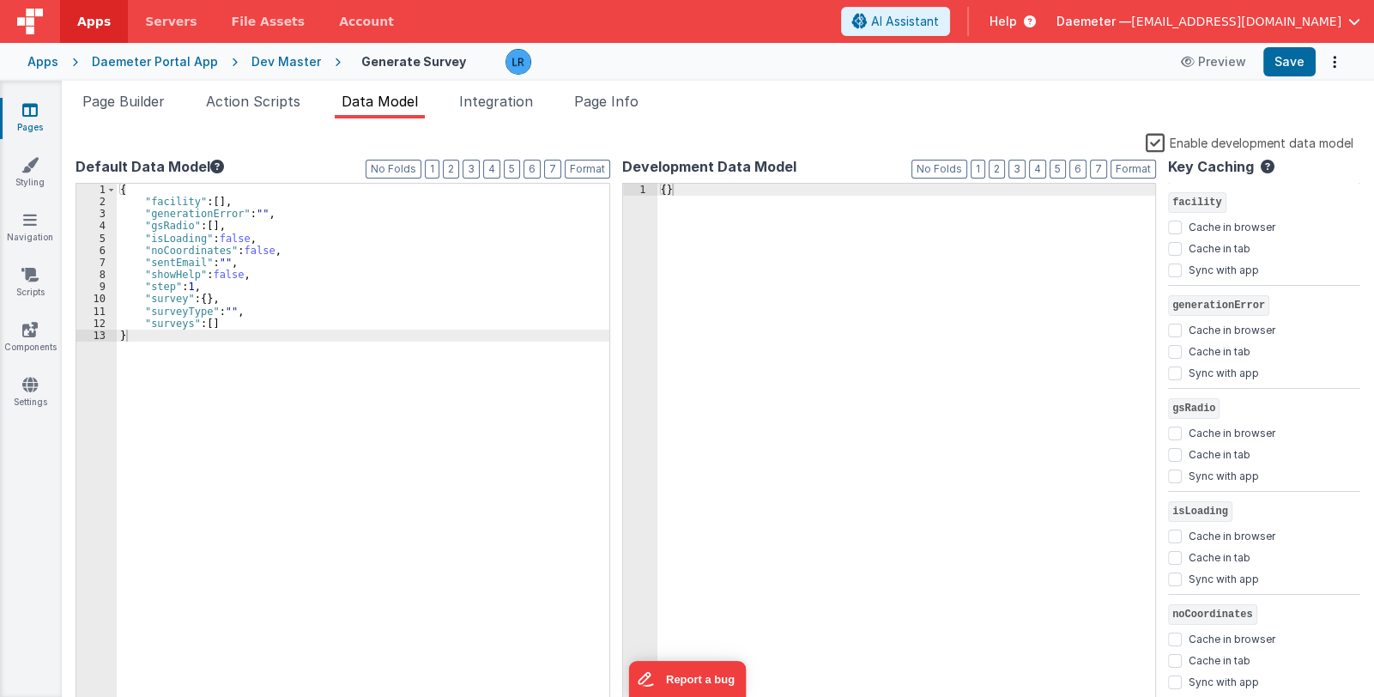
click at [235, 322] on div "{ "facility" : [ ] , "generationError" : "" , "gsRadio" : [ ] , "isLoading" : f…" at bounding box center [363, 460] width 493 height 553
paste textarea
click at [155, 108] on span "Page Builder" at bounding box center [123, 101] width 82 height 17
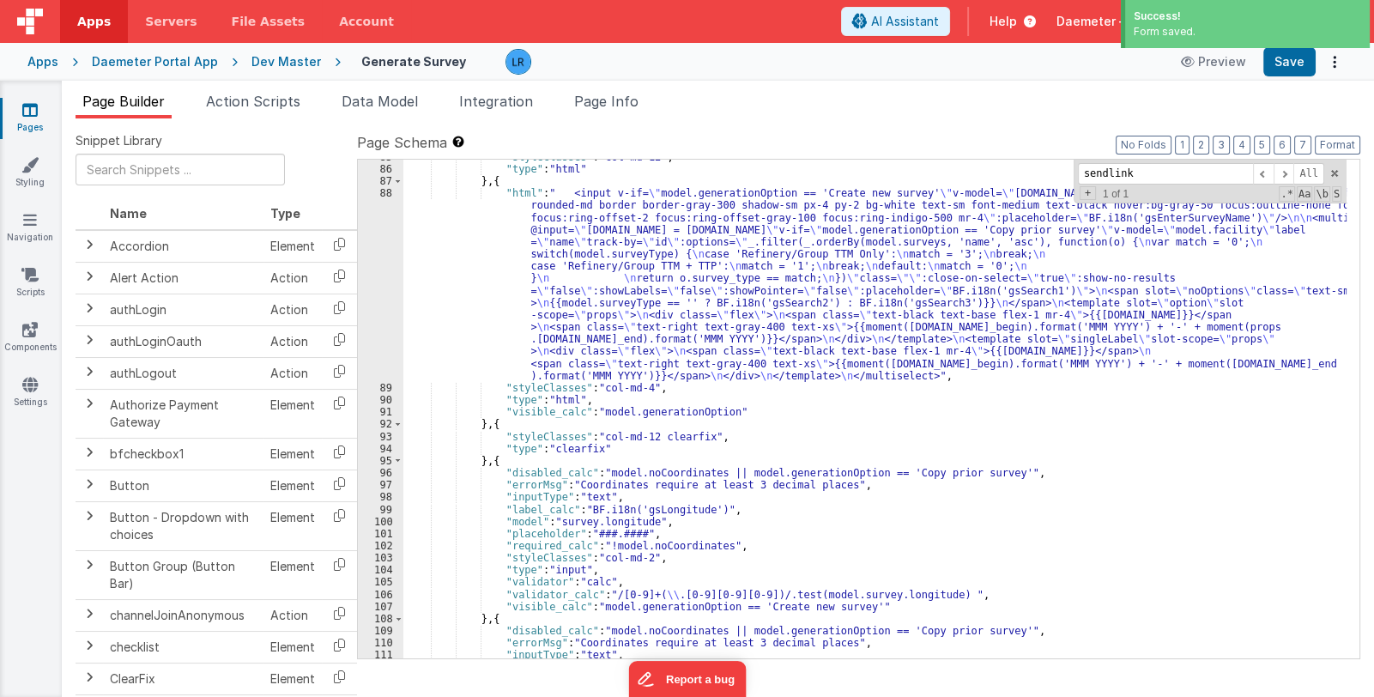
scroll to position [937, 0]
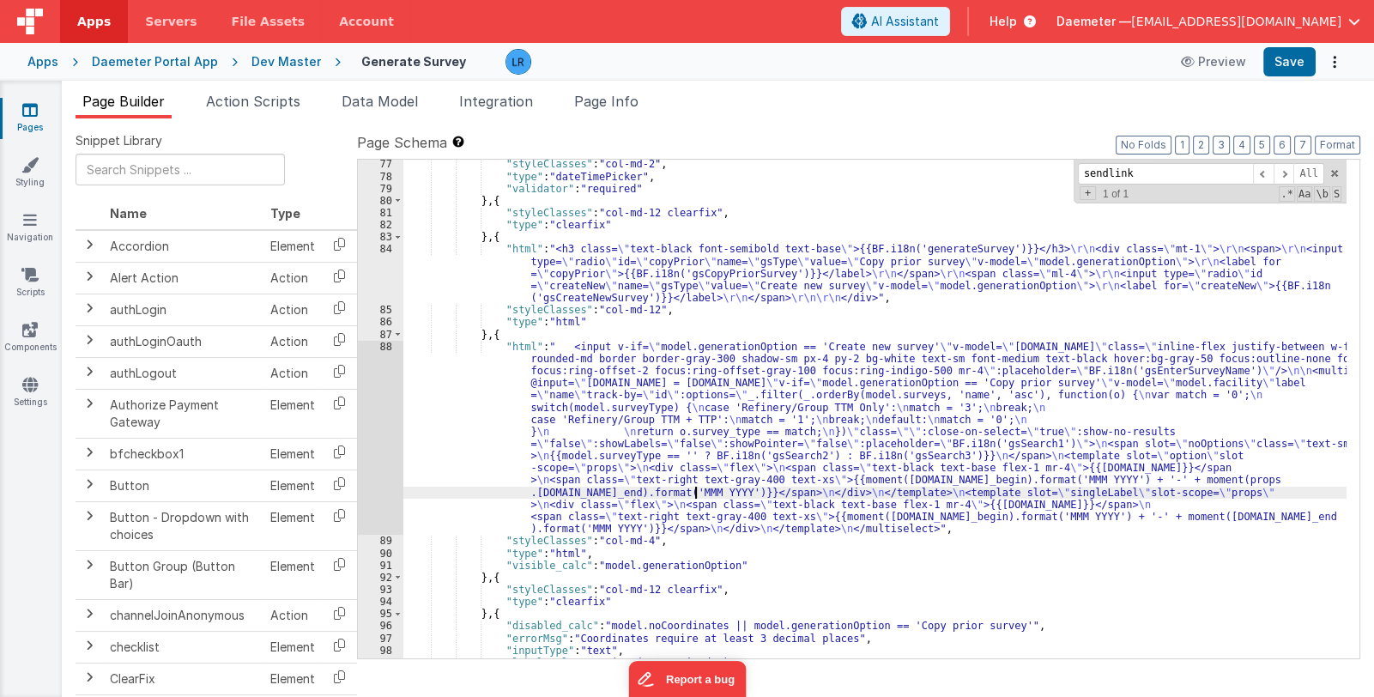
click at [694, 488] on div ""styleClasses" : "col-md-2" , "type" : "dateTimePicker" , "validator" : "requir…" at bounding box center [874, 420] width 943 height 524
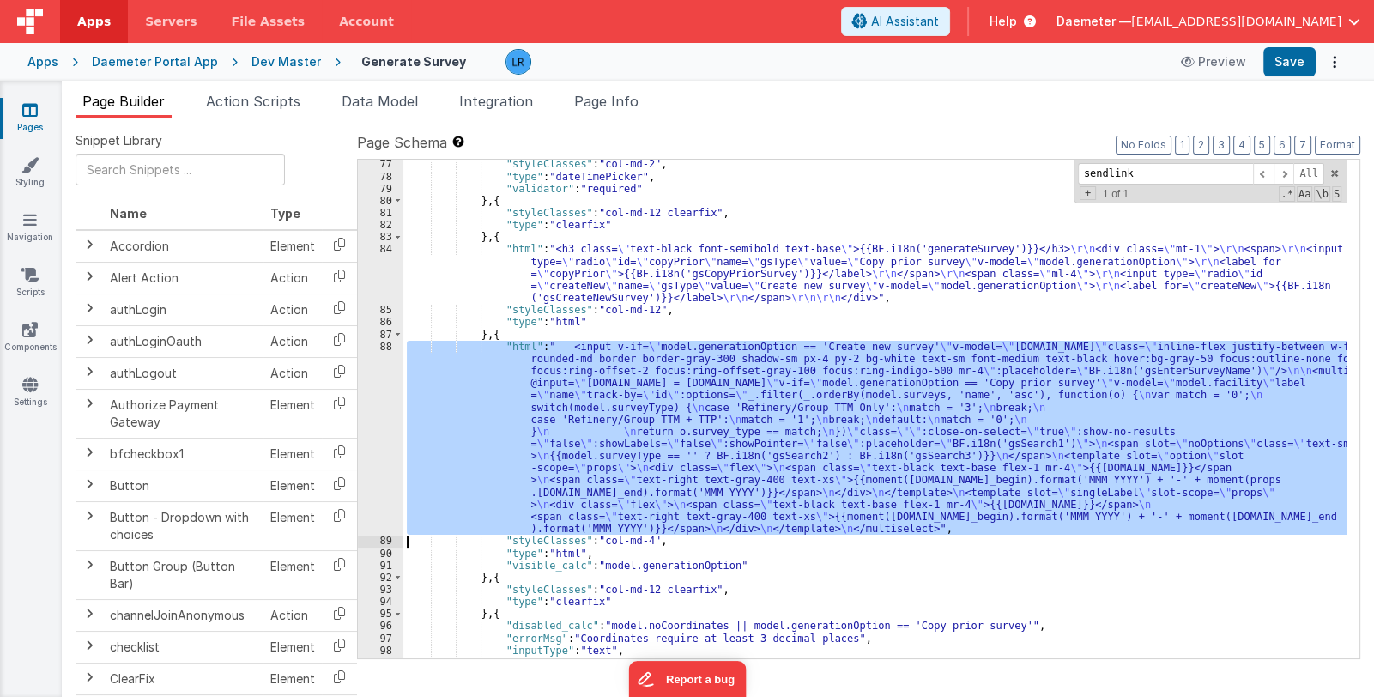
click at [380, 452] on div "88" at bounding box center [380, 438] width 45 height 195
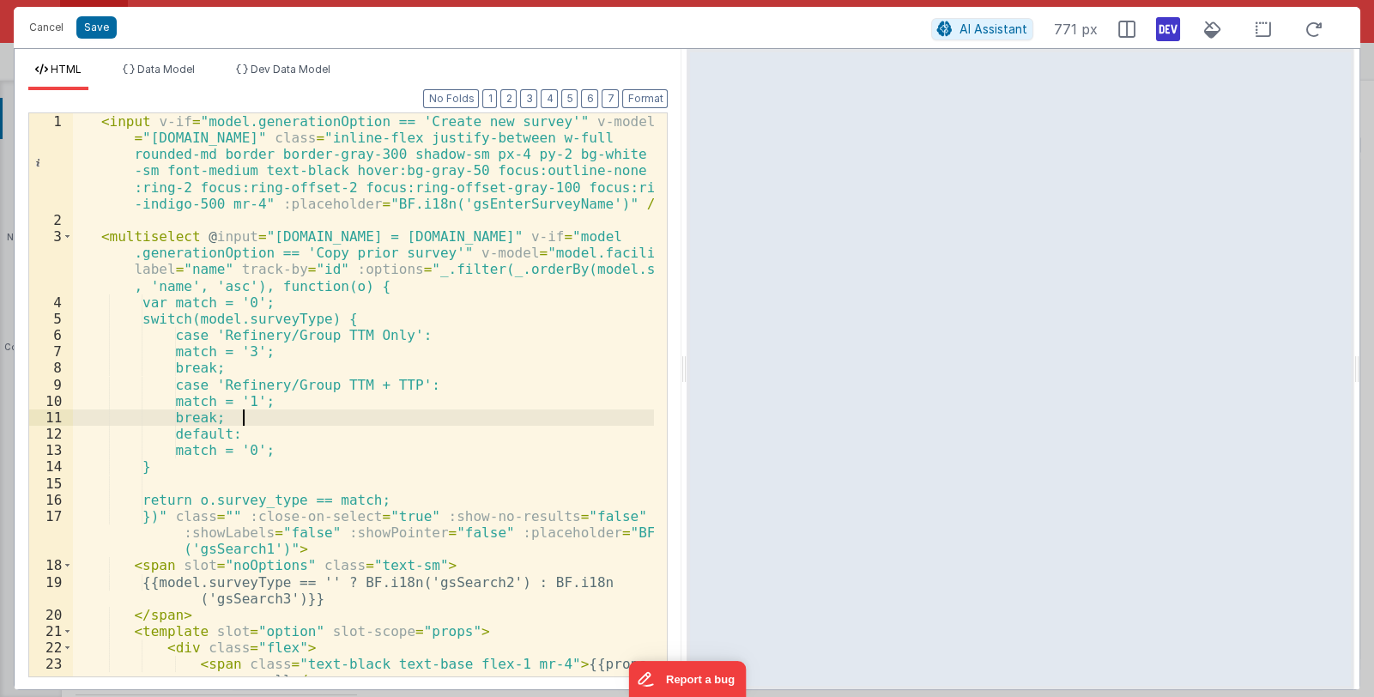
click at [424, 413] on div "< input v-if = "model.generationOption == 'Create new survey'" v-model = "model…" at bounding box center [364, 469] width 582 height 712
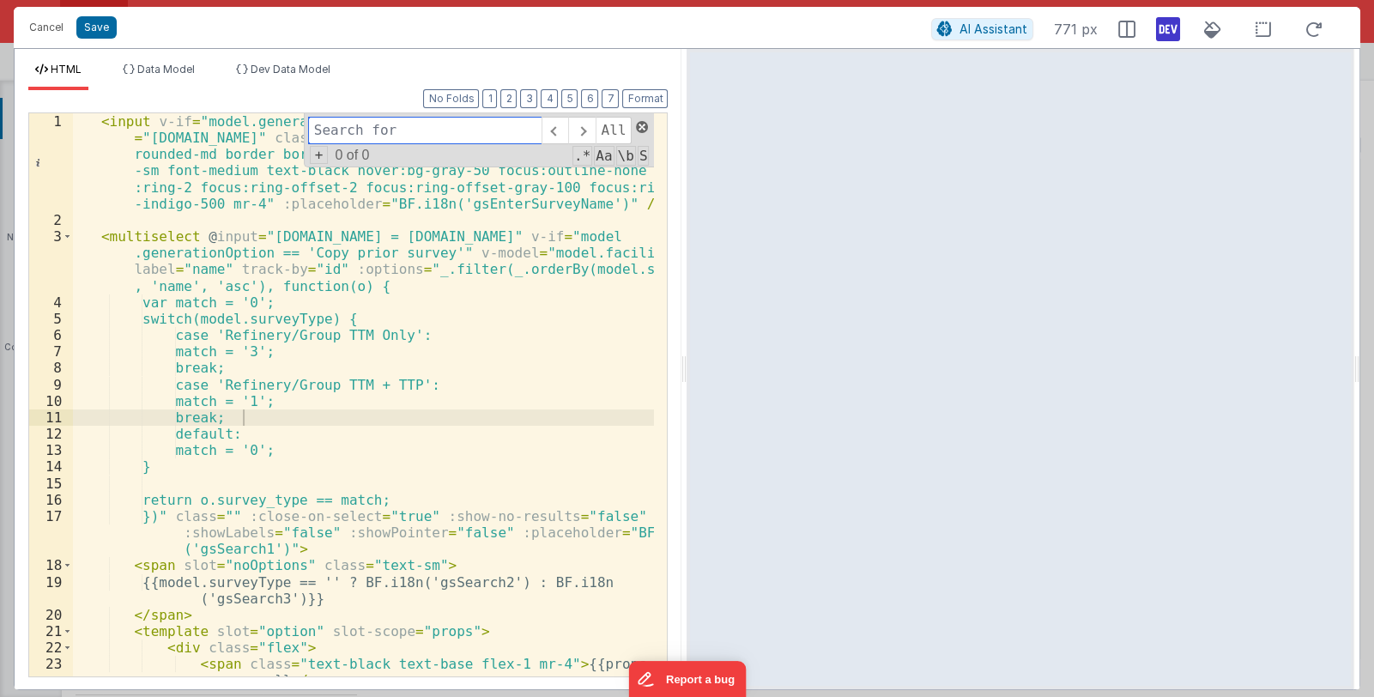
click at [642, 123] on span at bounding box center [642, 127] width 12 height 12
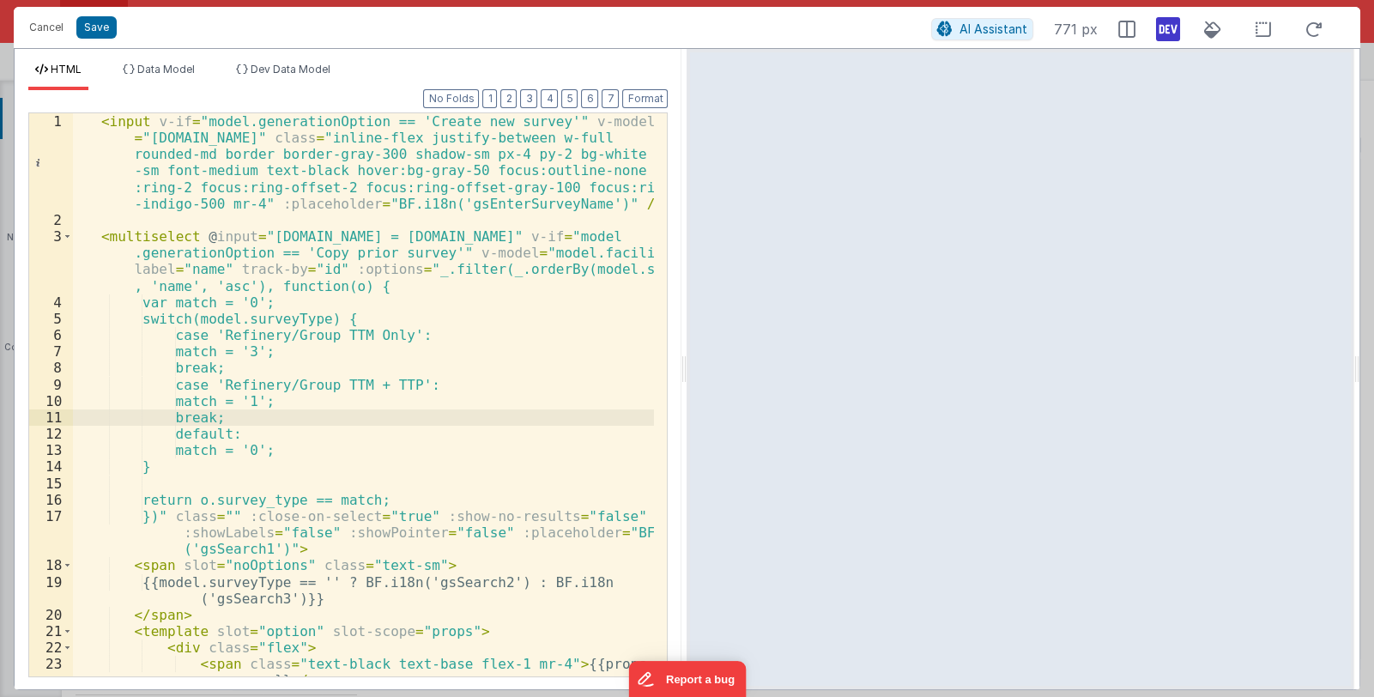
click at [619, 204] on div "< input v-if = "model.generationOption == 'Create new survey'" v-model = "model…" at bounding box center [364, 469] width 582 height 712
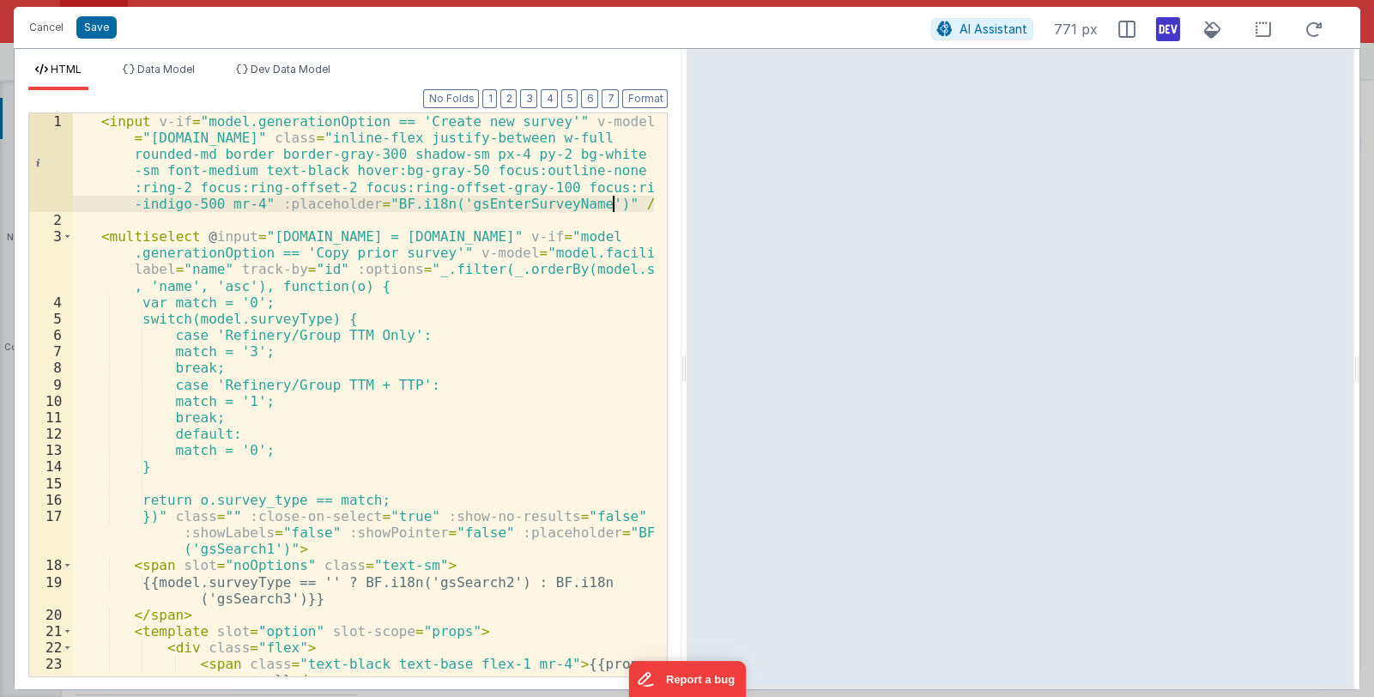
click at [619, 204] on div "< input v-if = "model.generationOption == 'Create new survey'" v-model = "model…" at bounding box center [364, 469] width 582 height 712
click at [45, 27] on button "Cancel" at bounding box center [47, 27] width 52 height 24
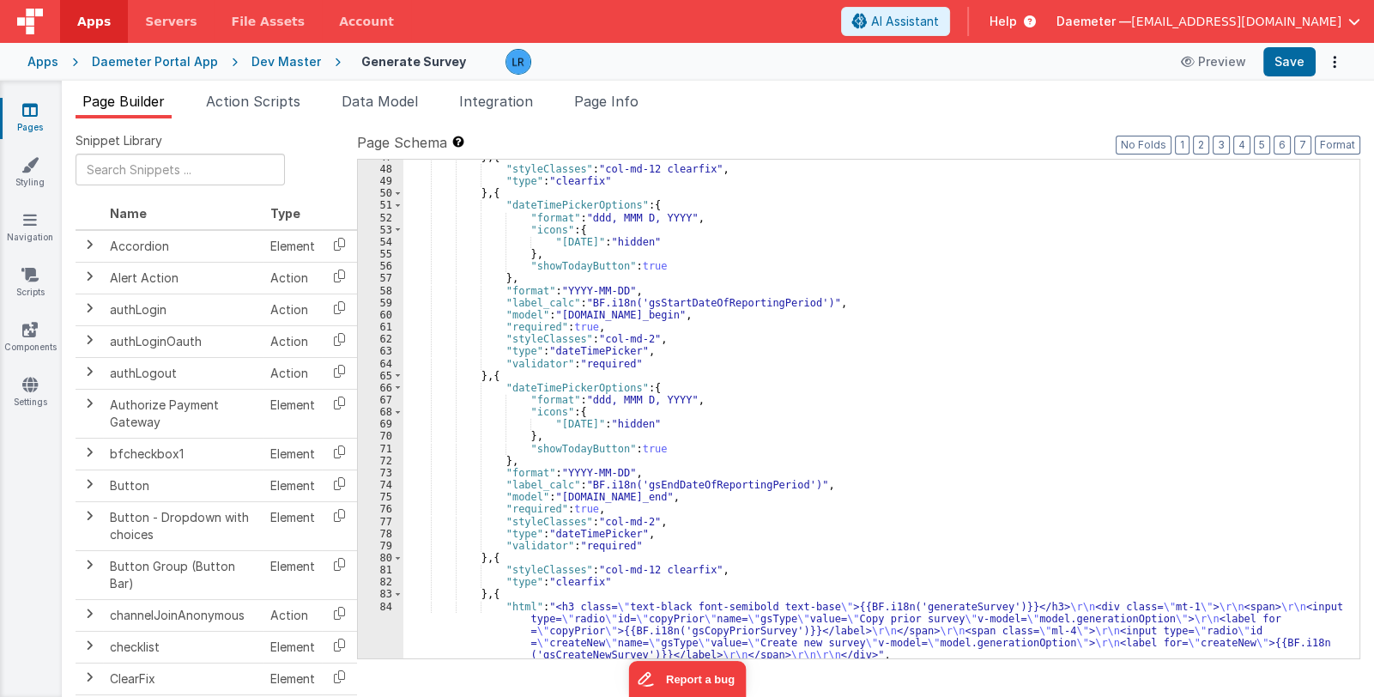
scroll to position [529, 0]
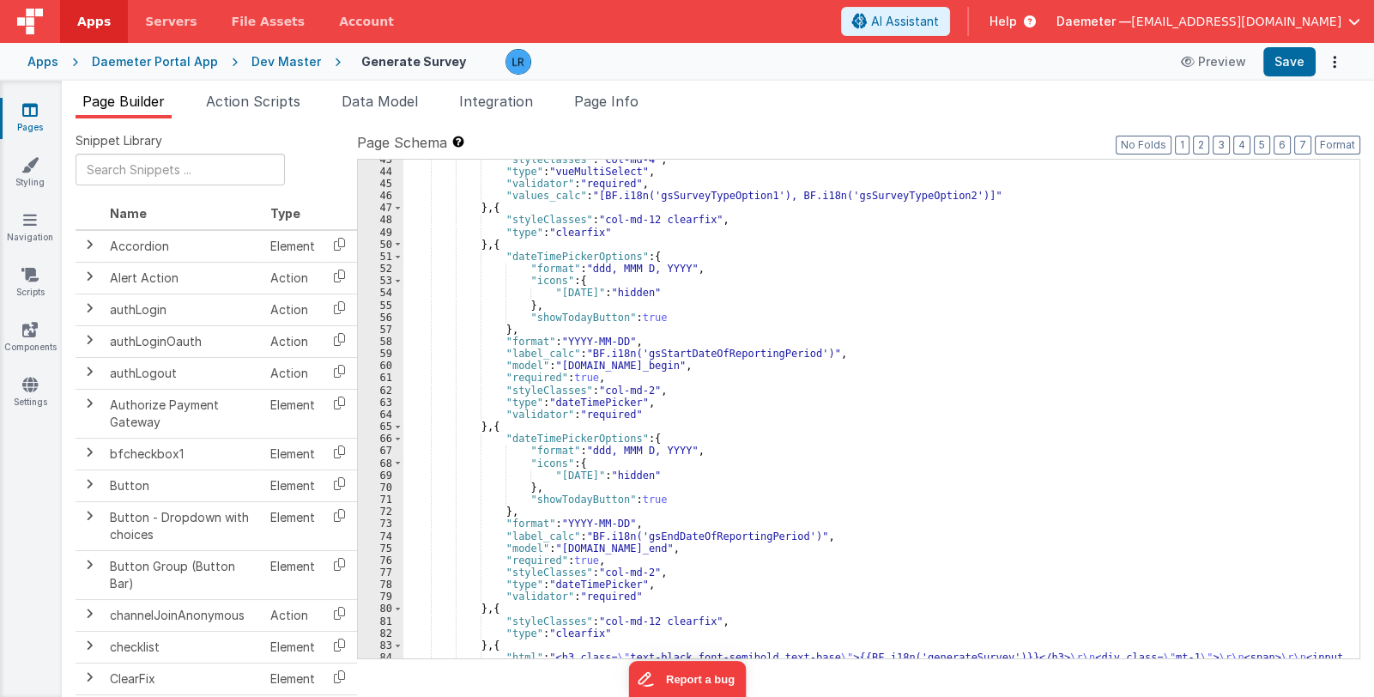
click at [705, 424] on div ""styleClasses" : "col-md-4" , "type" : "vueMultiSelect" , "validator" : "requir…" at bounding box center [874, 440] width 943 height 573
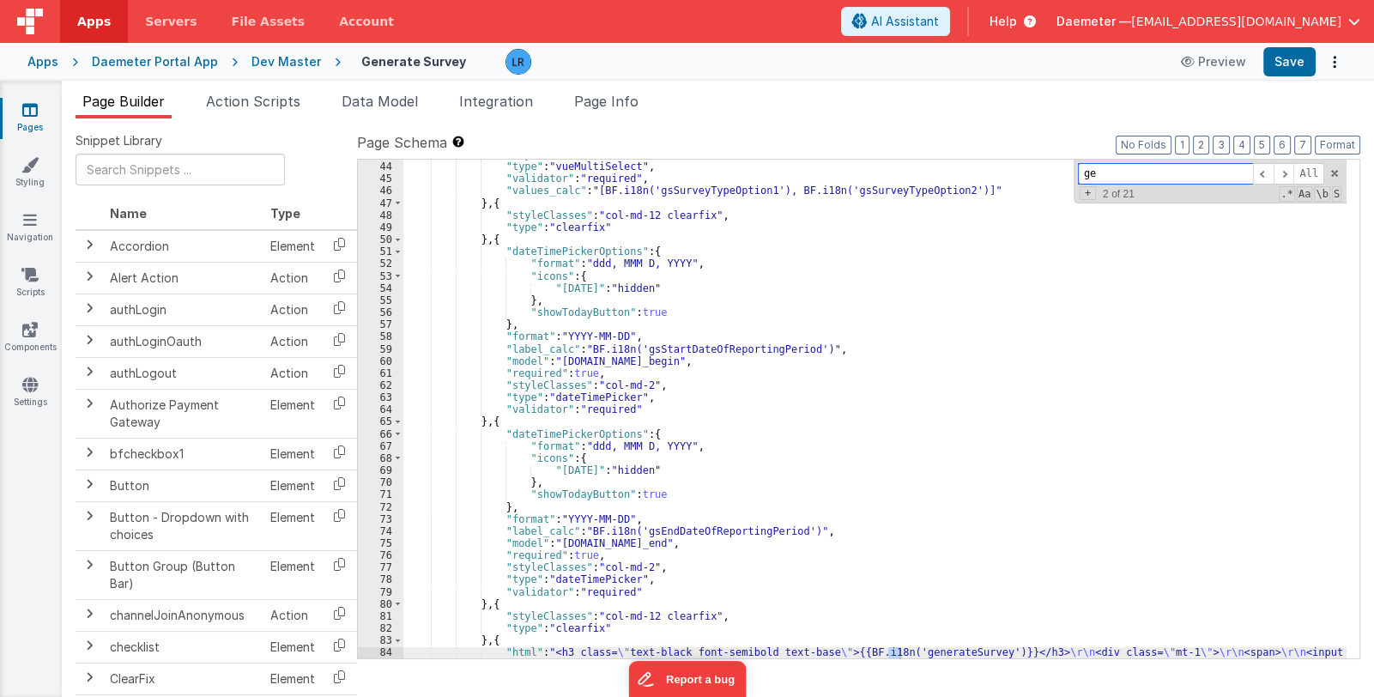
scroll to position [534, 0]
type input "generate"
click at [1302, 170] on span "All" at bounding box center [1309, 173] width 31 height 21
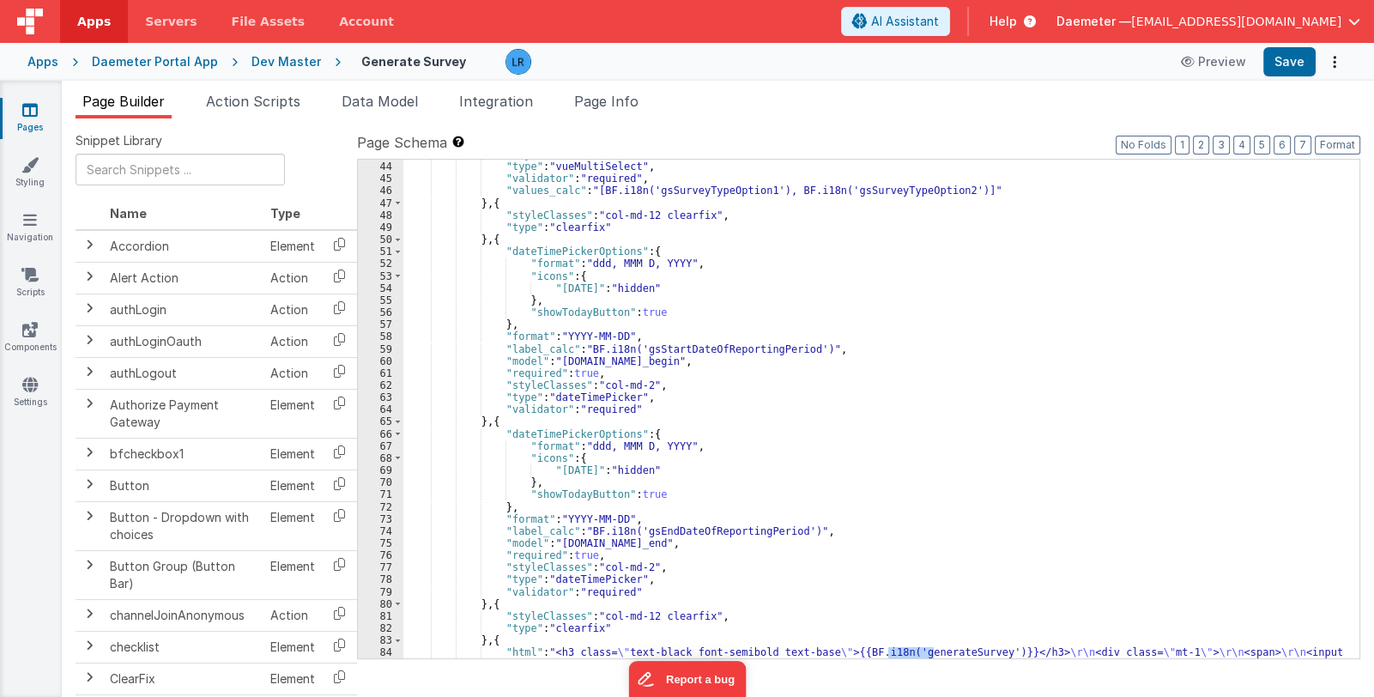
click at [1021, 325] on div ""styleClasses" : "col-md-4" , "type" : "vueMultiSelect" , "validator" : "requir…" at bounding box center [874, 435] width 943 height 573
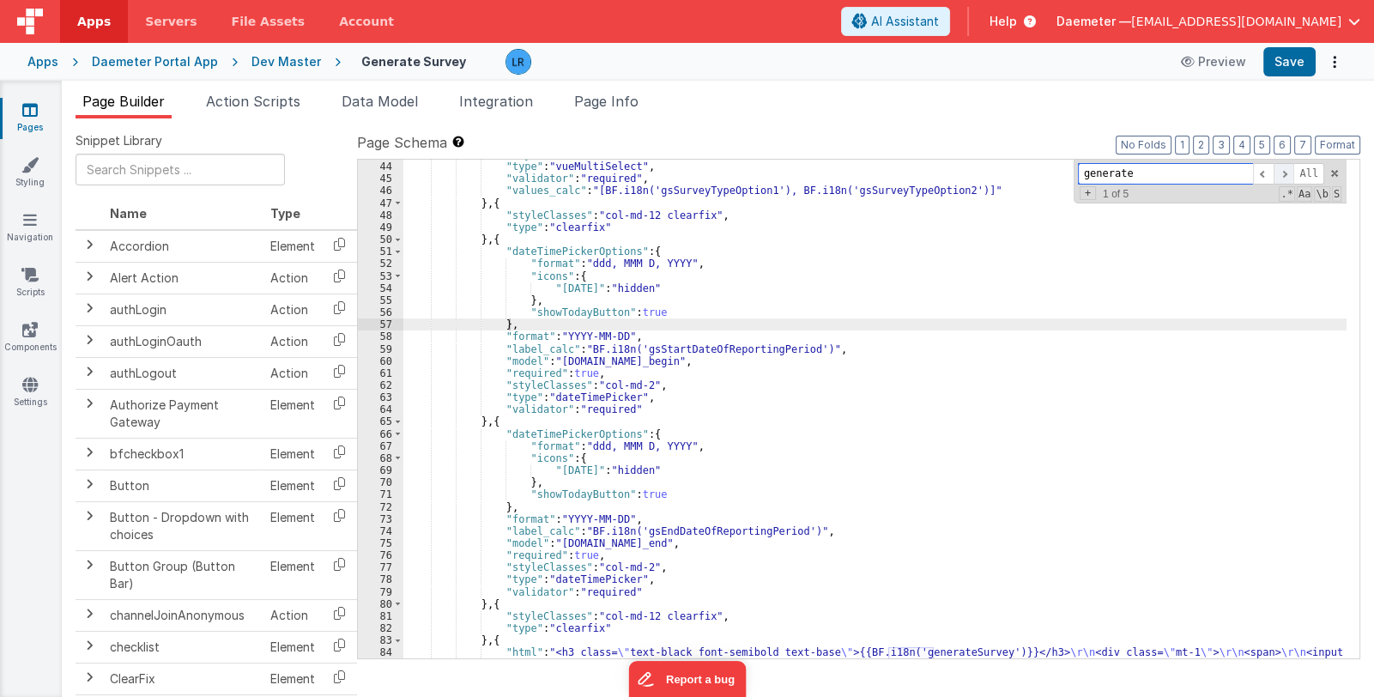
click at [1284, 170] on span at bounding box center [1284, 173] width 21 height 21
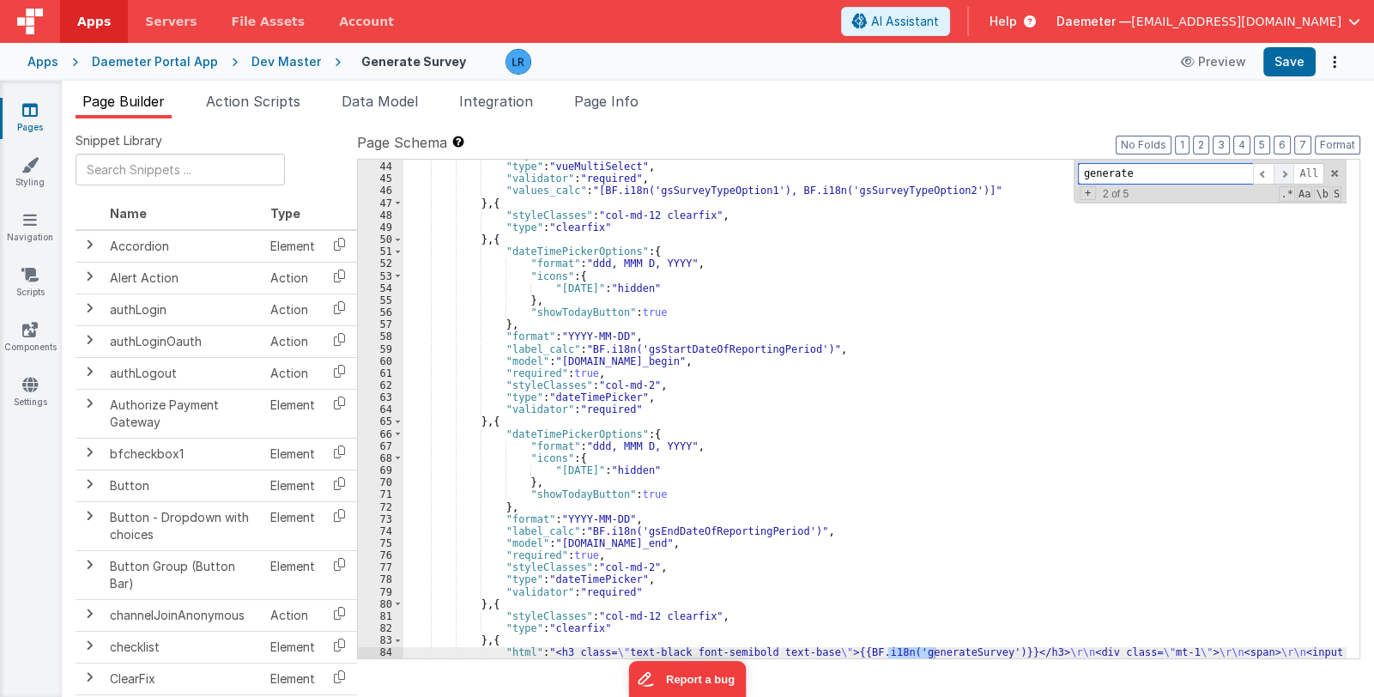
click at [1284, 170] on span at bounding box center [1284, 173] width 21 height 21
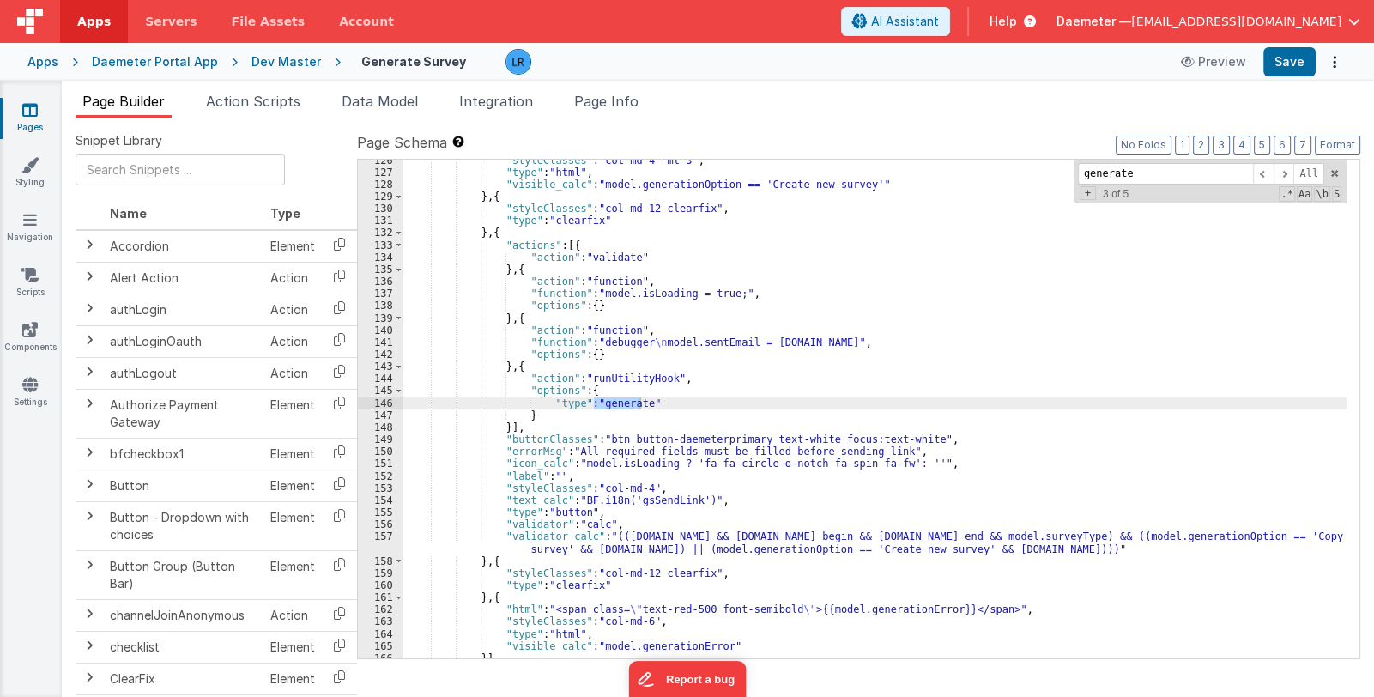
click at [677, 376] on div ""styleClasses" : "col-md-4 -mt-3" , "type" : "html" , "visible_calc" : "model.g…" at bounding box center [874, 417] width 943 height 524
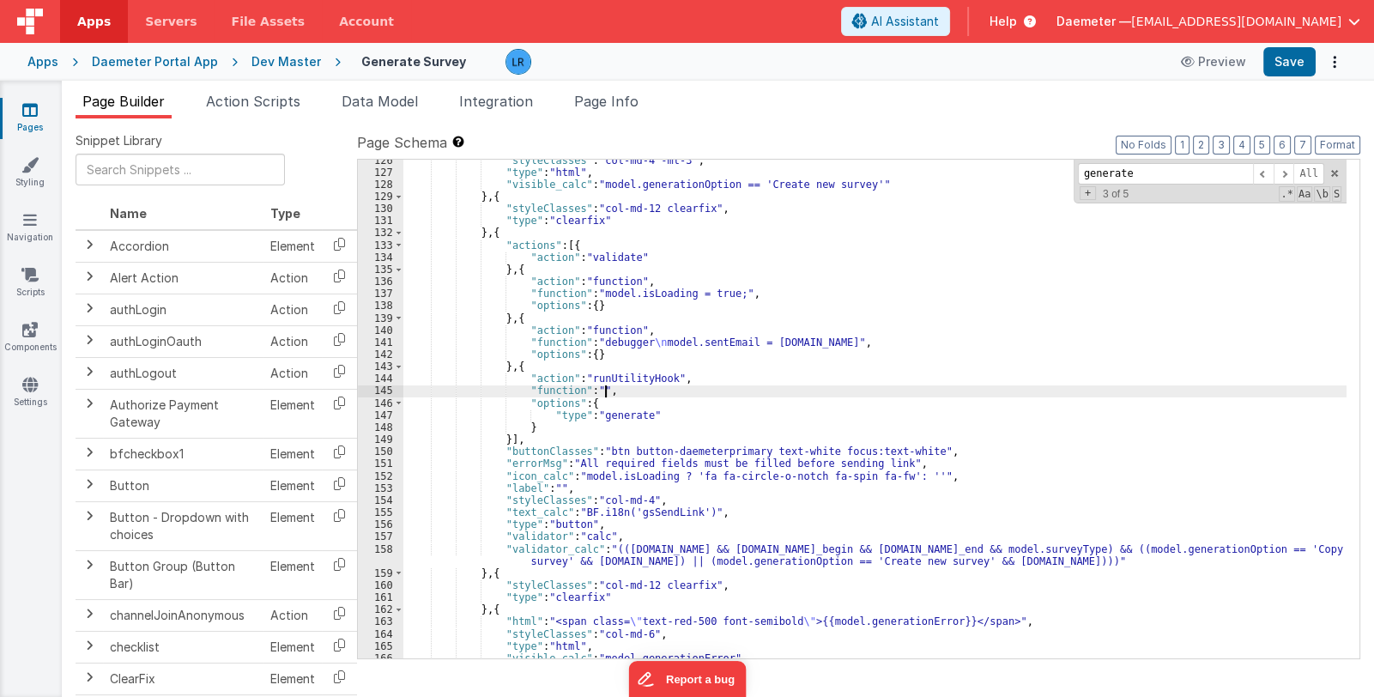
click at [373, 386] on div "145" at bounding box center [380, 391] width 45 height 12
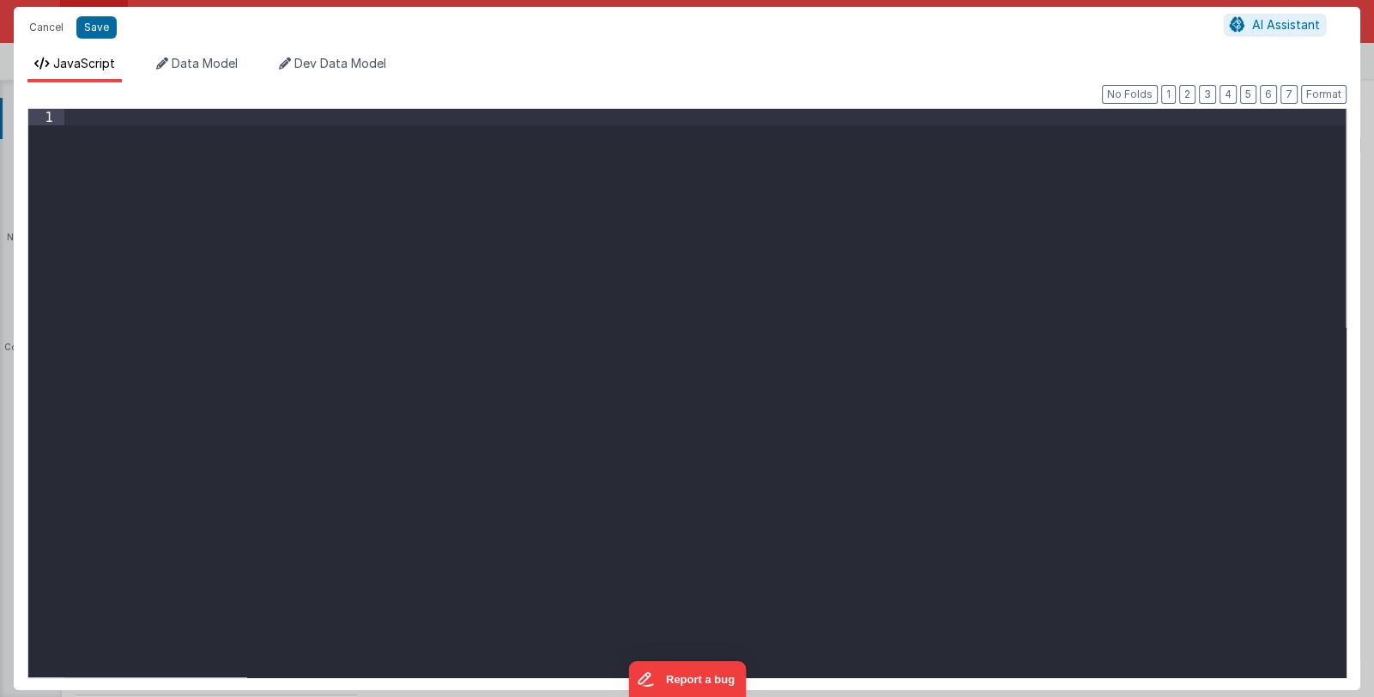
click at [389, 300] on div at bounding box center [705, 409] width 1282 height 601
click at [129, 120] on div "model ." at bounding box center [705, 409] width 1282 height 601
paste textarea
click at [329, 118] on div "model . selectedSurvey = model ." at bounding box center [705, 409] width 1282 height 601
click at [94, 27] on button "Save" at bounding box center [96, 27] width 40 height 22
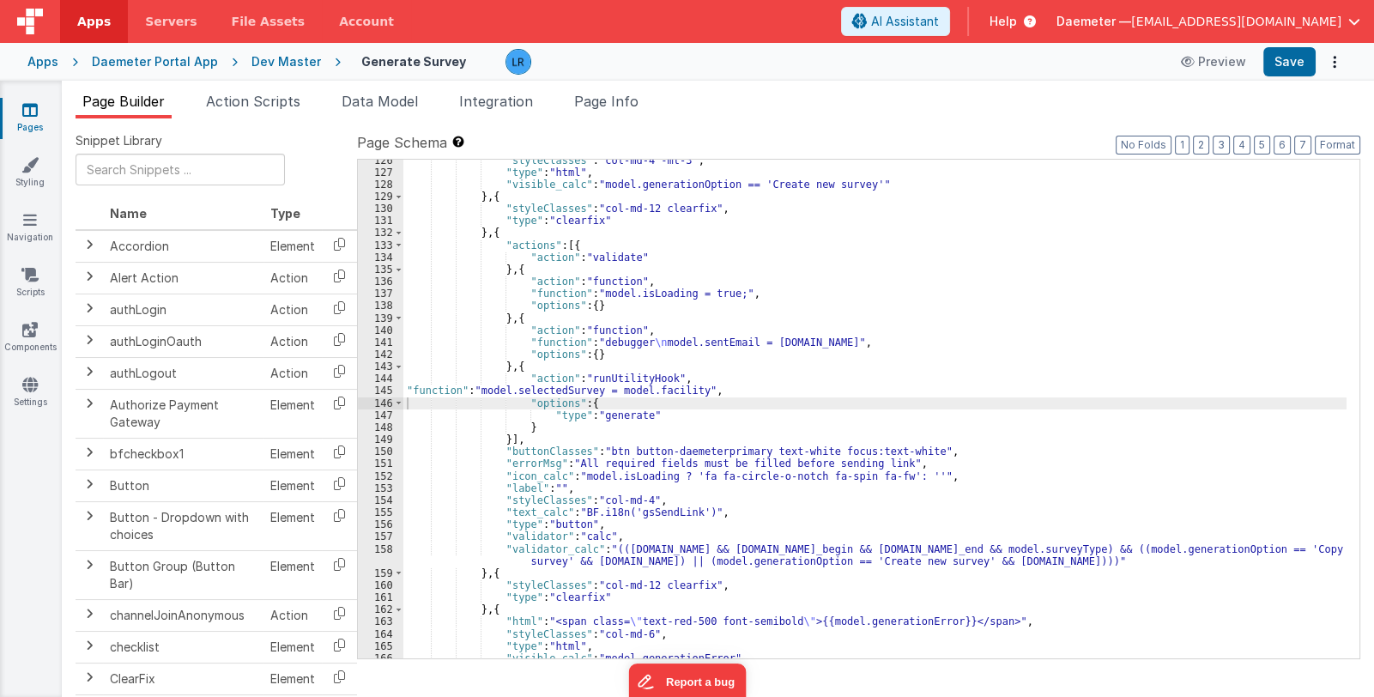
click at [35, 111] on icon at bounding box center [29, 109] width 15 height 17
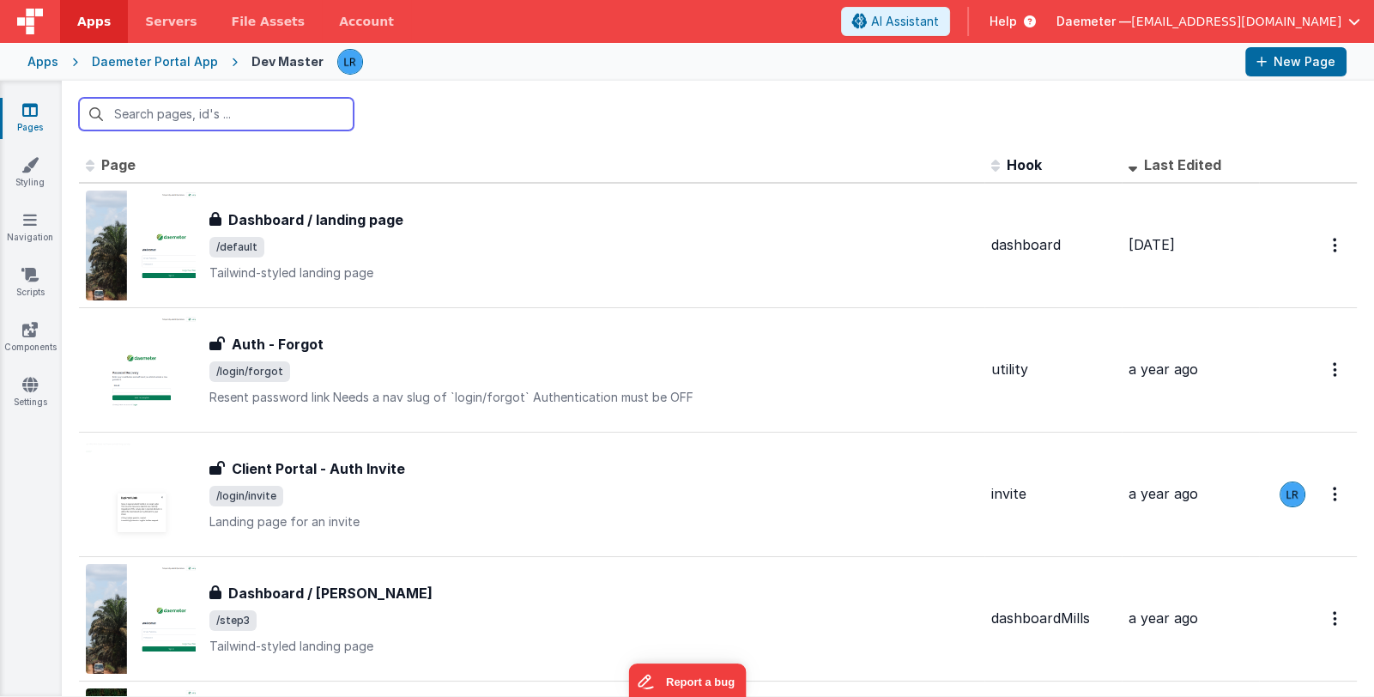
click at [103, 63] on div "Daemeter Portal App" at bounding box center [155, 61] width 126 height 17
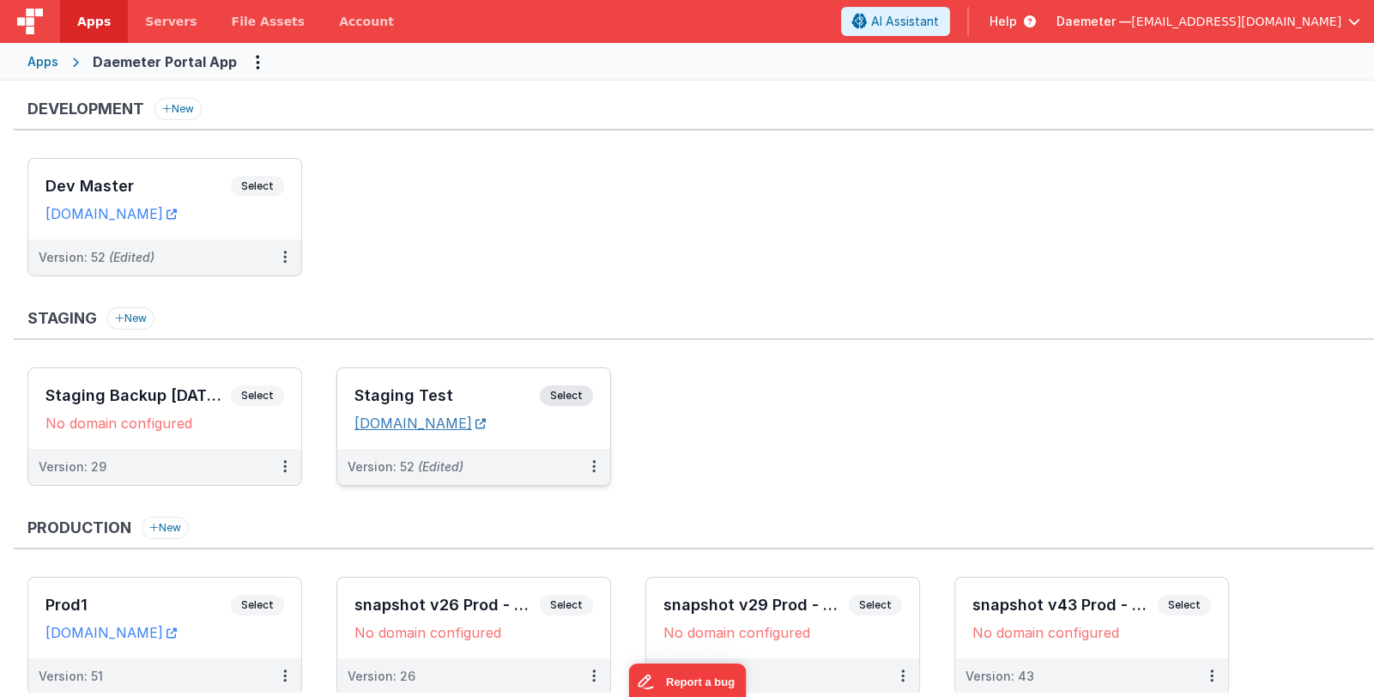
click at [464, 417] on link "daemeterportalstaging.fmbetterforms.com" at bounding box center [420, 423] width 131 height 17
click at [162, 178] on h3 "Dev Master" at bounding box center [137, 186] width 185 height 17
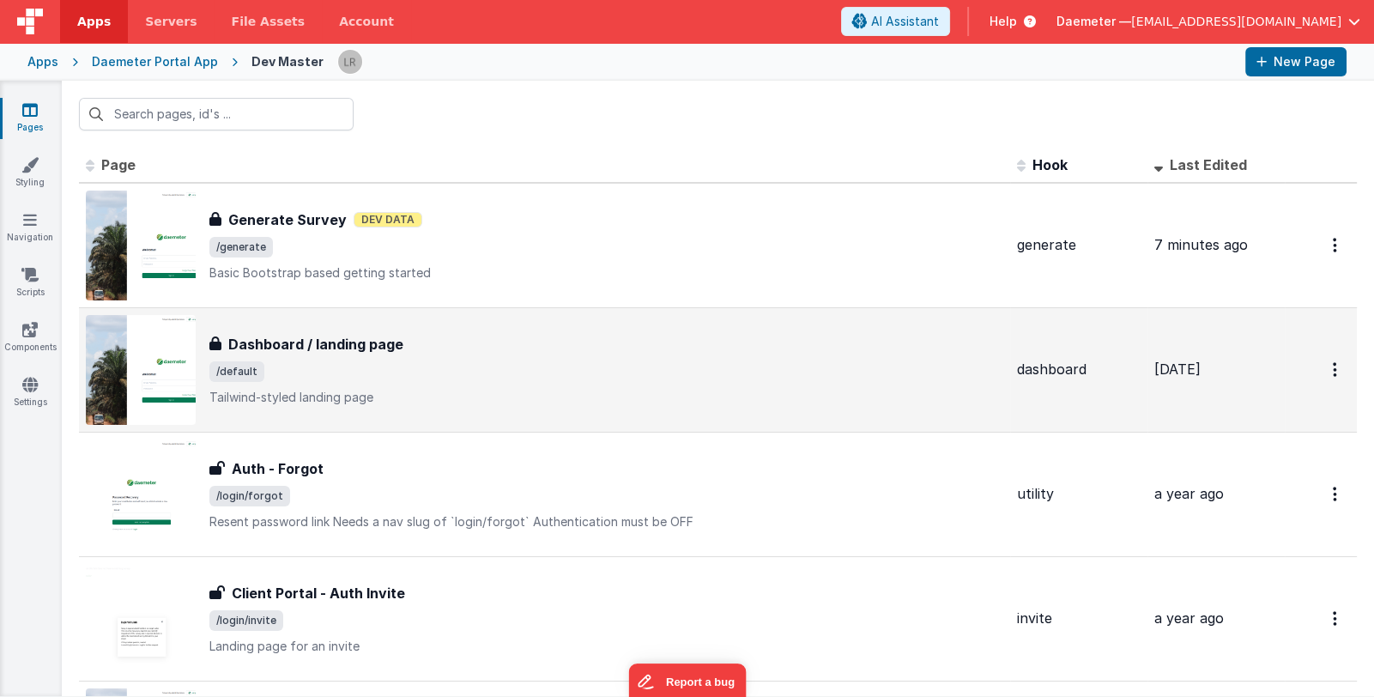
click at [563, 365] on span "/default" at bounding box center [606, 371] width 794 height 21
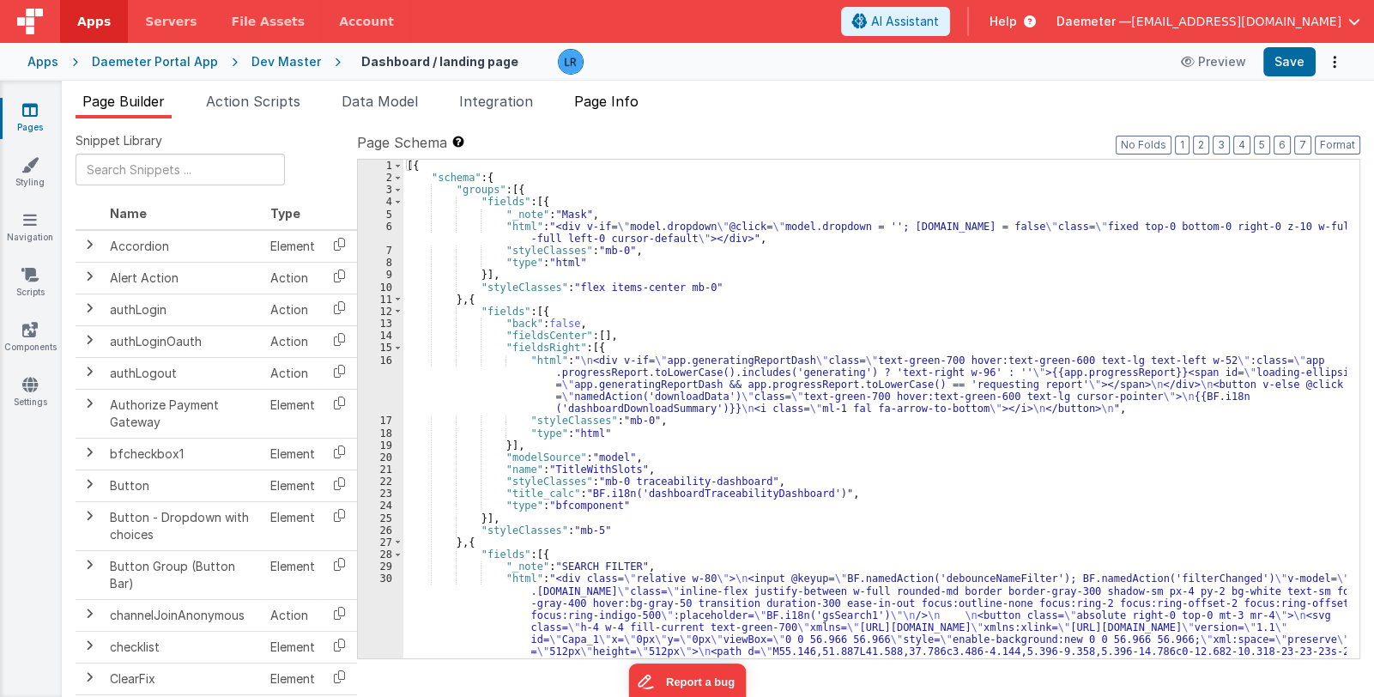
click at [613, 103] on span "Page Info" at bounding box center [606, 101] width 64 height 17
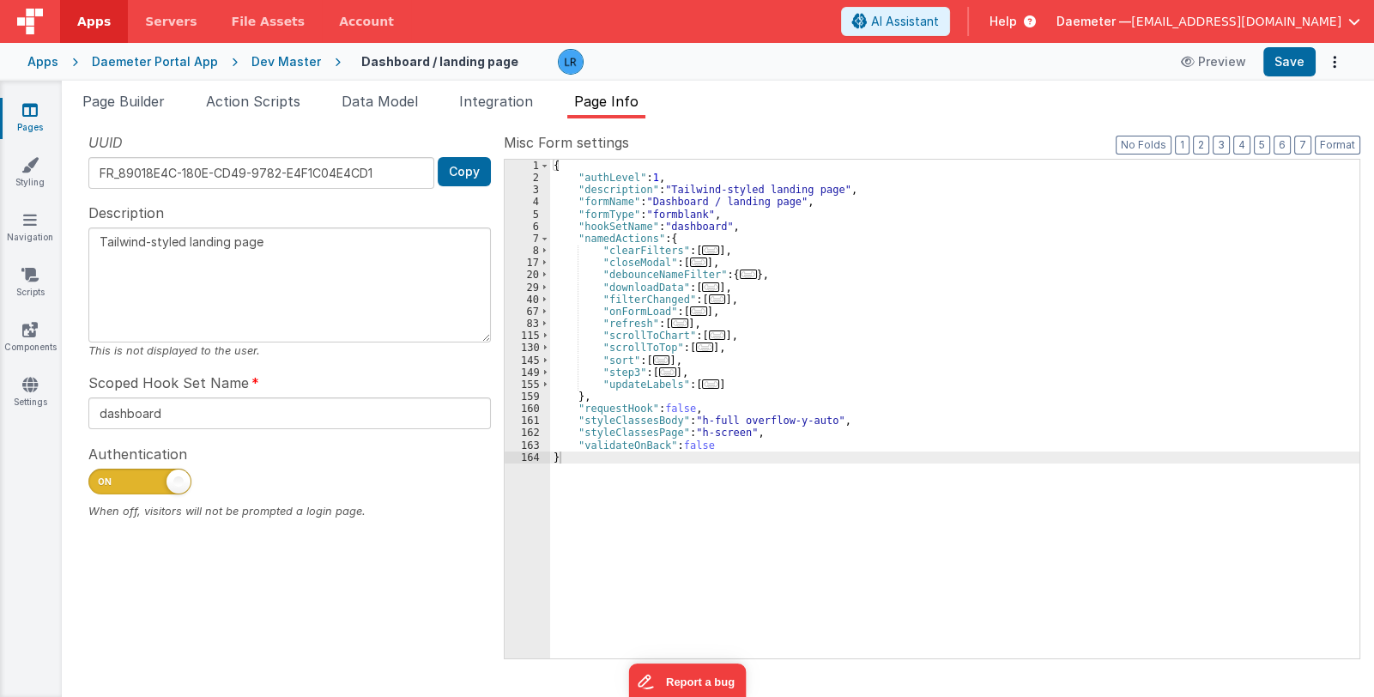
click at [690, 310] on span "..." at bounding box center [698, 310] width 17 height 9
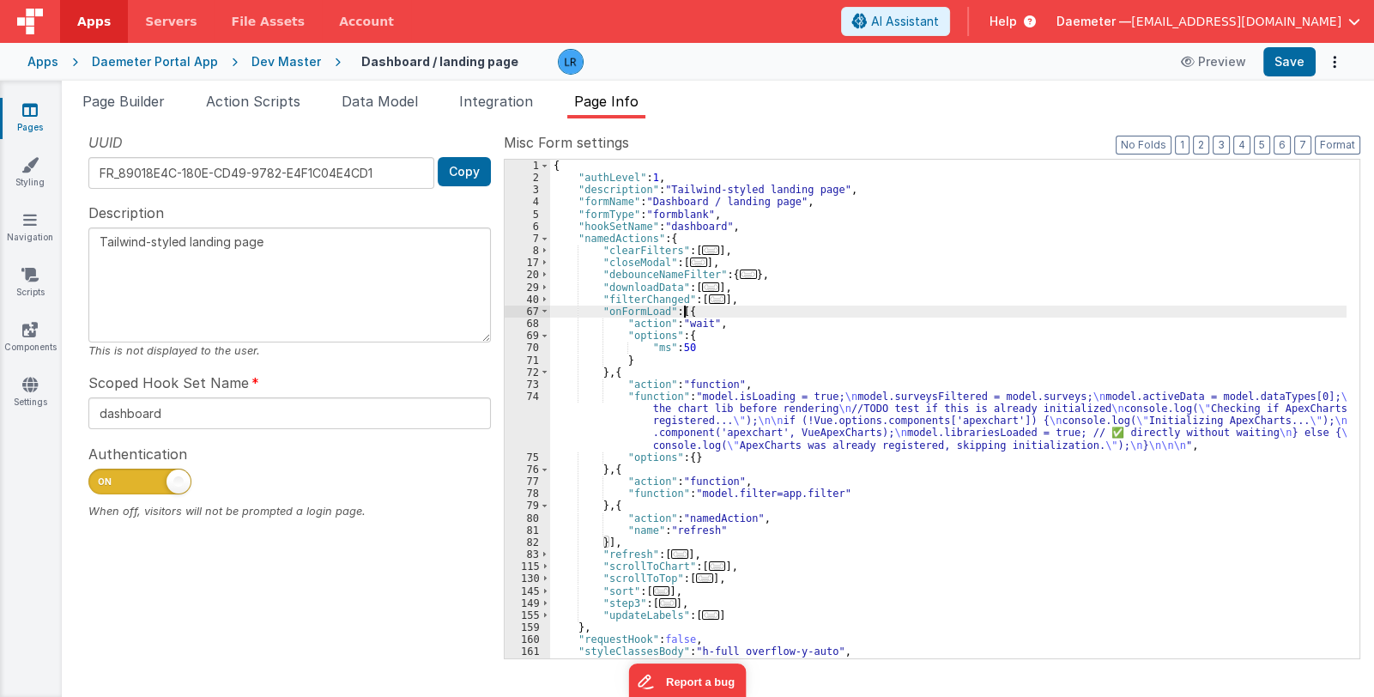
click at [828, 385] on div "{ "authLevel" : 1 , "description" : "Tailwind-styled landing page" , "formName"…" at bounding box center [948, 422] width 797 height 524
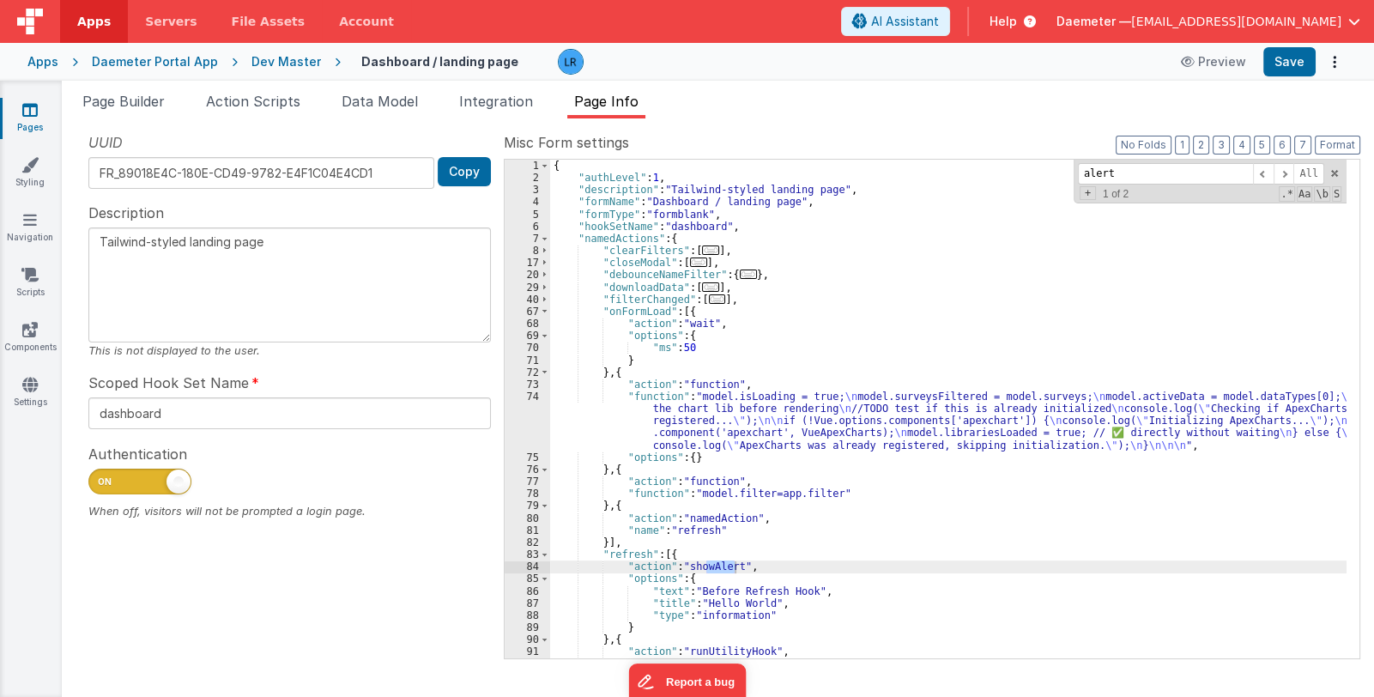
scroll to position [51, 0]
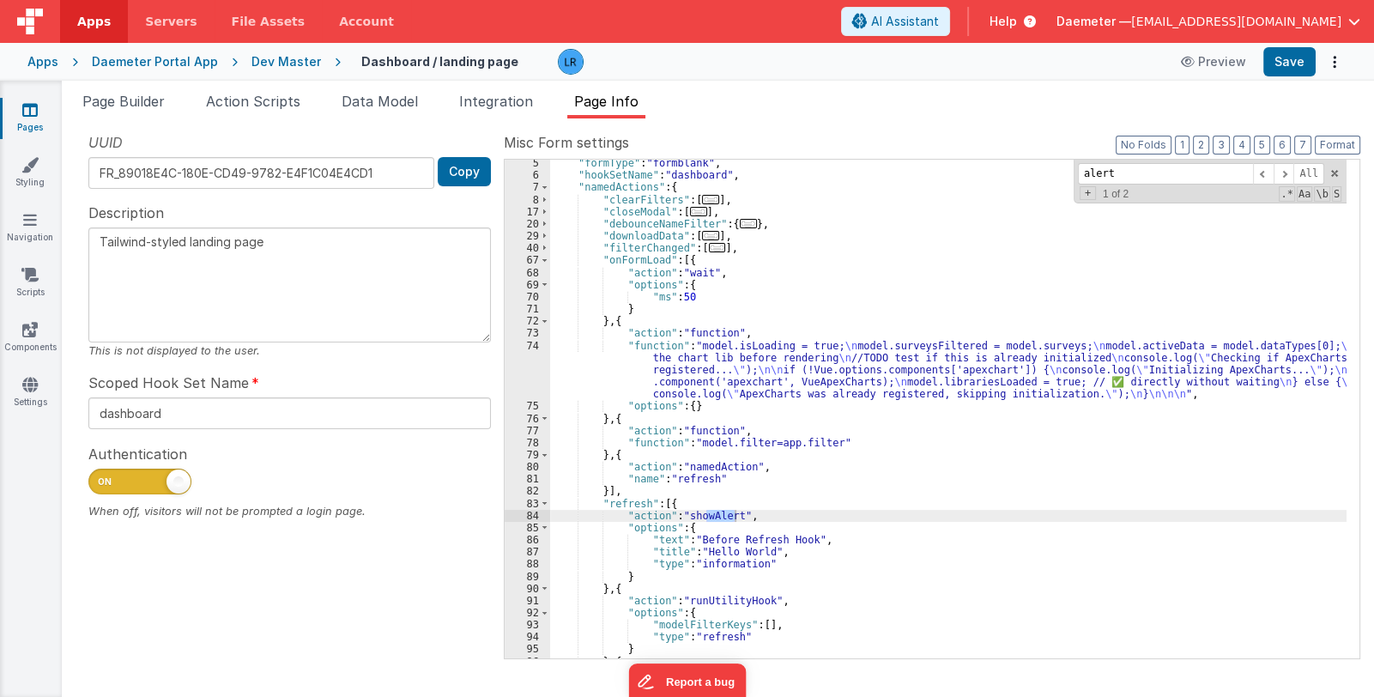
type input "alert"
click at [628, 519] on div ""formType" : "formblank" , "hookSetName" : "dashboard" , "namedActions" : { "cl…" at bounding box center [948, 419] width 797 height 524
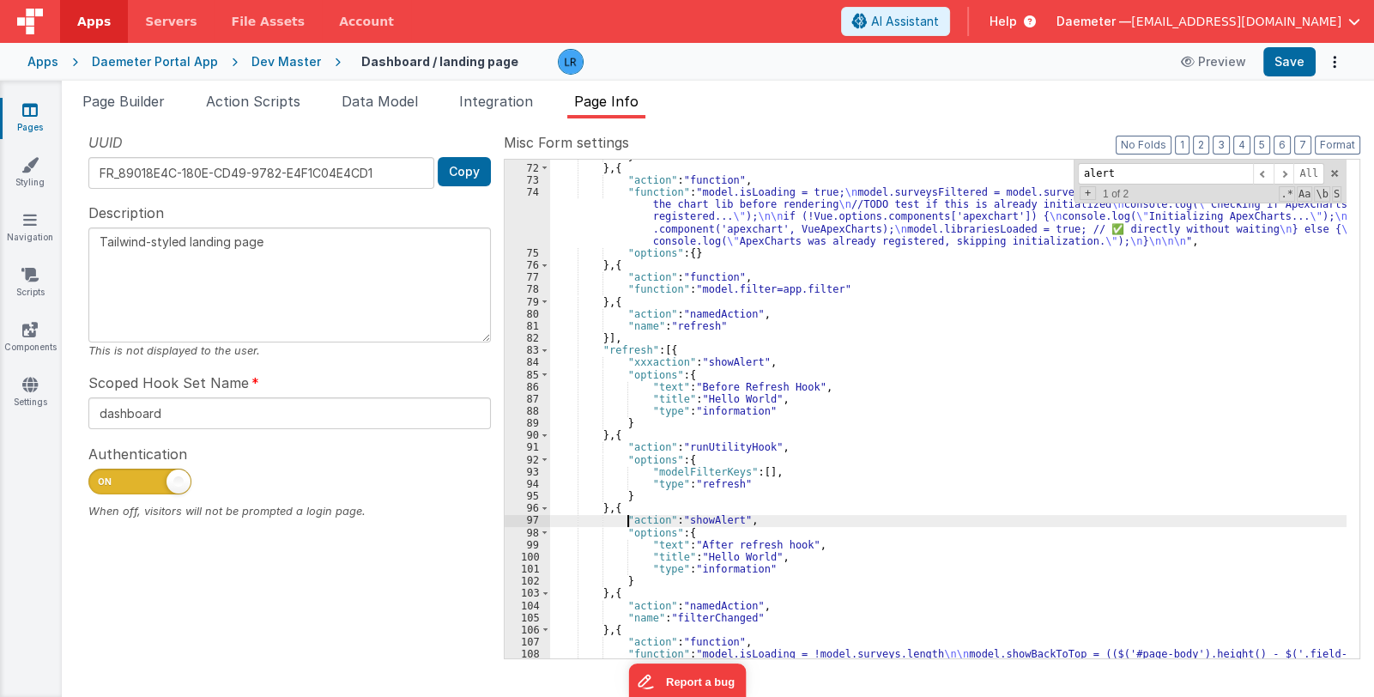
click at [628, 520] on div "} } , { "action" : "function" , "function" : "model.isLoading = true; \n model.…" at bounding box center [948, 418] width 797 height 537
click at [1301, 57] on button "Save" at bounding box center [1290, 61] width 52 height 29
click at [31, 118] on link "Pages" at bounding box center [30, 118] width 62 height 34
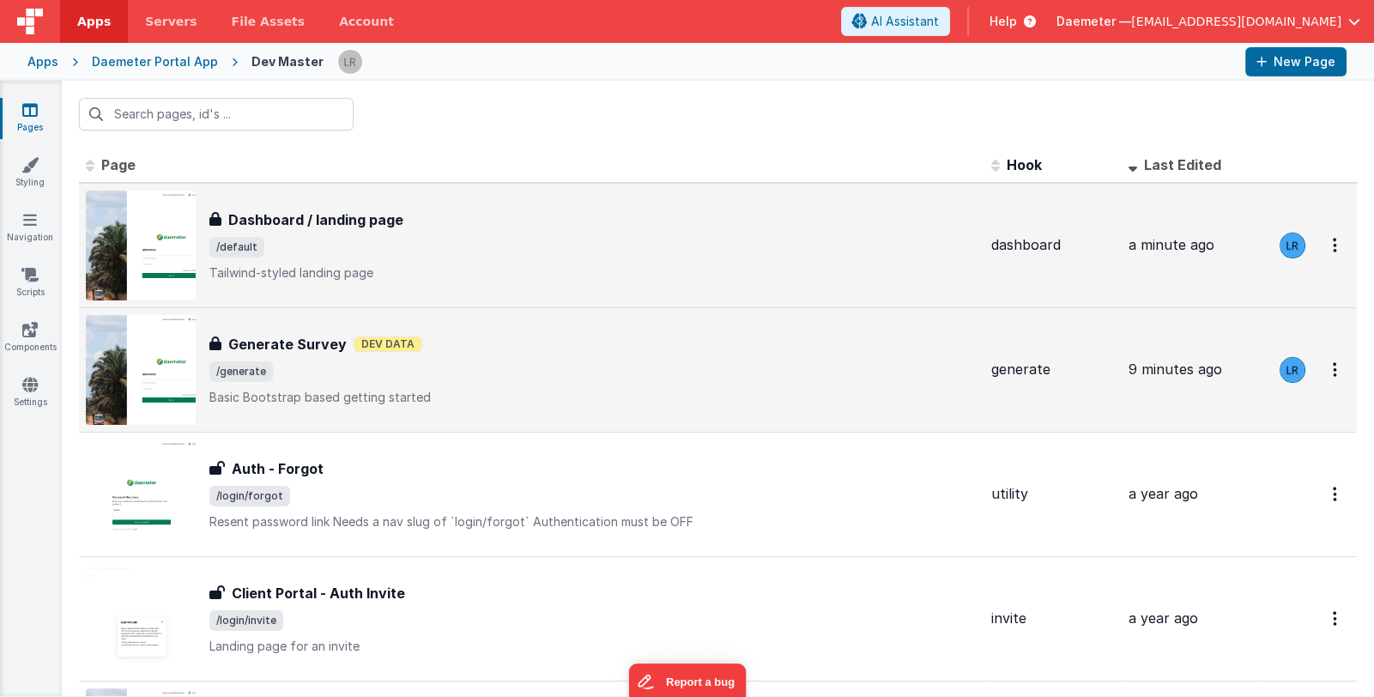
click at [627, 361] on span "/generate" at bounding box center [593, 371] width 768 height 21
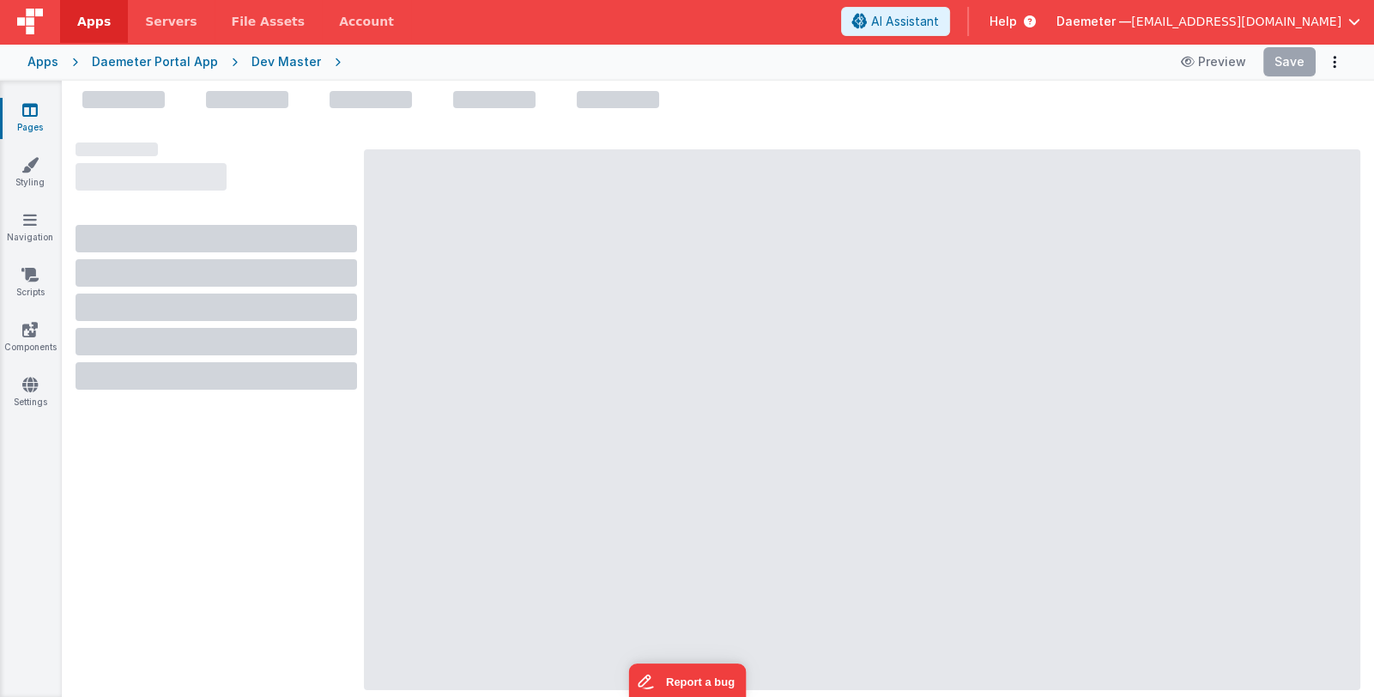
click at [27, 112] on icon at bounding box center [29, 109] width 15 height 17
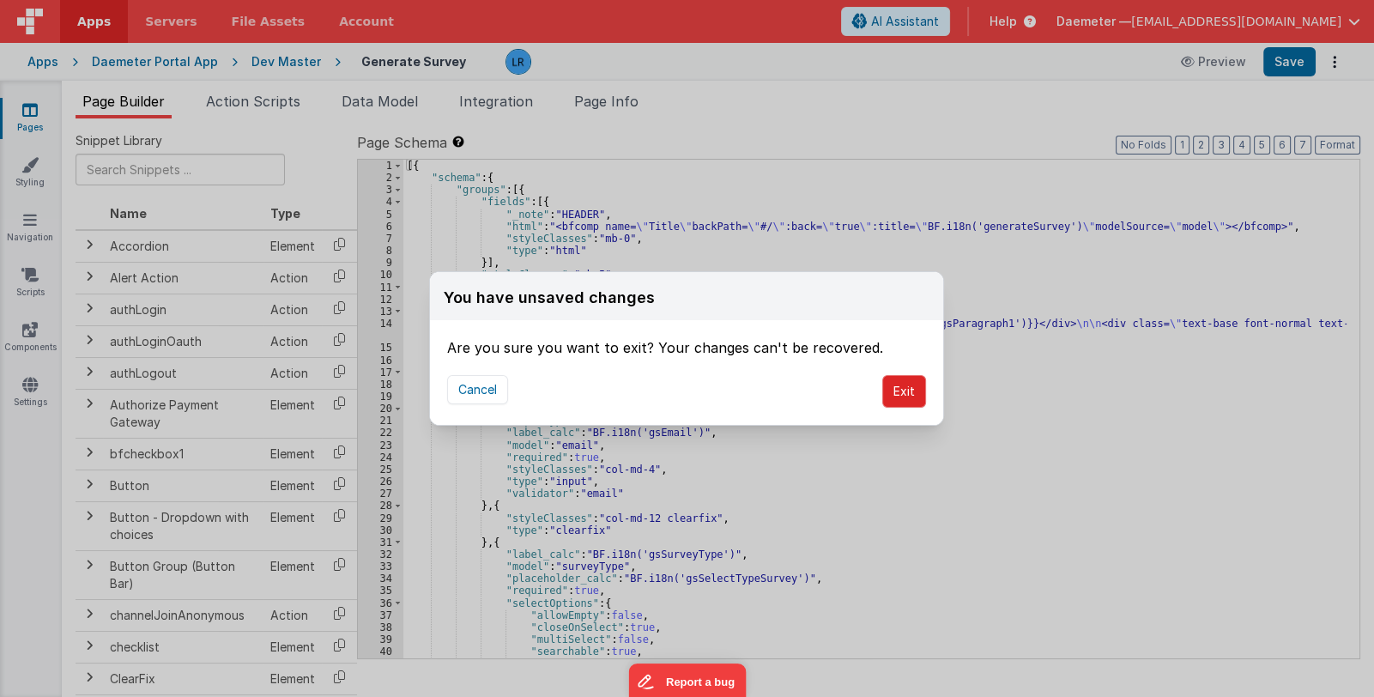
click at [911, 393] on button "Exit" at bounding box center [904, 391] width 44 height 33
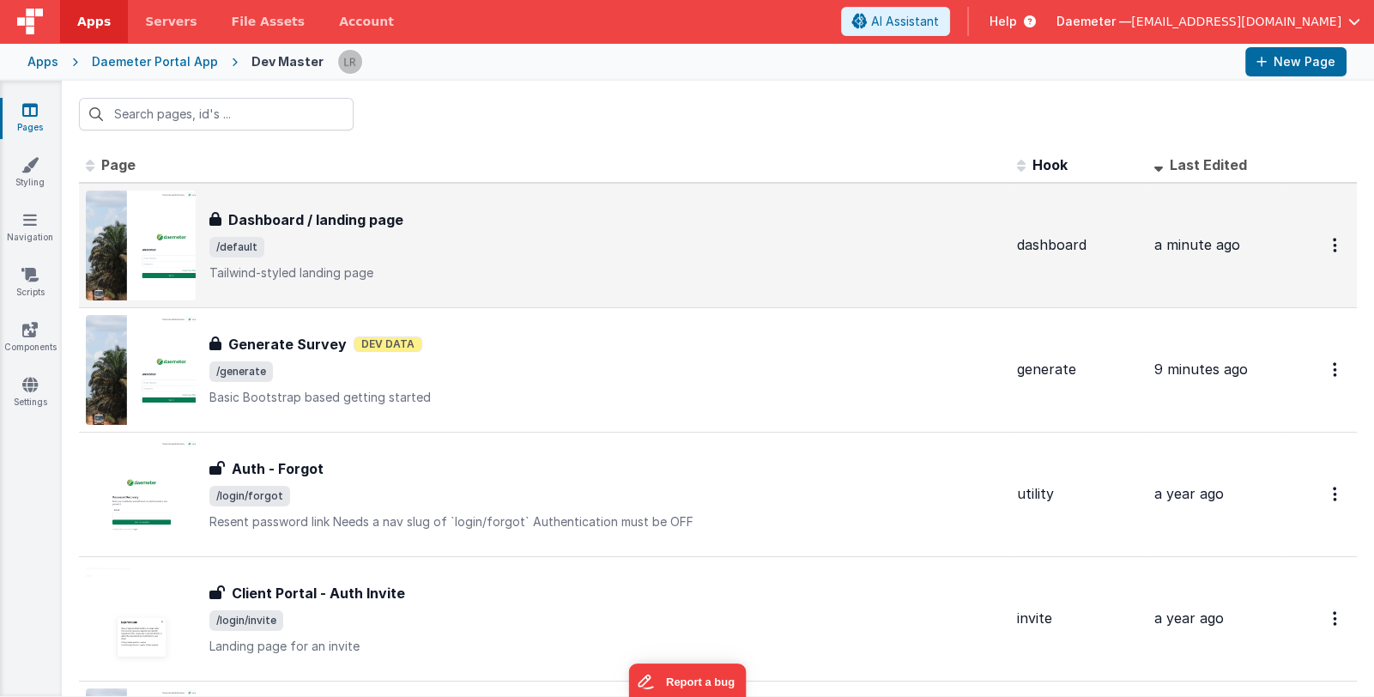
click at [567, 233] on div "Dashboard / landing page Dashboard / landing page /default Tailwind-styled land…" at bounding box center [606, 245] width 794 height 72
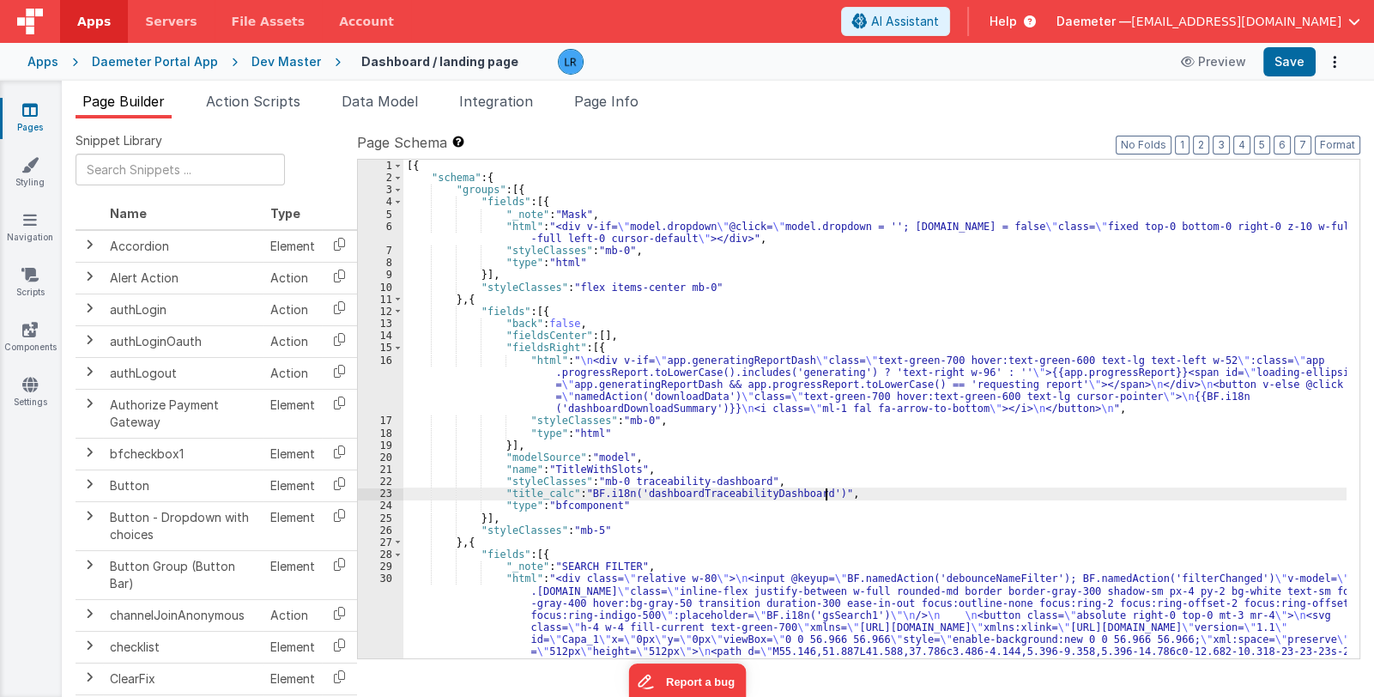
click at [893, 496] on div "[{ "schema" : { "groups" : [{ "fields" : [{ "_note" : "Mask" , "html" : "<div v…" at bounding box center [874, 477] width 943 height 634
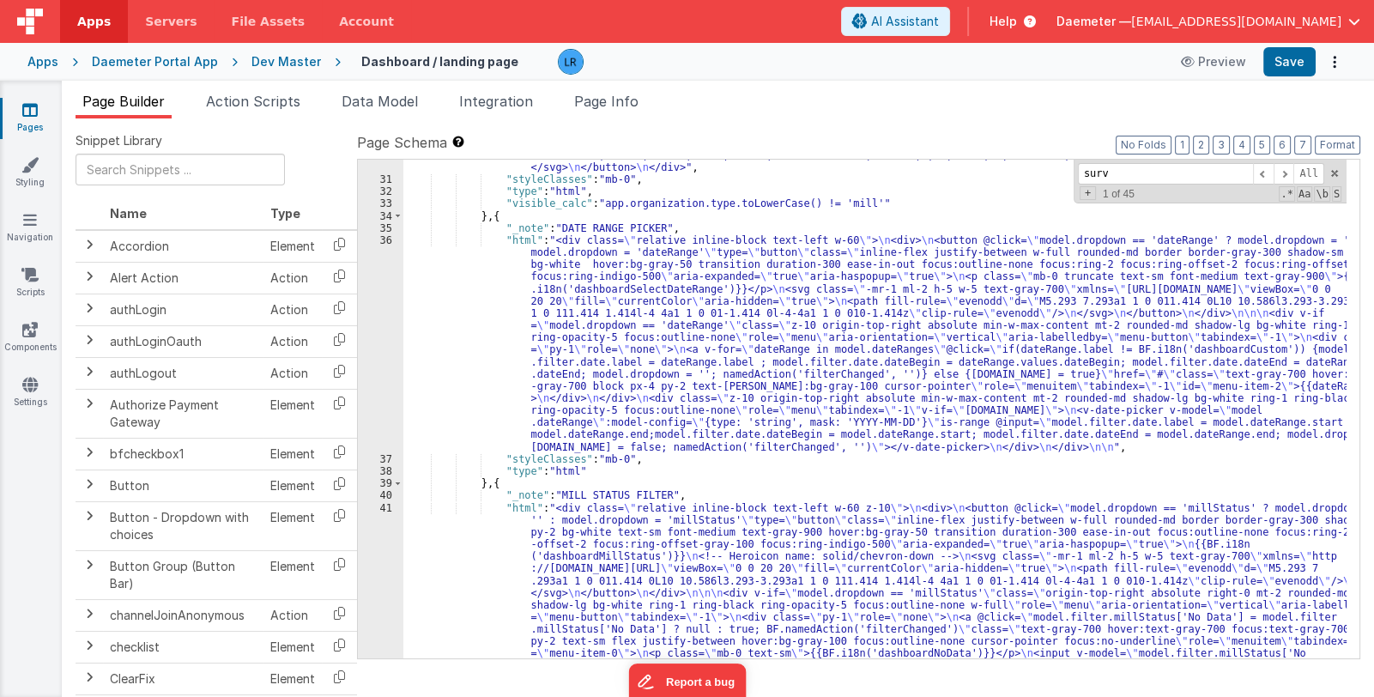
scroll to position [317, 0]
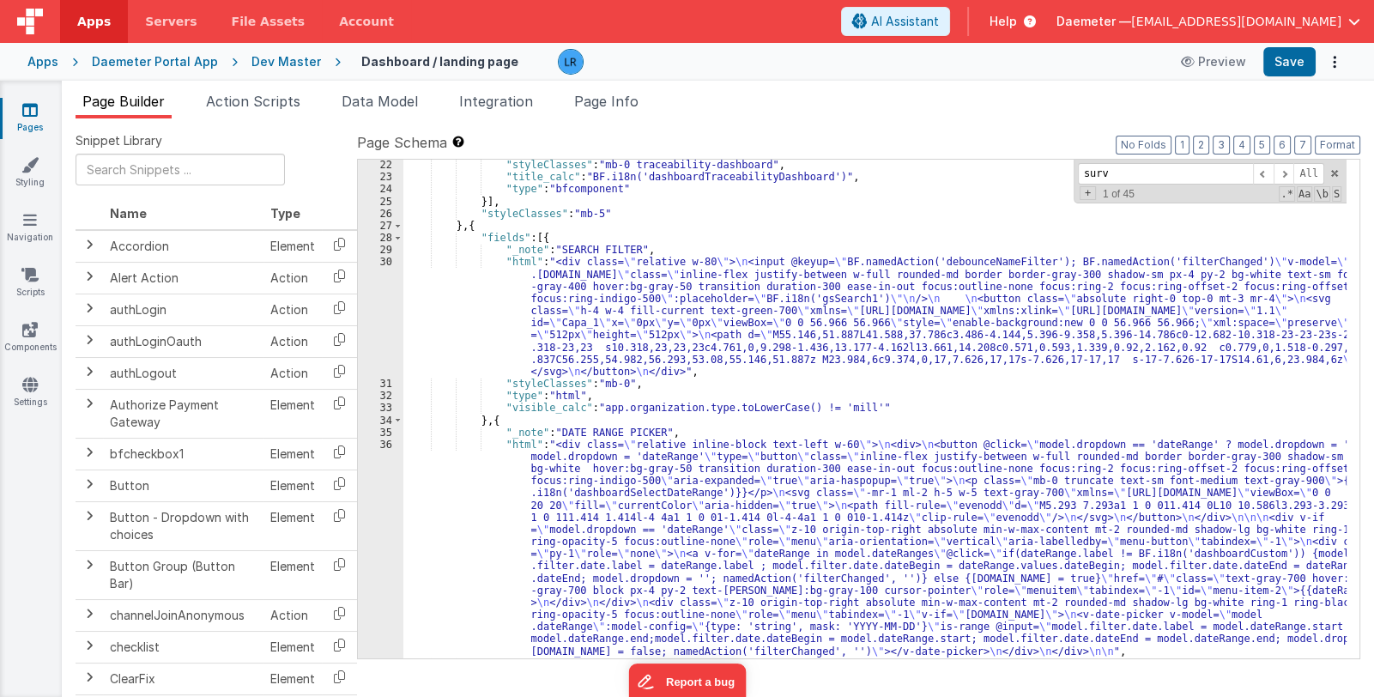
type input "surv"
click at [548, 238] on div ""styleClasses" : "mb-0 traceability-dashboard" , "title_calc" : "BF.i18n('dashb…" at bounding box center [874, 421] width 943 height 524
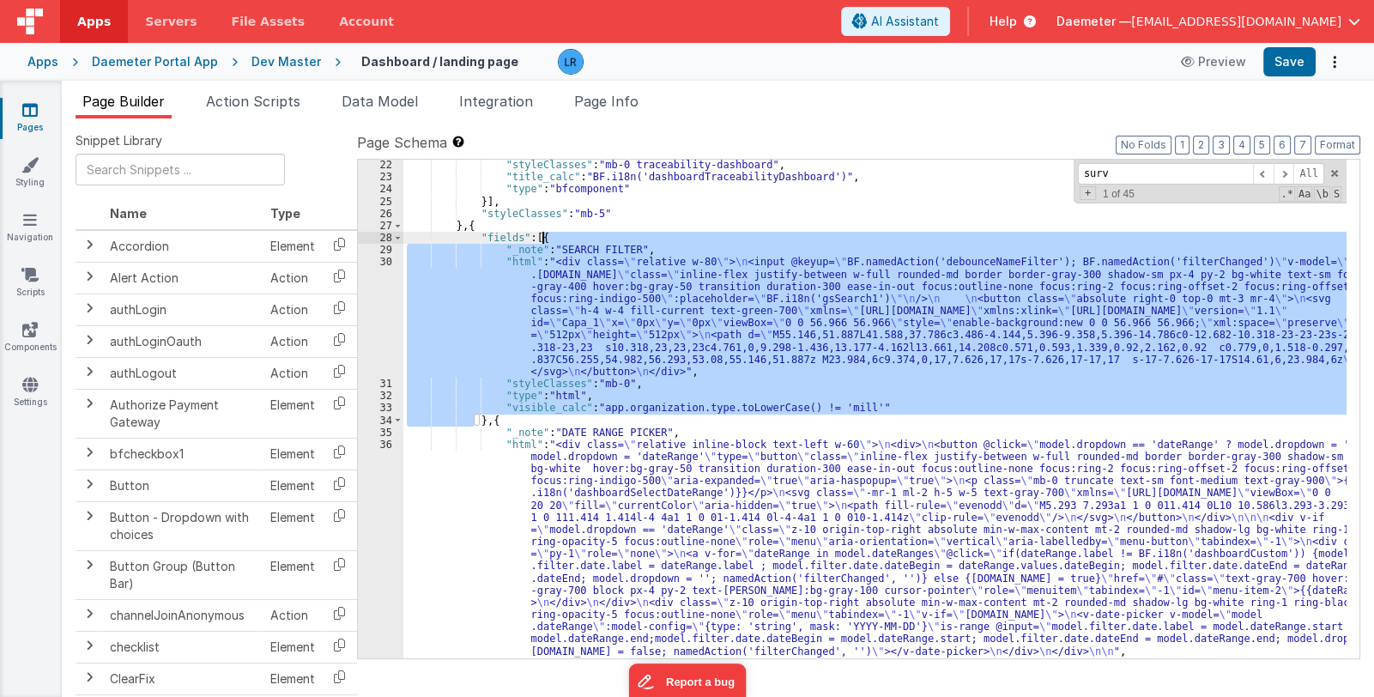
click at [548, 238] on div ""styleClasses" : "mb-0 traceability-dashboard" , "title_calc" : "BF.i18n('dashb…" at bounding box center [874, 421] width 943 height 524
click at [537, 236] on div ""styleClasses" : "mb-0 traceability-dashboard" , "title_calc" : "BF.i18n('dashb…" at bounding box center [874, 421] width 943 height 524
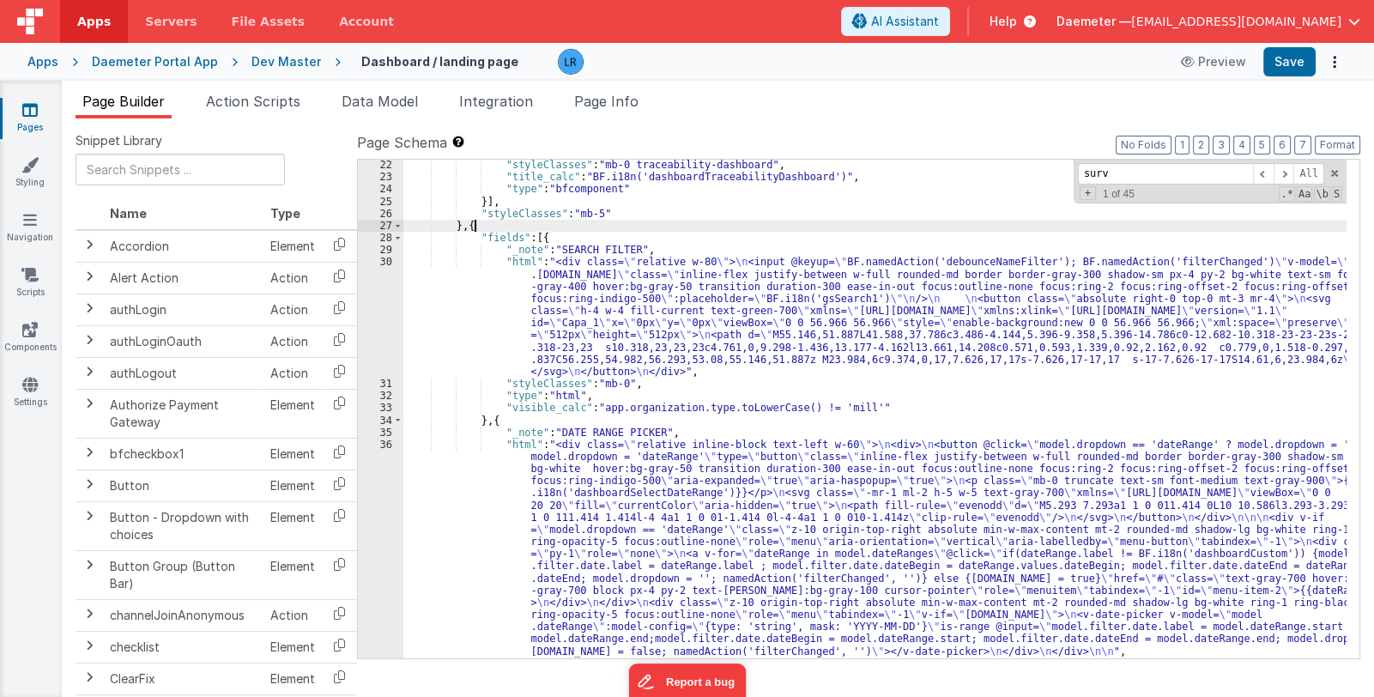
click at [474, 227] on div ""styleClasses" : "mb-0 traceability-dashboard" , "title_calc" : "BF.i18n('dashb…" at bounding box center [874, 421] width 943 height 524
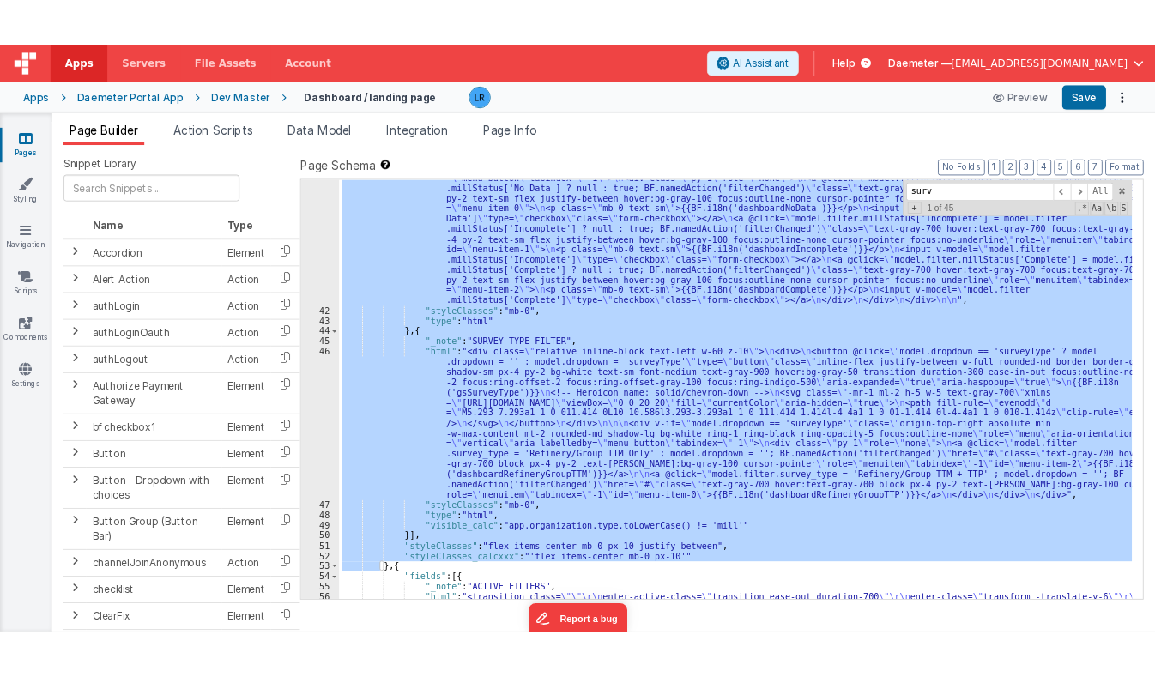
scroll to position [1236, 0]
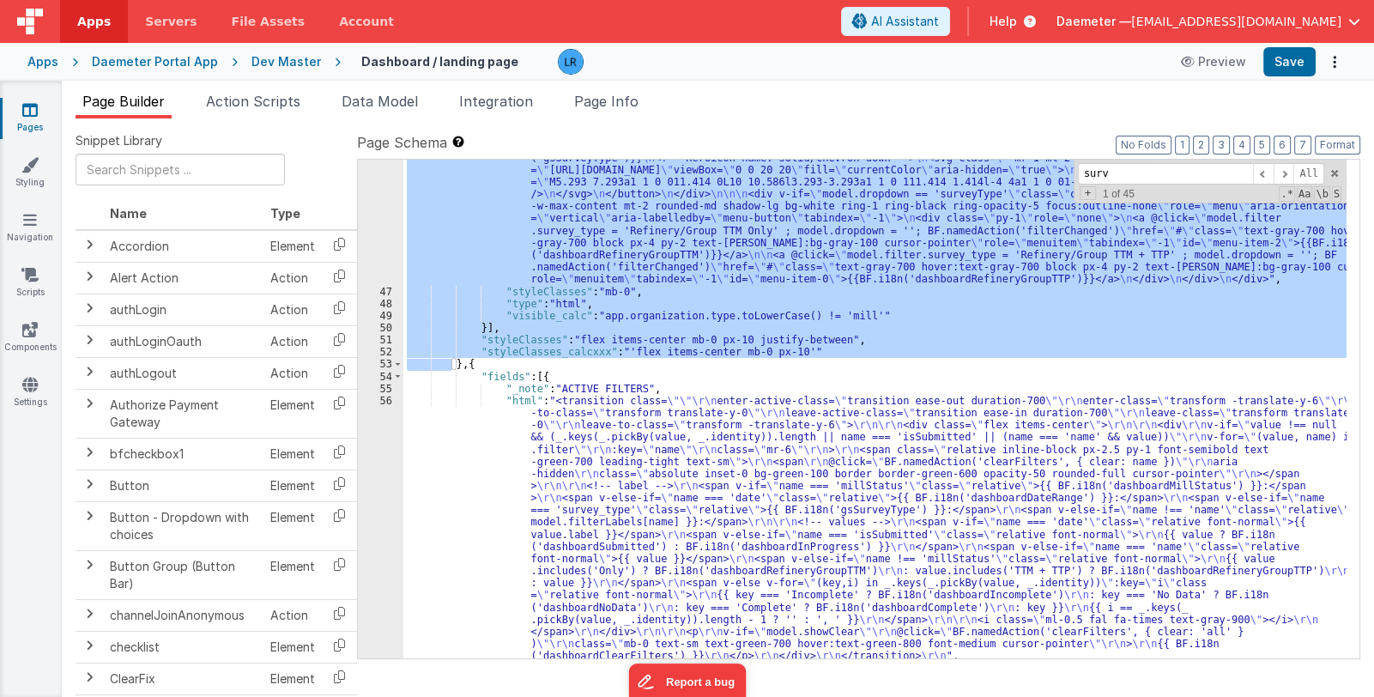
click at [595, 340] on div ""html" : "<div class= \" relative inline-block text-left w-60 z-10 \" > \n <div…" at bounding box center [874, 409] width 943 height 499
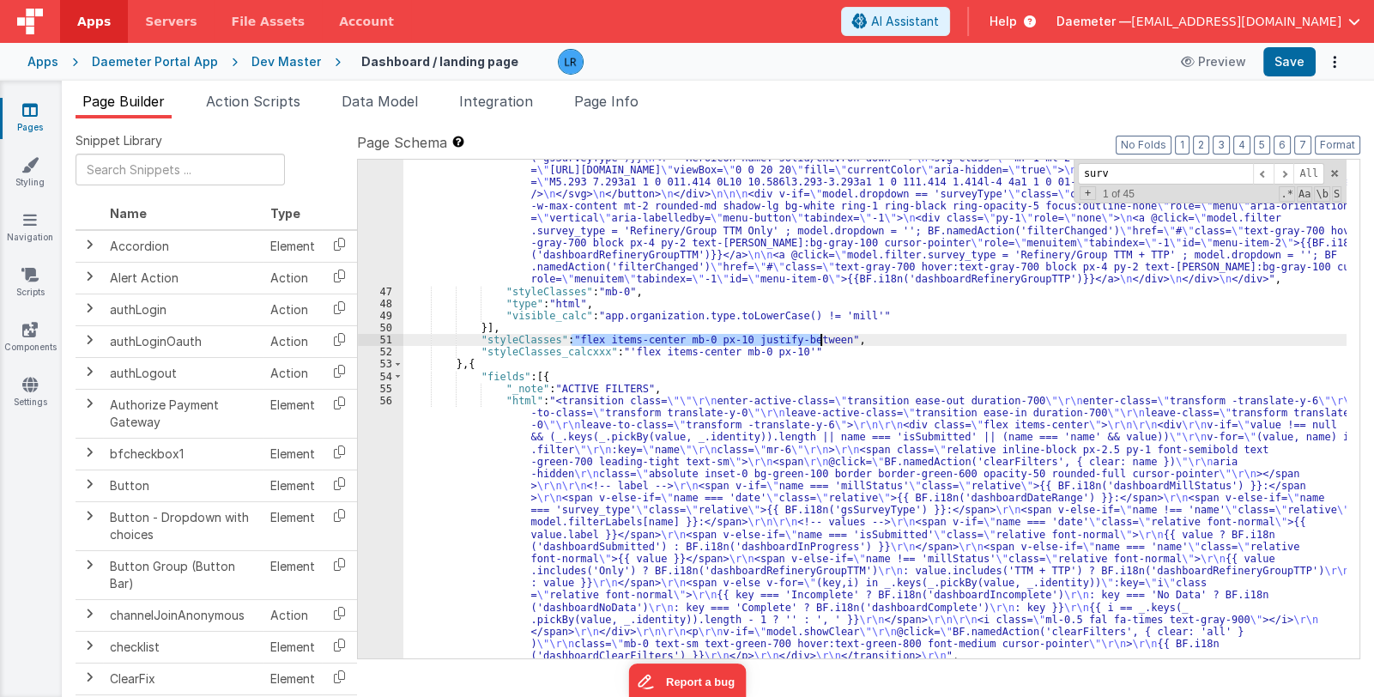
drag, startPoint x: 569, startPoint y: 337, endPoint x: 818, endPoint y: 339, distance: 249.0
click at [818, 339] on div ""html" : "<div class= \" relative inline-block text-left w-60 z-10 \" > \n <div…" at bounding box center [874, 450] width 943 height 694
click at [578, 350] on div ""html" : "<div class= \" relative inline-block text-left w-60 z-10 \" > \n <div…" at bounding box center [874, 450] width 943 height 694
drag, startPoint x: 573, startPoint y: 337, endPoint x: 821, endPoint y: 339, distance: 248.1
click at [821, 339] on div ""html" : "<div class= \" relative inline-block text-left w-60 z-10 \" > \n <div…" at bounding box center [874, 450] width 943 height 694
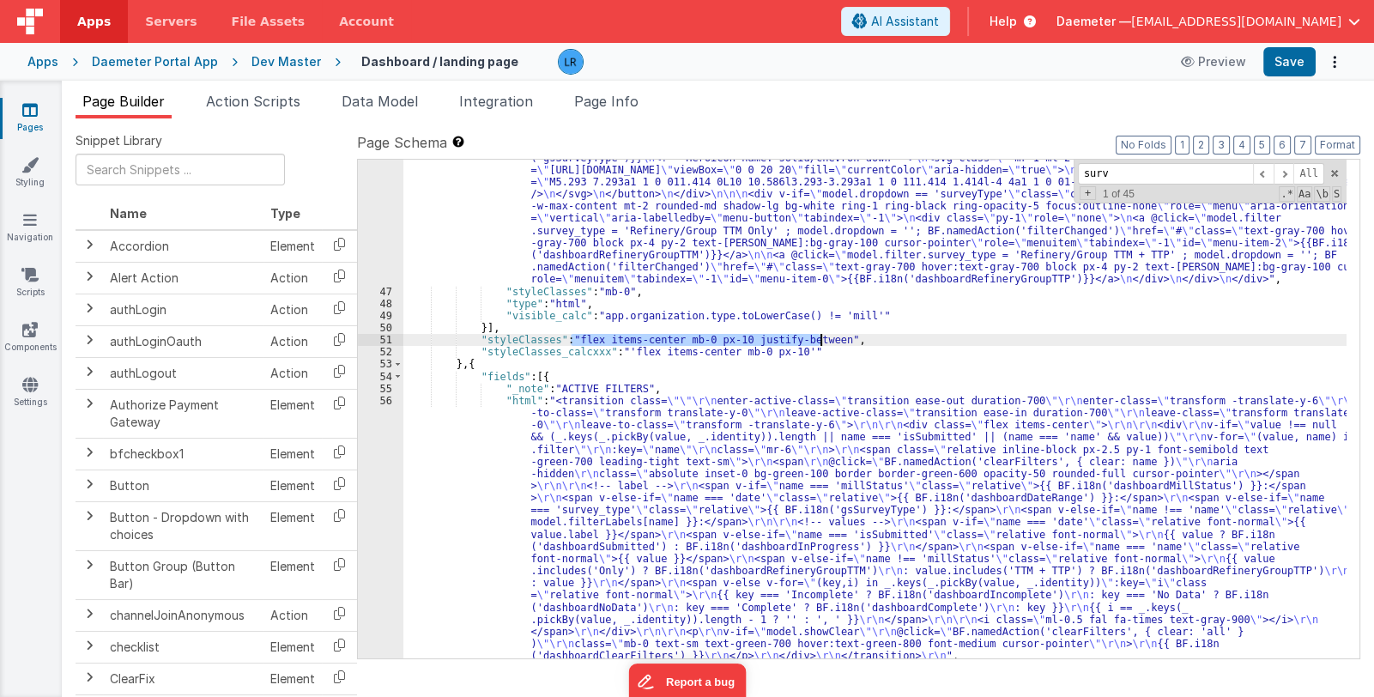
drag, startPoint x: 571, startPoint y: 337, endPoint x: 820, endPoint y: 341, distance: 249.0
click at [820, 341] on div ""html" : "<div class= \" relative inline-block text-left w-60 z-10 \" > \n <div…" at bounding box center [874, 450] width 943 height 694
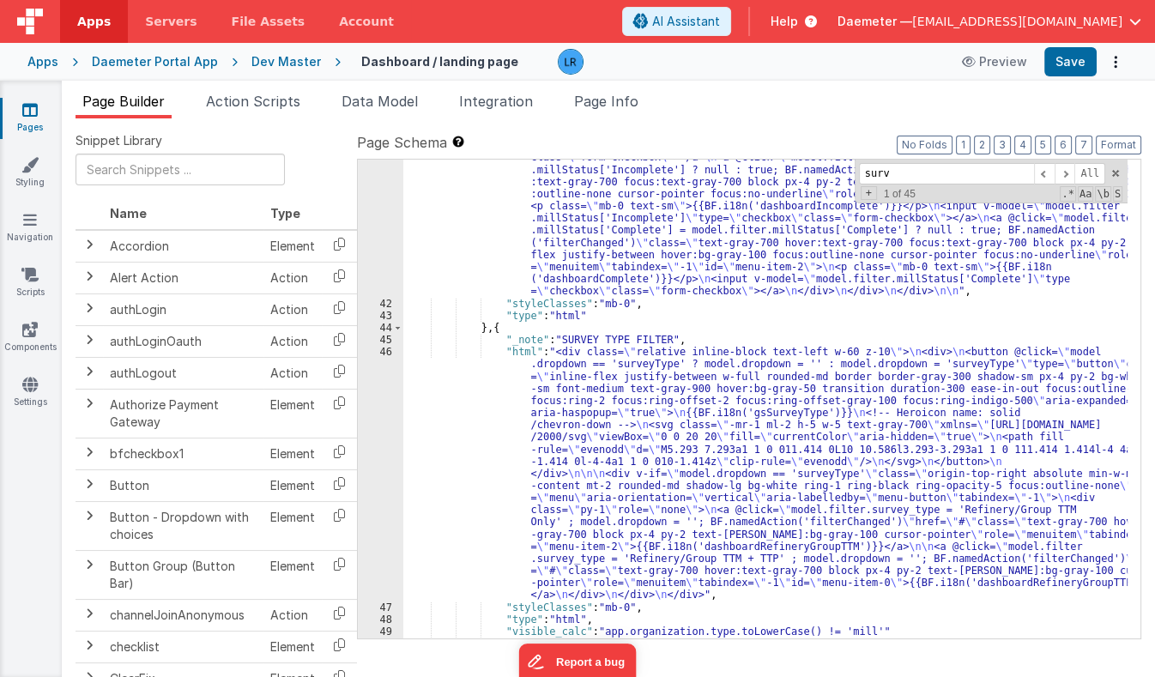
scroll to position [1338, 0]
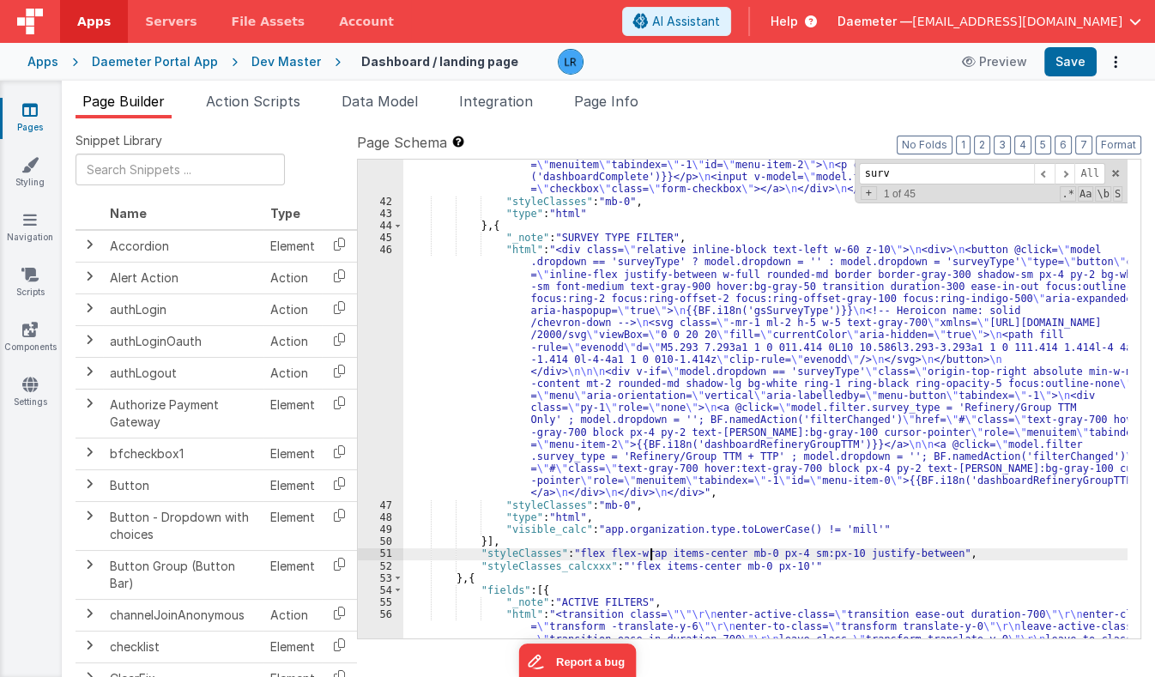
click at [650, 552] on div ""html" : "<div class= \" relative inline-block text-left w-60 z-10 \" > \n <div…" at bounding box center [765, 436] width 725 height 1210
